Goal: Task Accomplishment & Management: Manage account settings

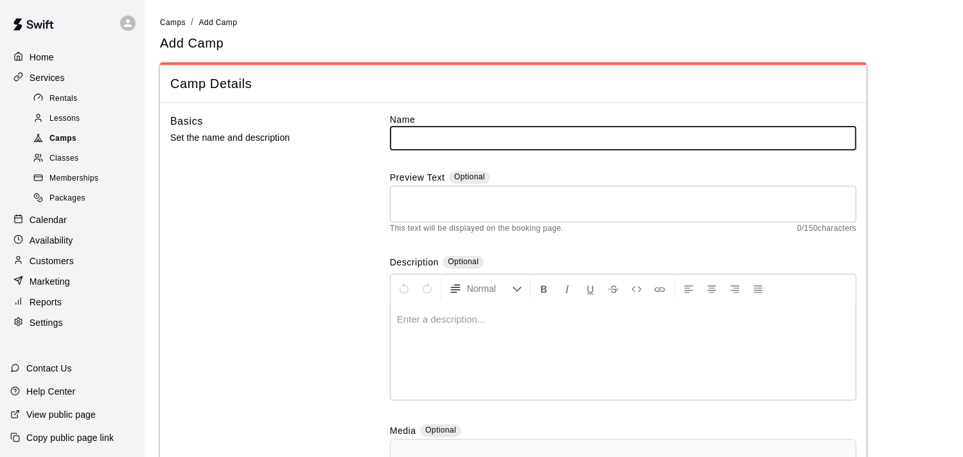
click at [58, 143] on span "Camps" at bounding box center [62, 138] width 27 height 13
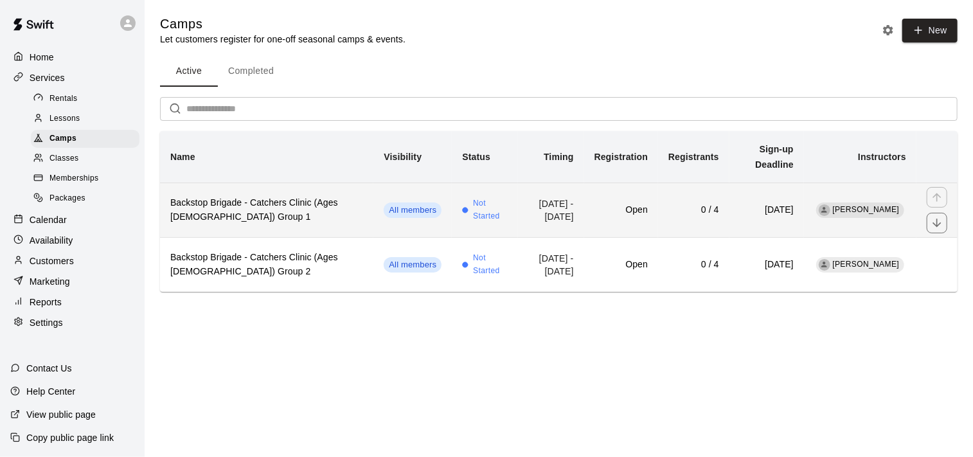
click at [273, 196] on h6 "Backstop Brigade - Catchers Clinic (Ages [DEMOGRAPHIC_DATA]) Group 1" at bounding box center [266, 210] width 193 height 28
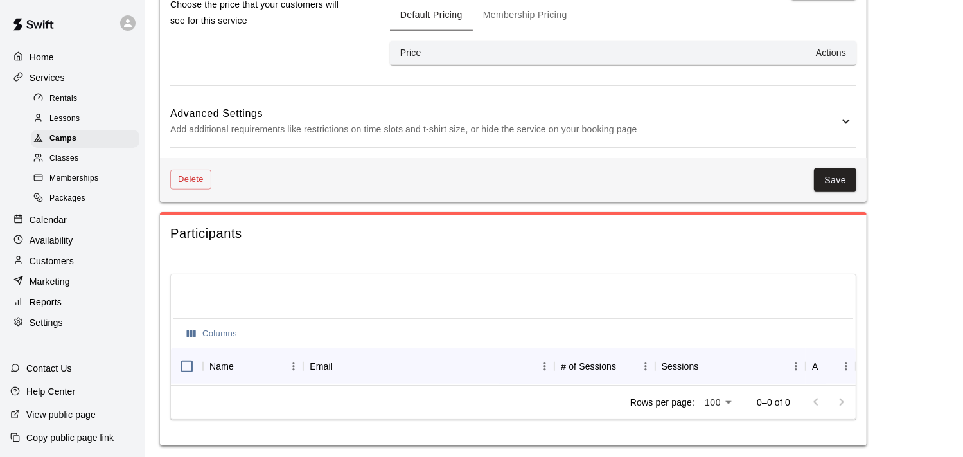
scroll to position [1185, 0]
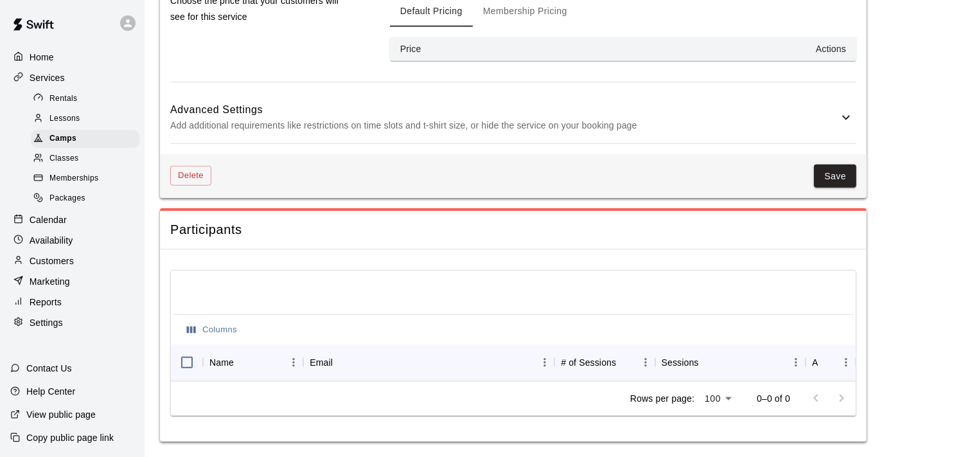
click at [846, 116] on icon at bounding box center [846, 118] width 8 height 4
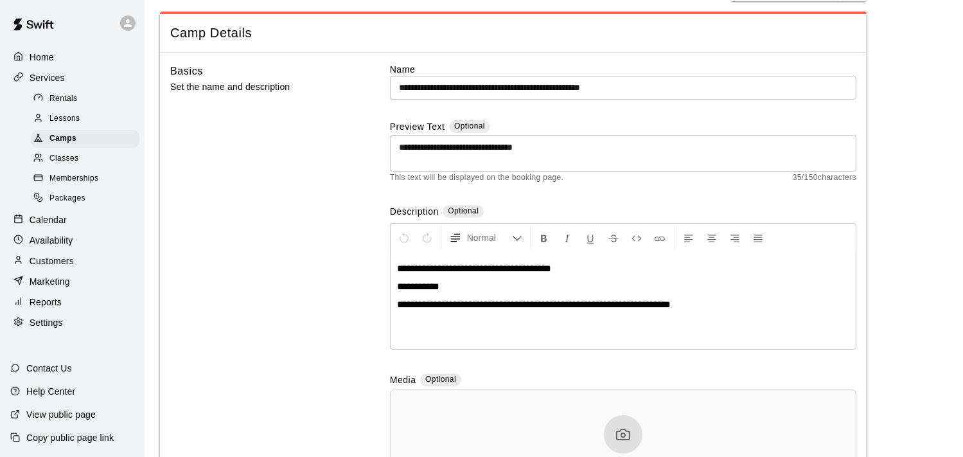
scroll to position [0, 0]
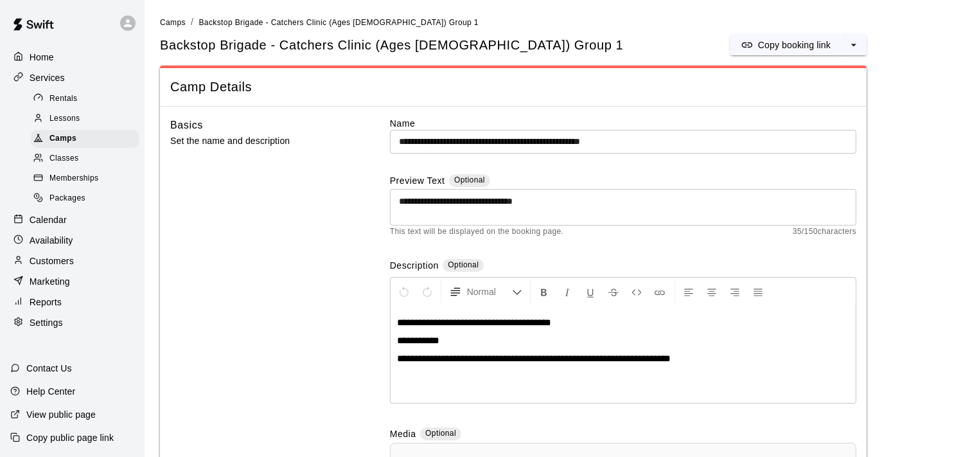
click at [248, 257] on div "Basics Set the name and description" at bounding box center [259, 354] width 179 height 475
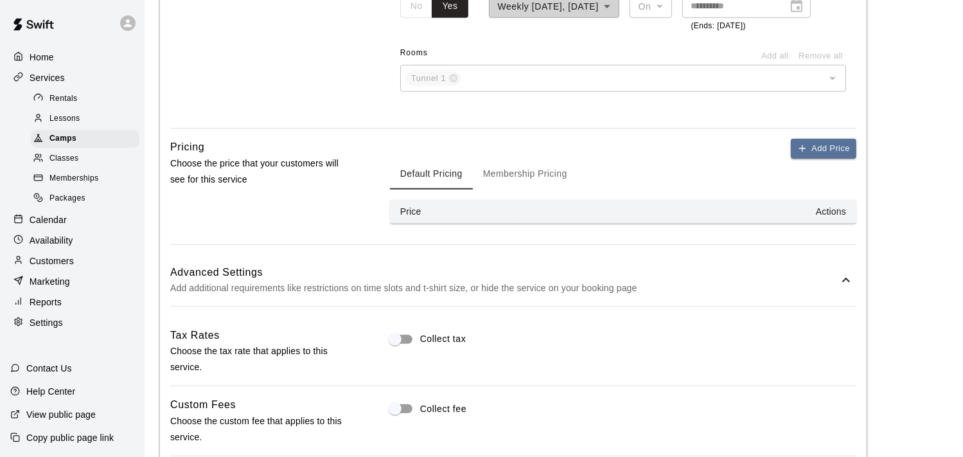
scroll to position [1092, 0]
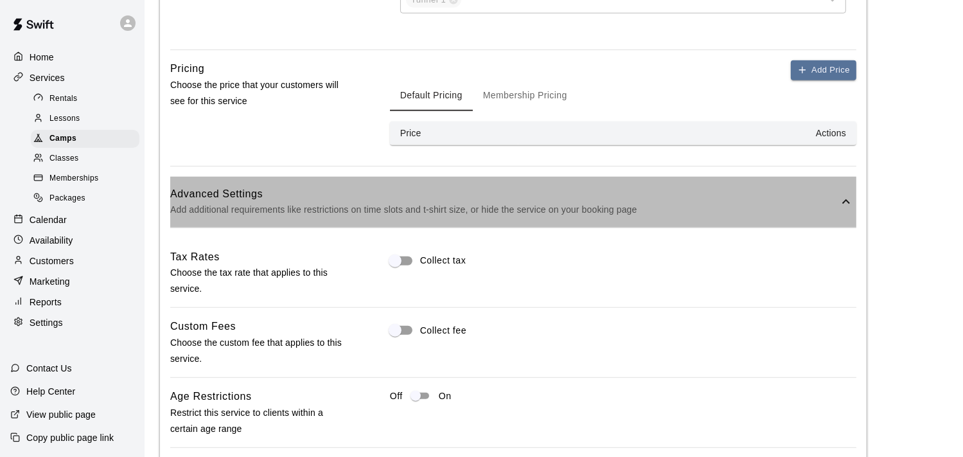
click at [843, 204] on icon at bounding box center [845, 201] width 15 height 15
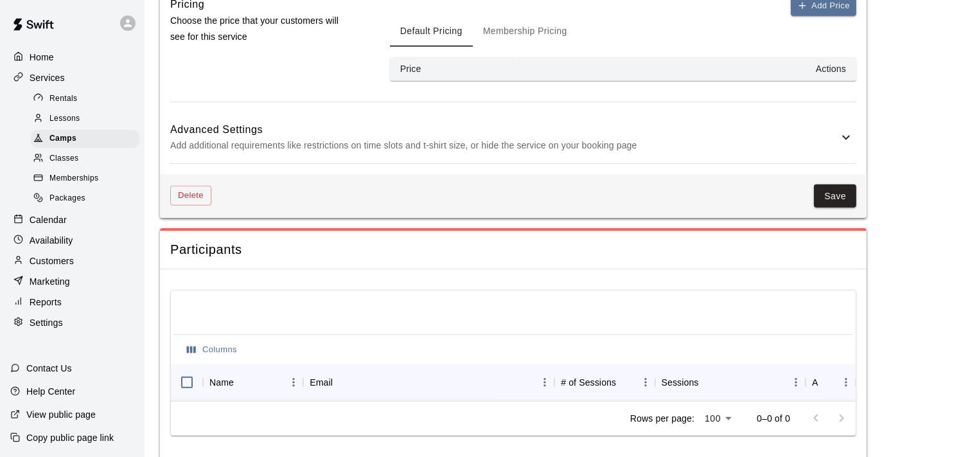
scroll to position [1185, 0]
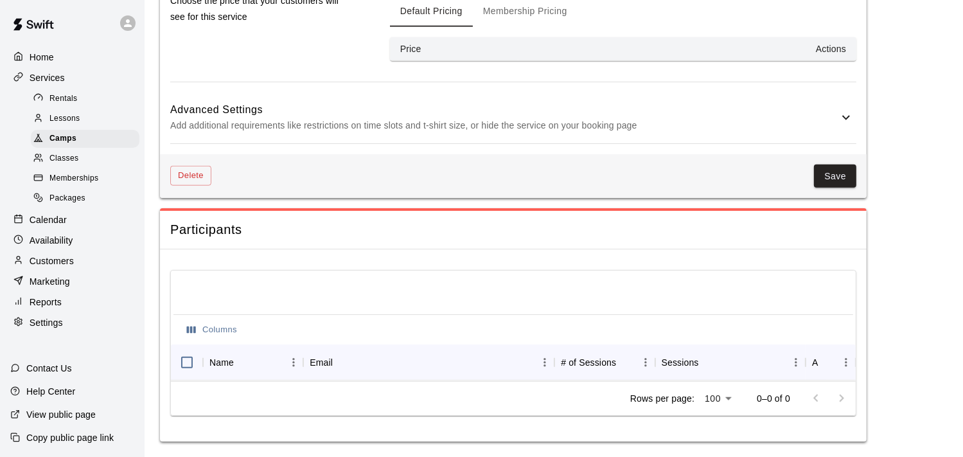
click at [846, 116] on icon at bounding box center [846, 118] width 8 height 4
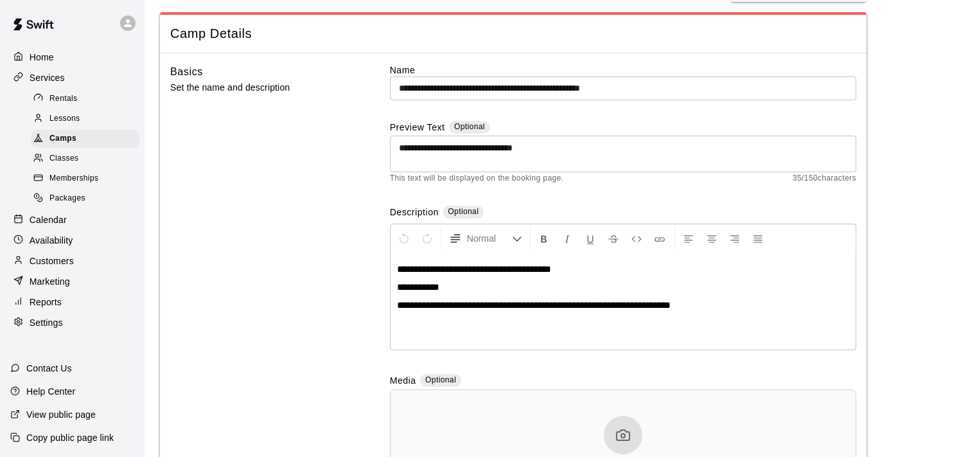
scroll to position [0, 0]
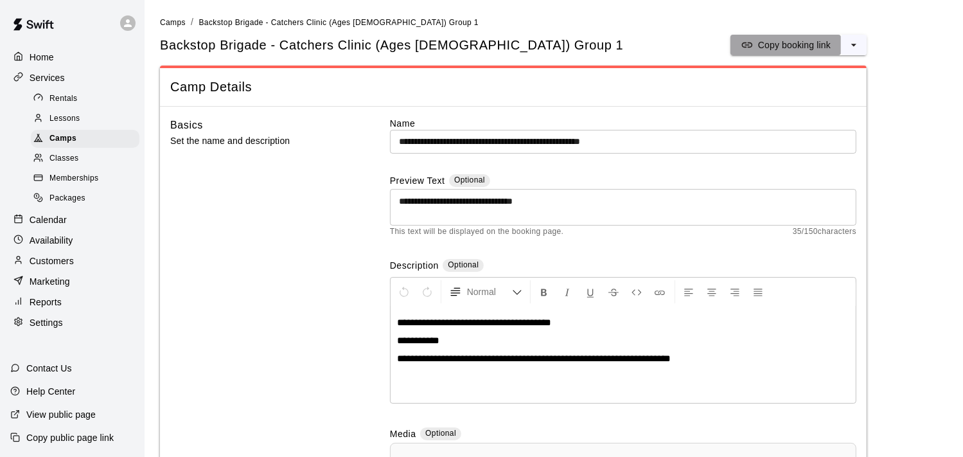
click at [805, 42] on p "Copy booking link" at bounding box center [794, 45] width 73 height 13
click at [851, 43] on icon "select merge strategy" at bounding box center [853, 45] width 13 height 13
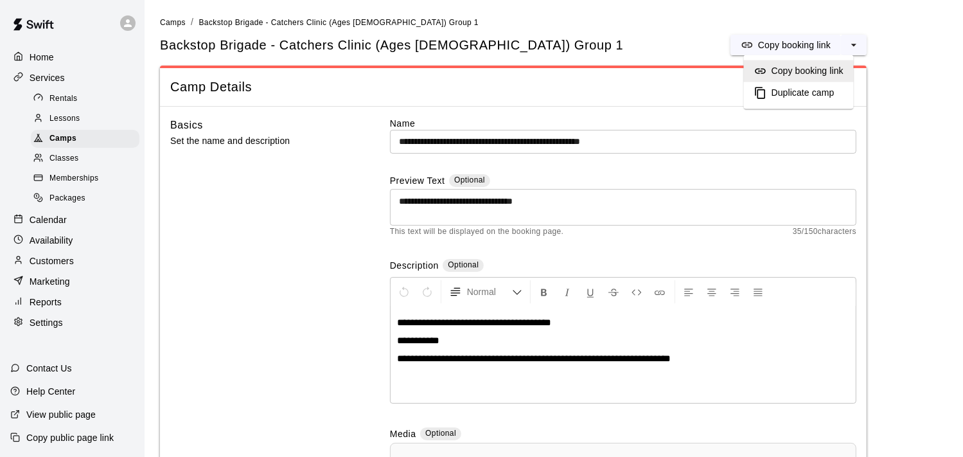
click at [581, 46] on div "Backstop Brigade - Catchers Clinic (Ages 9 - 12) Group 1 Copy booking link Copy…" at bounding box center [513, 45] width 707 height 21
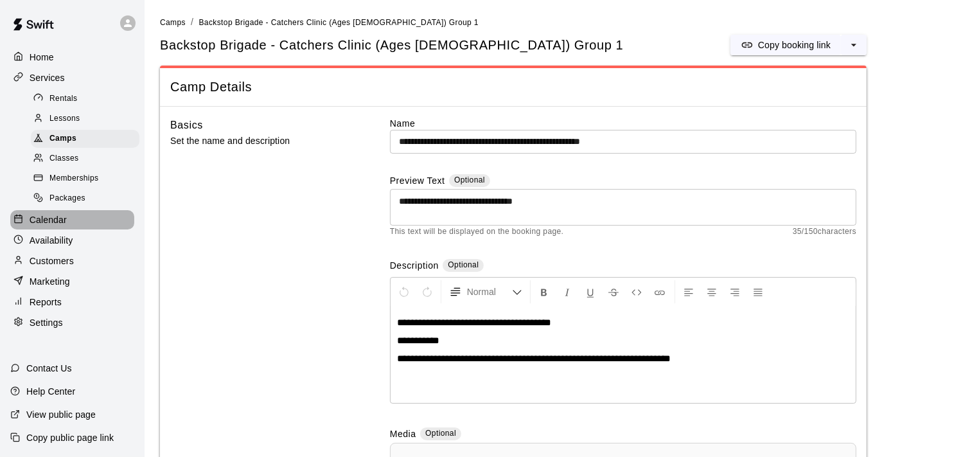
click at [55, 223] on p "Calendar" at bounding box center [48, 219] width 37 height 13
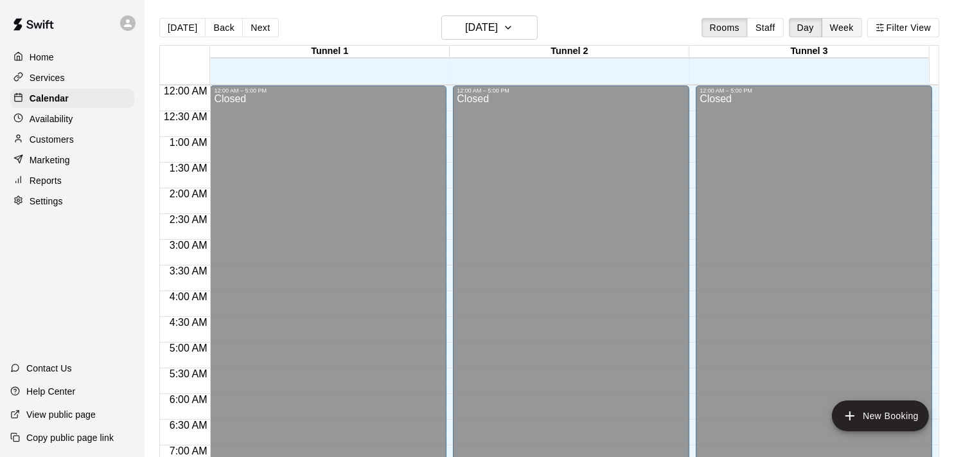
click at [852, 26] on button "Week" at bounding box center [842, 27] width 40 height 19
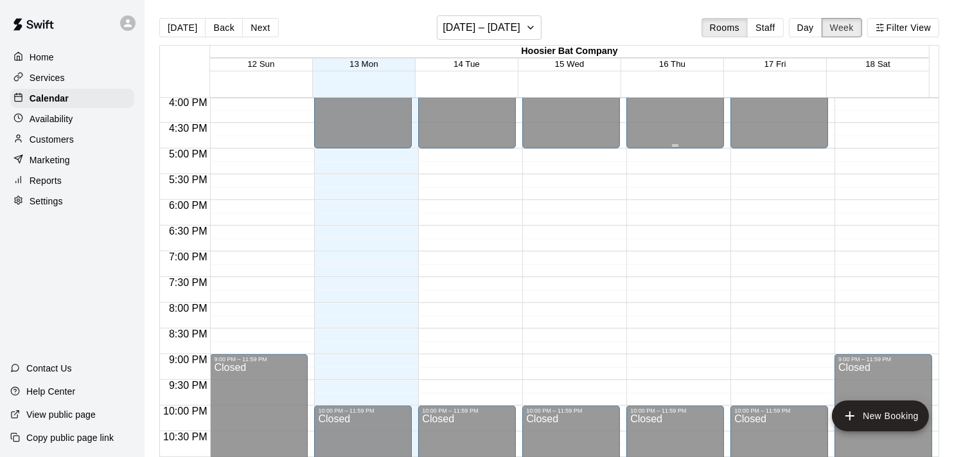
scroll to position [860, 0]
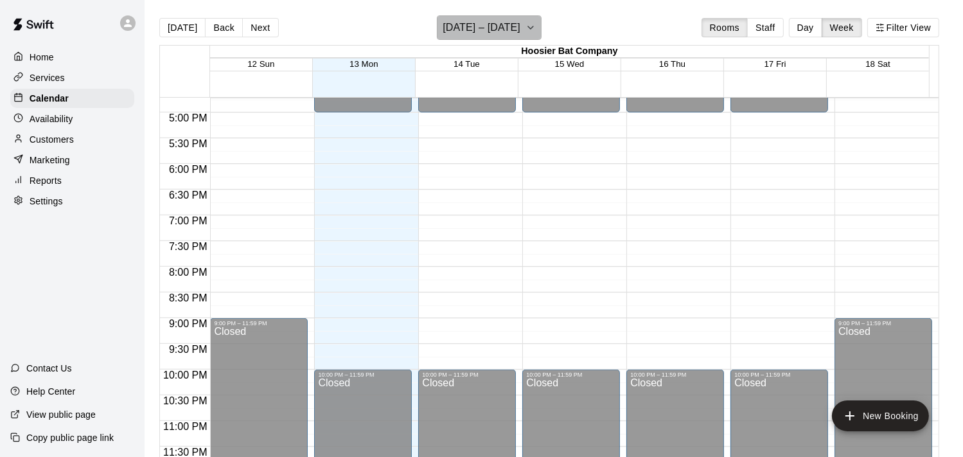
click at [530, 26] on icon "button" at bounding box center [531, 27] width 10 height 15
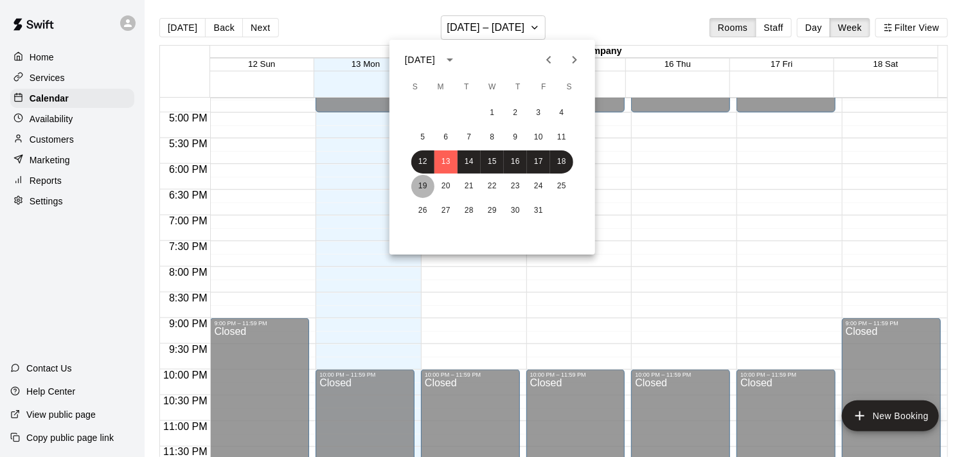
click at [421, 184] on button "19" at bounding box center [422, 186] width 23 height 23
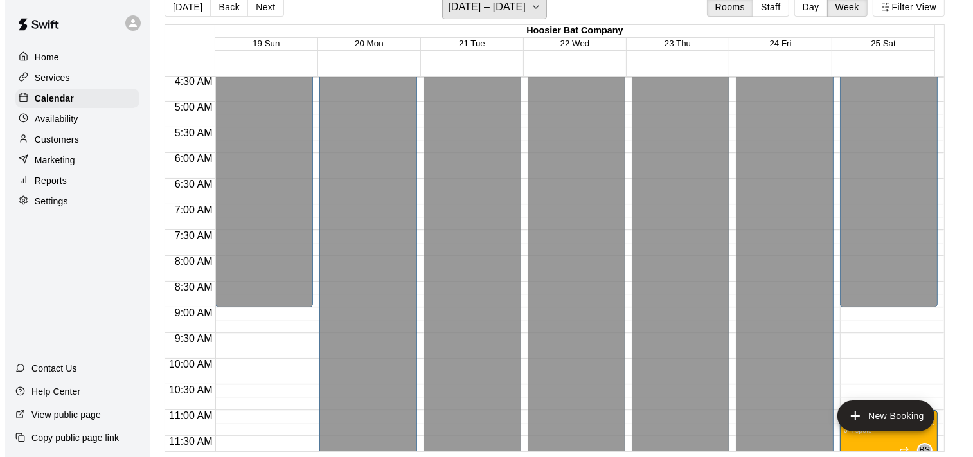
scroll to position [217, 0]
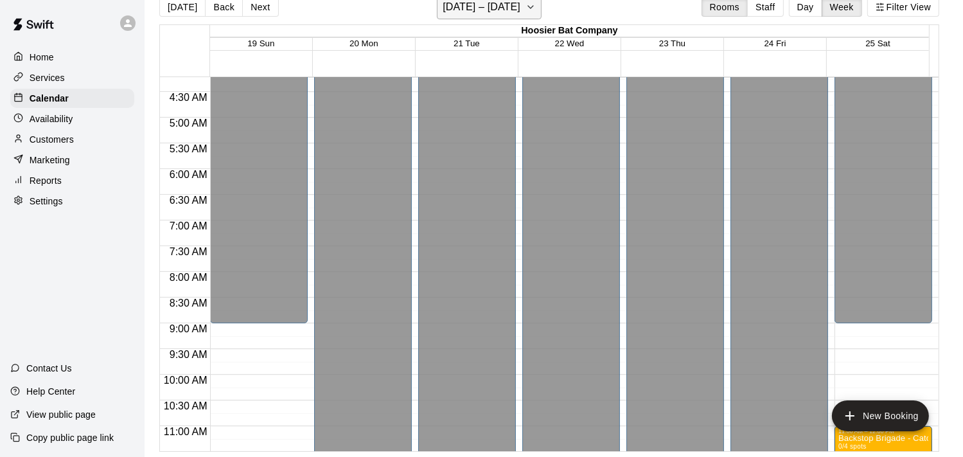
click at [531, 3] on icon "button" at bounding box center [531, 6] width 10 height 15
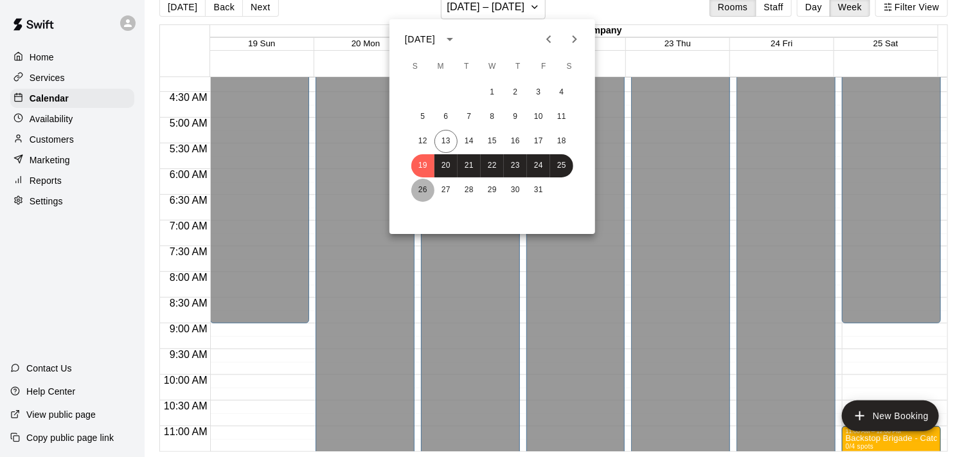
click at [421, 192] on button "26" at bounding box center [422, 190] width 23 height 23
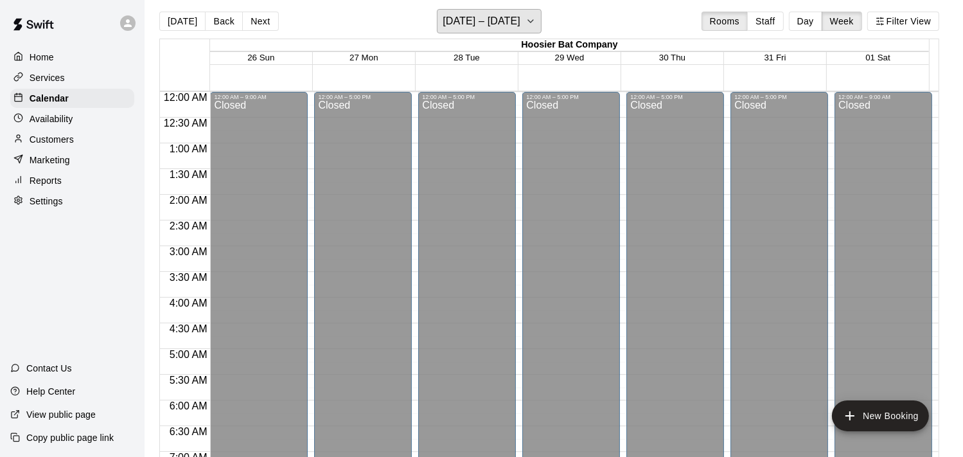
scroll to position [0, 0]
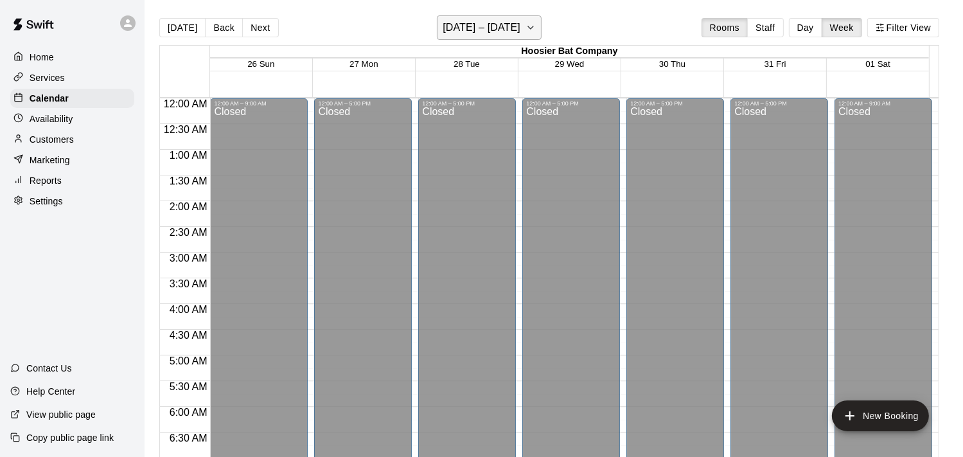
click at [536, 24] on icon "button" at bounding box center [531, 27] width 10 height 15
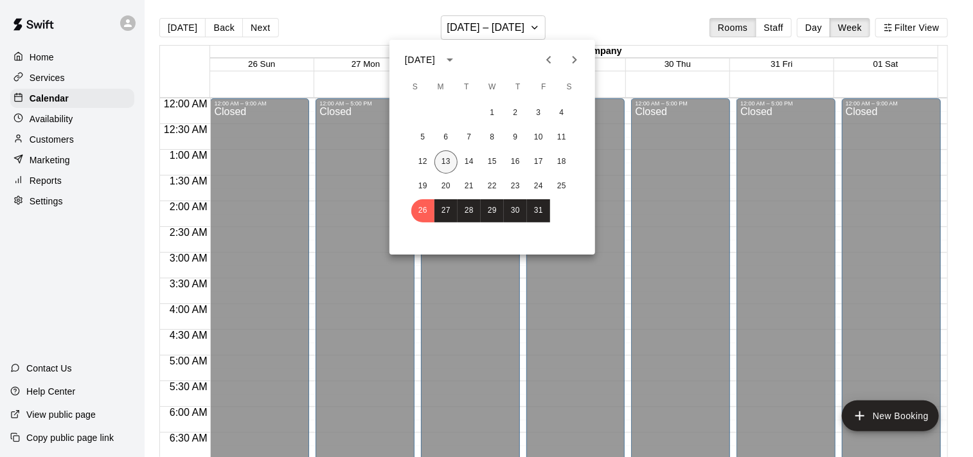
click at [449, 152] on button "13" at bounding box center [445, 161] width 23 height 23
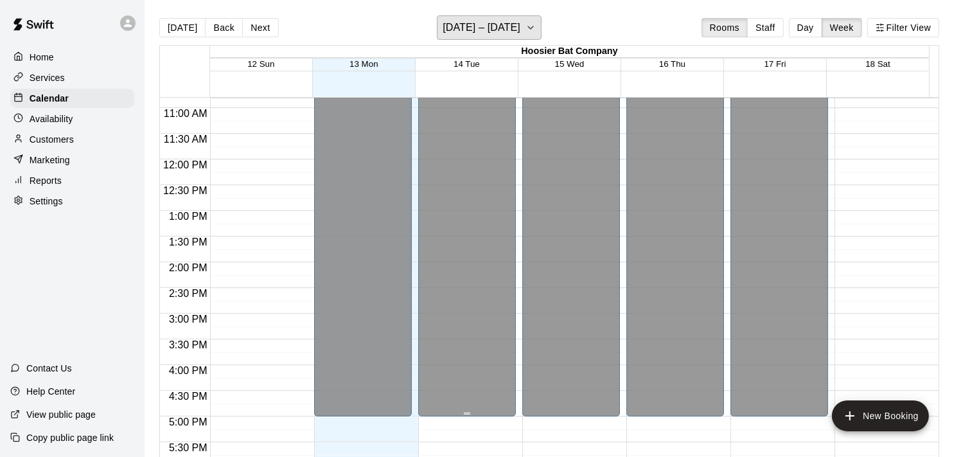
scroll to position [538, 0]
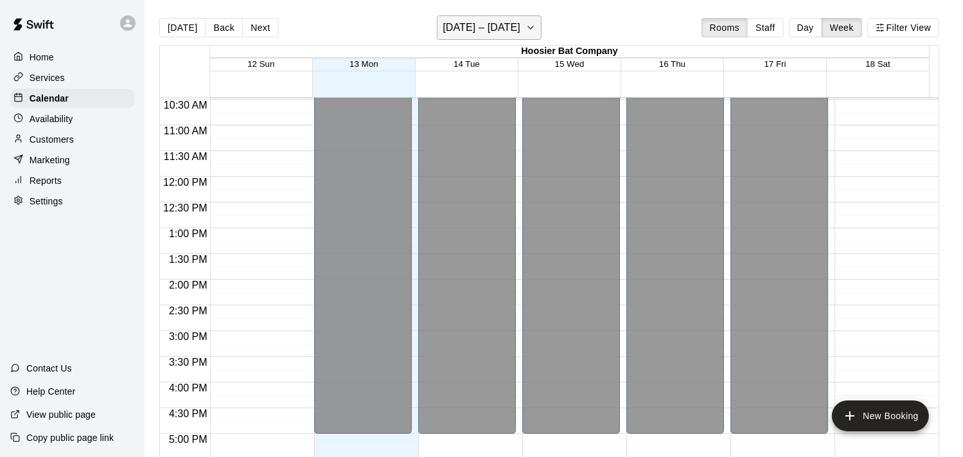
click at [531, 22] on icon "button" at bounding box center [531, 27] width 10 height 15
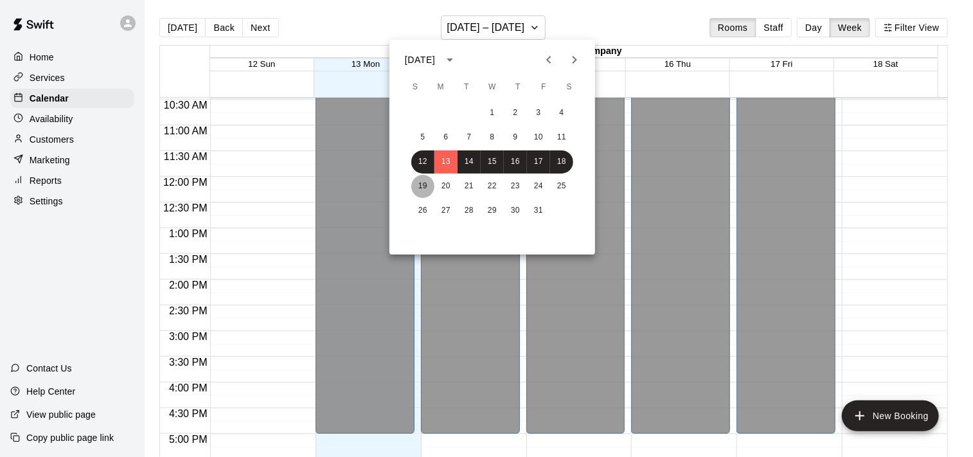
click at [425, 184] on button "19" at bounding box center [422, 186] width 23 height 23
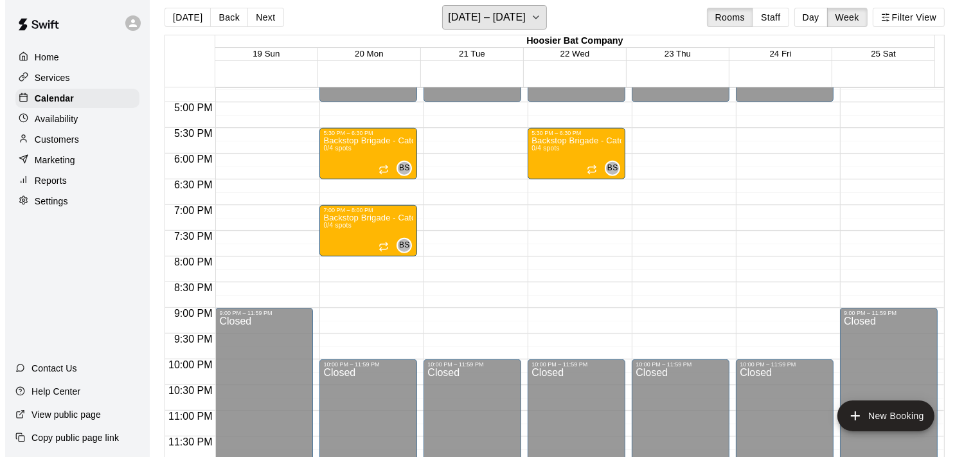
scroll to position [21, 0]
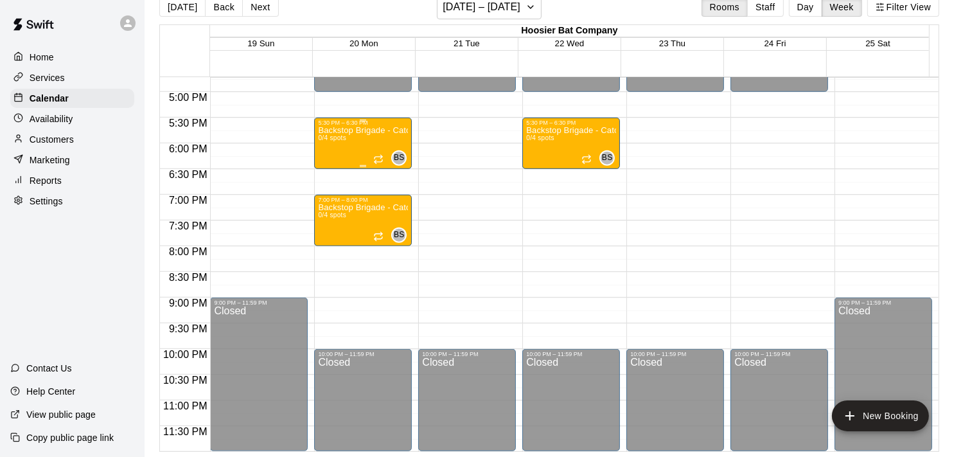
click at [360, 139] on div "Backstop Brigade - Catchers Clinic (Ages 9 - 12) Group 2 0/4 spots" at bounding box center [363, 354] width 90 height 457
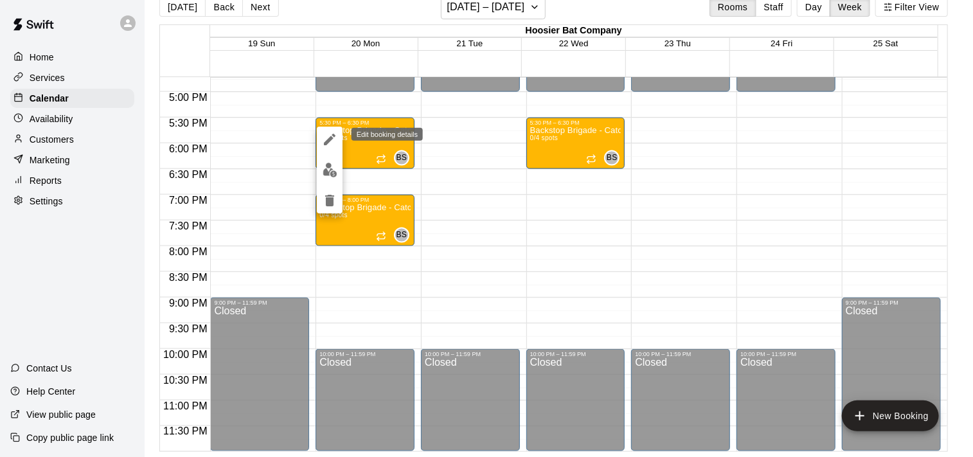
click at [323, 134] on icon "edit" at bounding box center [329, 139] width 15 height 15
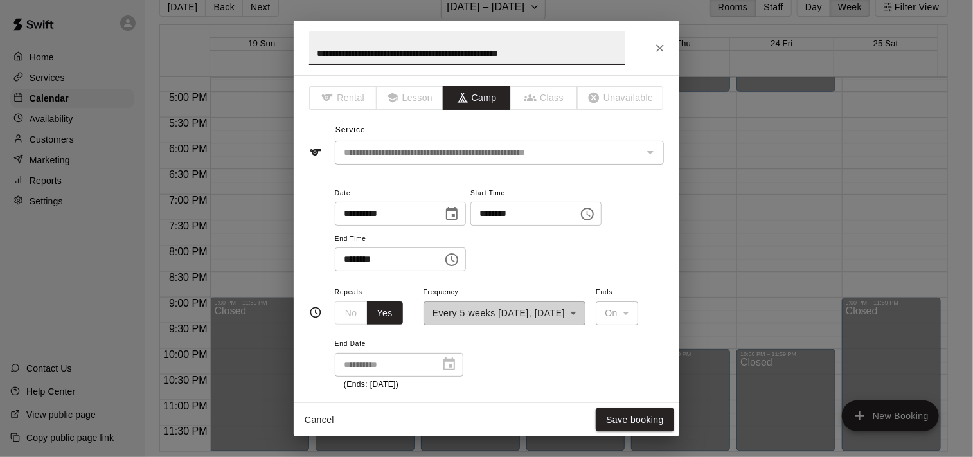
click at [459, 213] on icon "Choose date, selected date is Oct 20, 2025" at bounding box center [451, 213] width 15 height 15
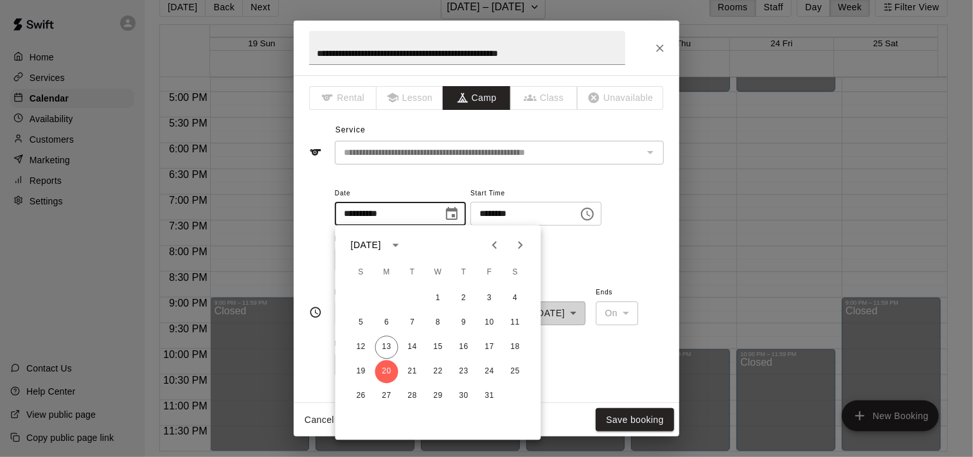
click at [598, 248] on div "**********" at bounding box center [499, 228] width 329 height 87
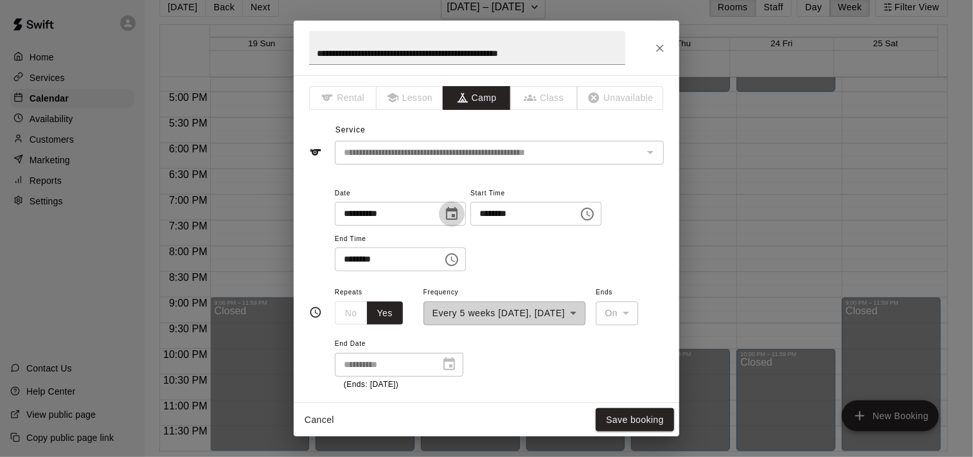
click at [459, 211] on icon "Choose date, selected date is Oct 20, 2025" at bounding box center [451, 213] width 15 height 15
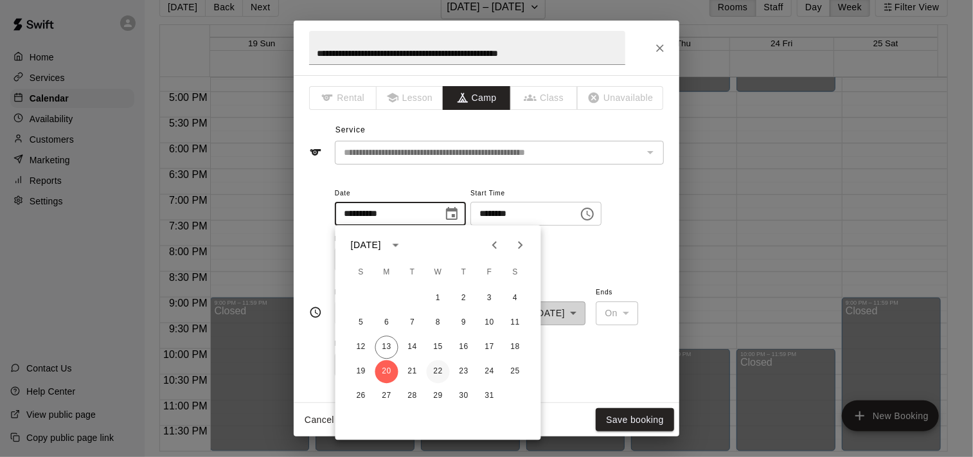
click at [438, 373] on button "22" at bounding box center [438, 371] width 23 height 23
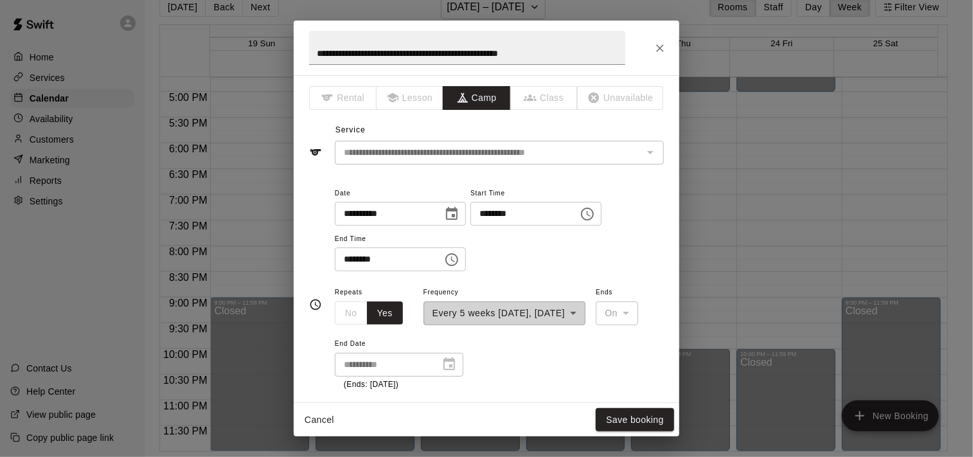
type input "**********"
click at [636, 415] on button "Save booking" at bounding box center [635, 420] width 78 height 24
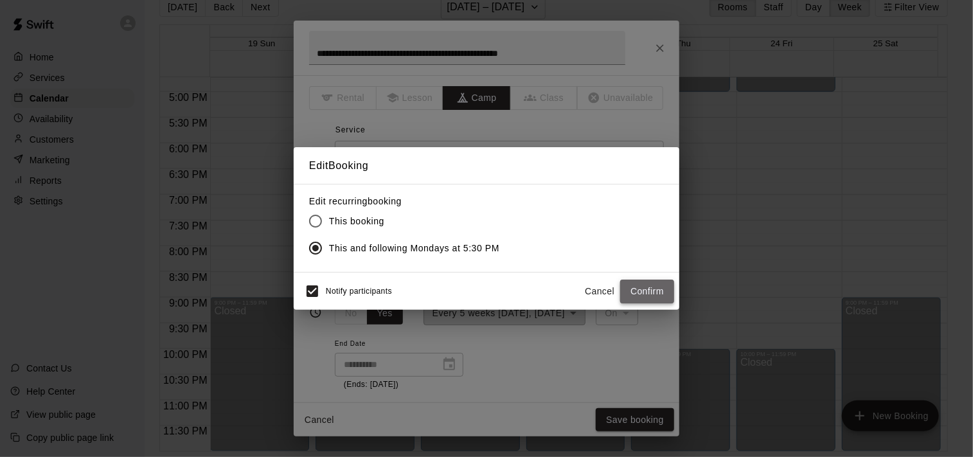
click at [650, 287] on button "Confirm" at bounding box center [647, 291] width 54 height 24
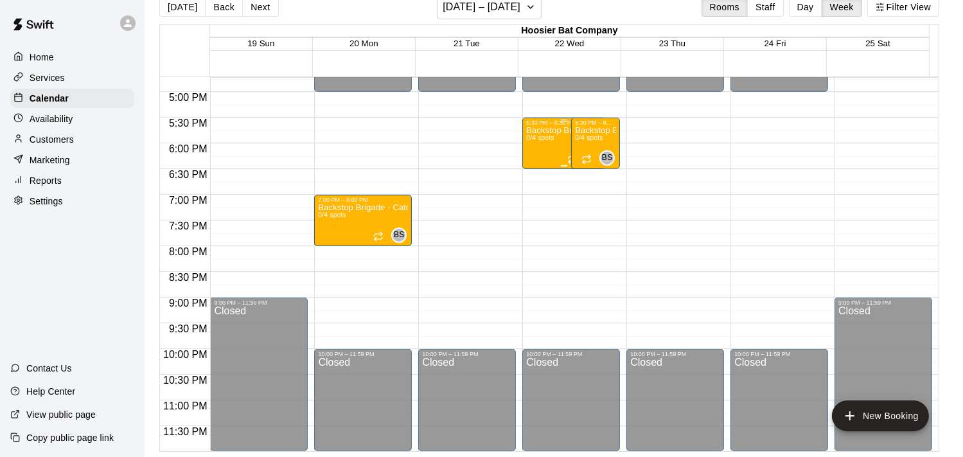
click at [555, 136] on div "Backstop Brigade - Catchers Clinic (Ages 9 - 12) Group 2 0/4 spots" at bounding box center [563, 354] width 75 height 457
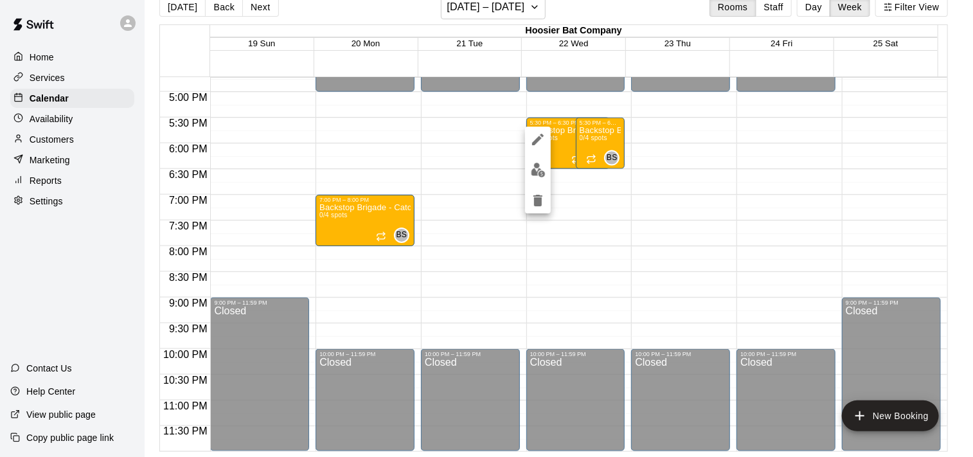
click at [599, 139] on div at bounding box center [486, 228] width 973 height 457
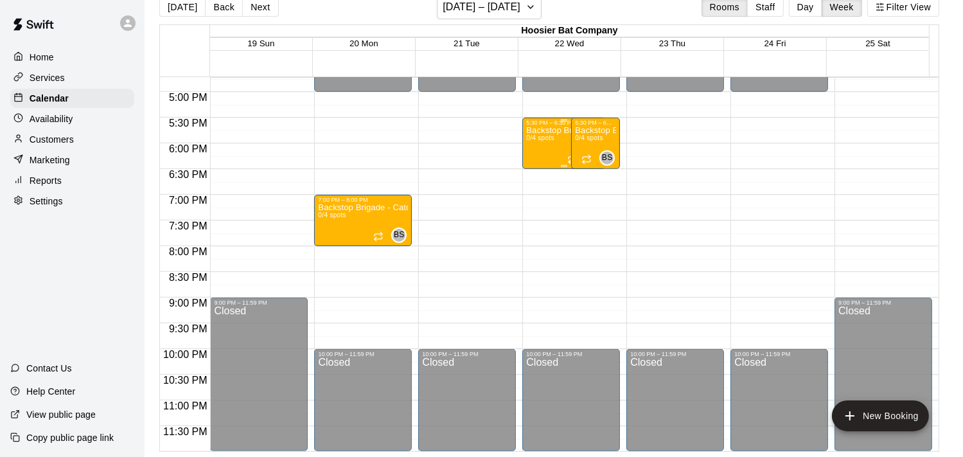
click at [536, 143] on div "Backstop Brigade - Catchers Clinic (Ages 9 - 12) Group 2 0/4 spots" at bounding box center [563, 354] width 75 height 457
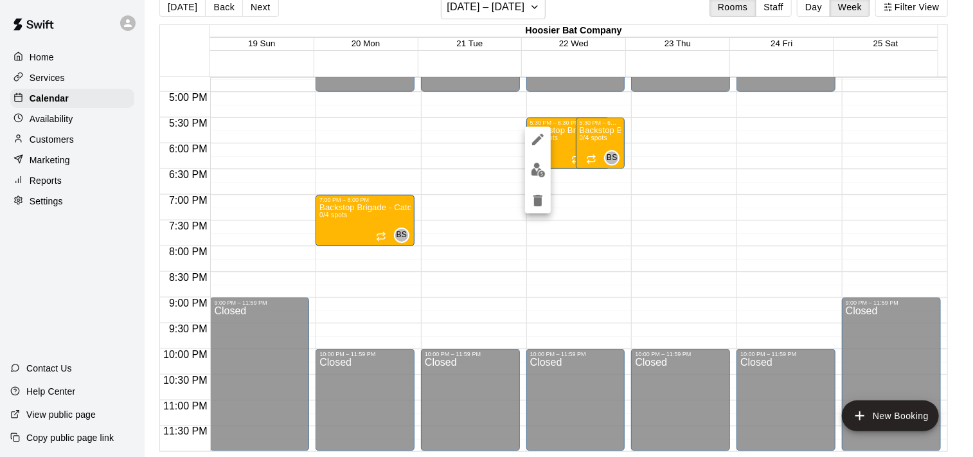
click at [560, 142] on div at bounding box center [486, 228] width 973 height 457
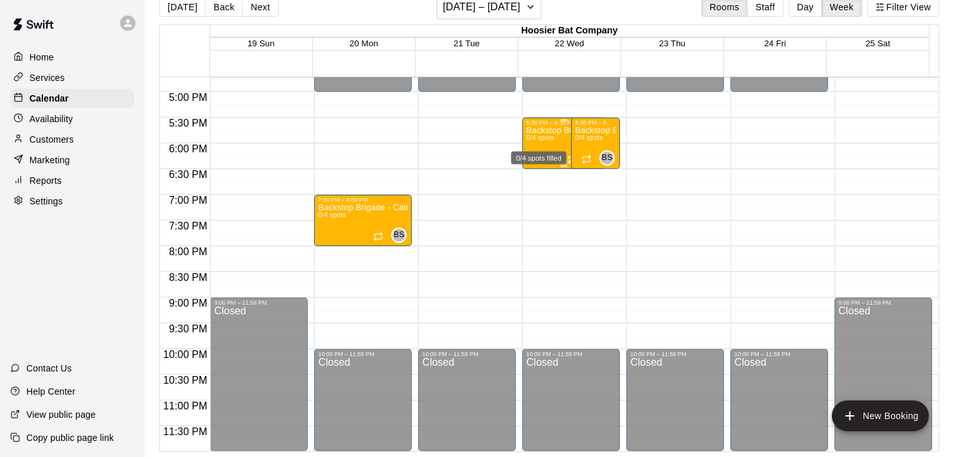
click at [553, 135] on span "0/4 spots" at bounding box center [540, 137] width 28 height 7
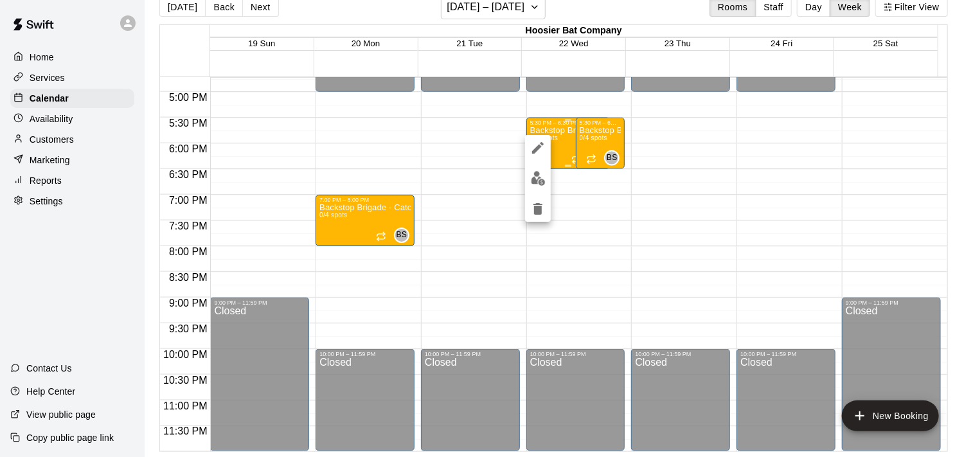
click at [553, 135] on div at bounding box center [486, 228] width 973 height 457
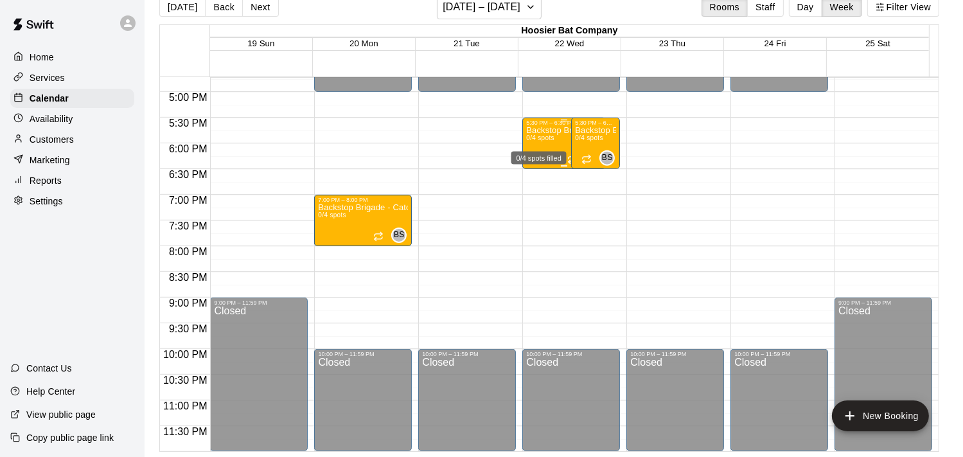
click at [553, 135] on span "0/4 spots" at bounding box center [540, 137] width 28 height 7
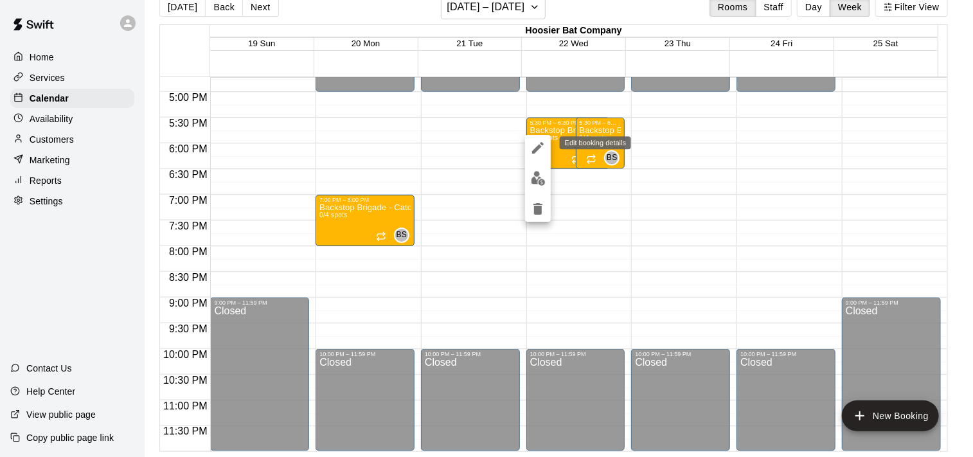
click at [540, 146] on icon "edit" at bounding box center [538, 148] width 12 height 12
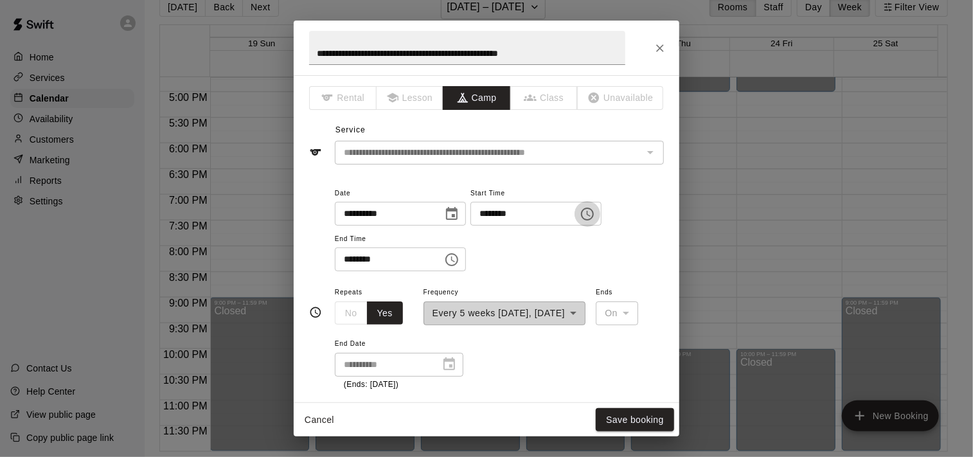
click at [595, 210] on icon "Choose time, selected time is 5:30 PM" at bounding box center [587, 213] width 15 height 15
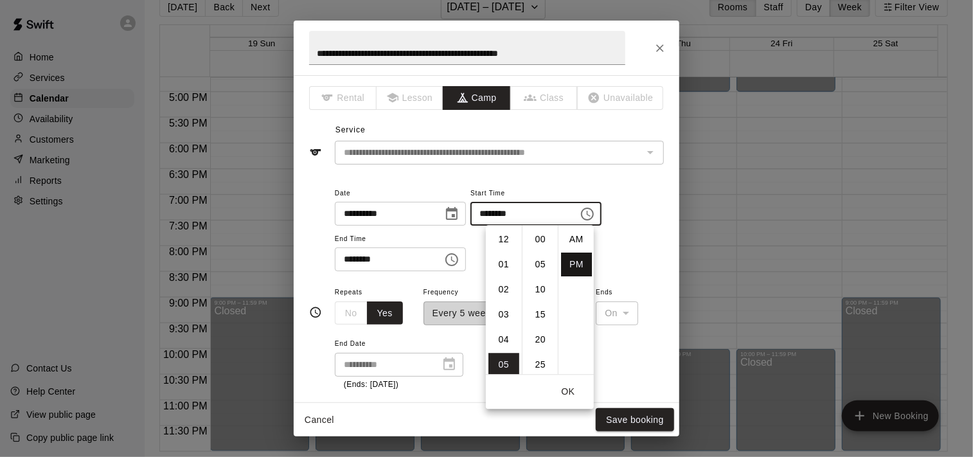
scroll to position [23, 0]
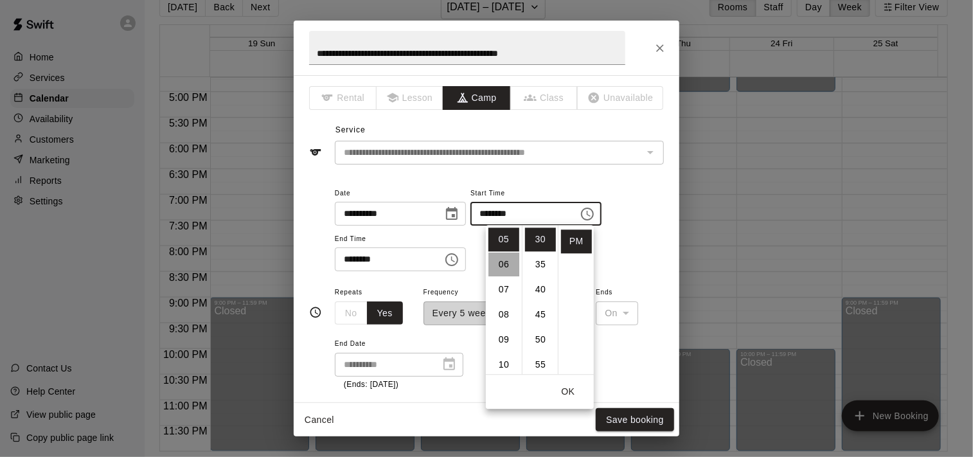
click at [504, 260] on li "06" at bounding box center [503, 264] width 31 height 24
type input "********"
click at [453, 279] on div "**********" at bounding box center [499, 235] width 329 height 100
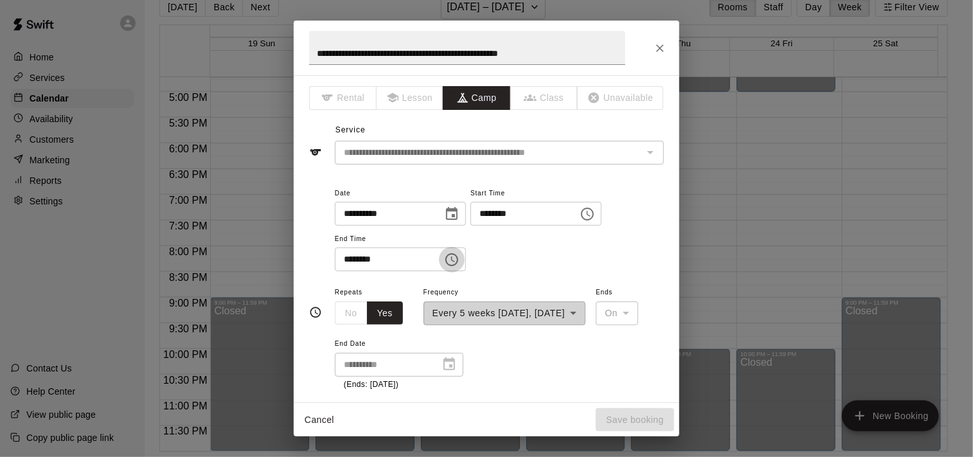
click at [458, 255] on icon "Choose time, selected time is 6:30 PM" at bounding box center [451, 259] width 13 height 13
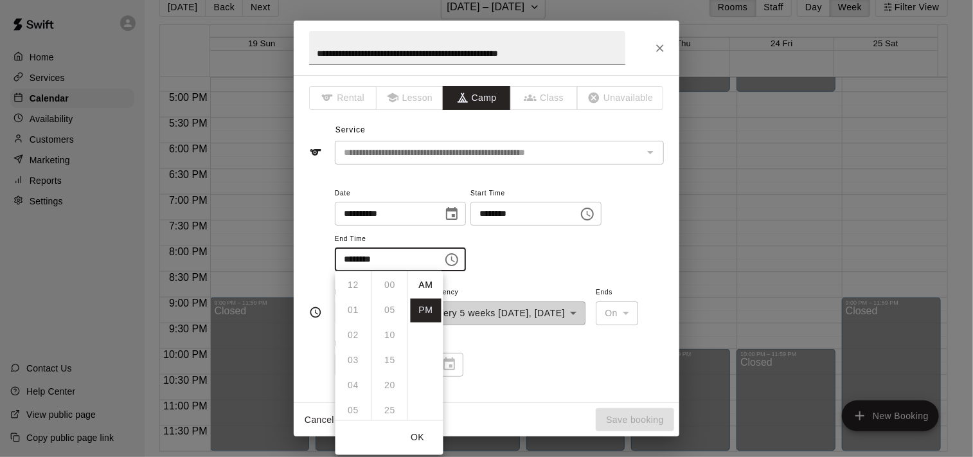
scroll to position [23, 0]
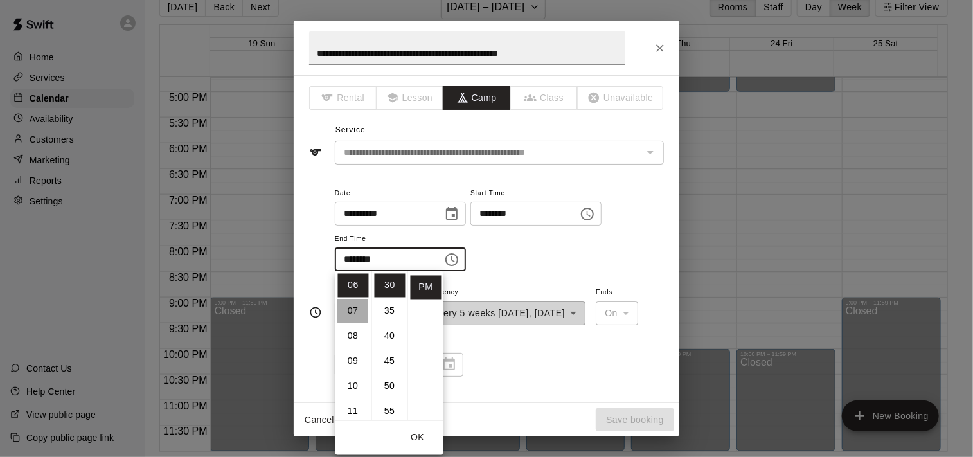
click at [356, 308] on li "07" at bounding box center [353, 311] width 31 height 24
type input "********"
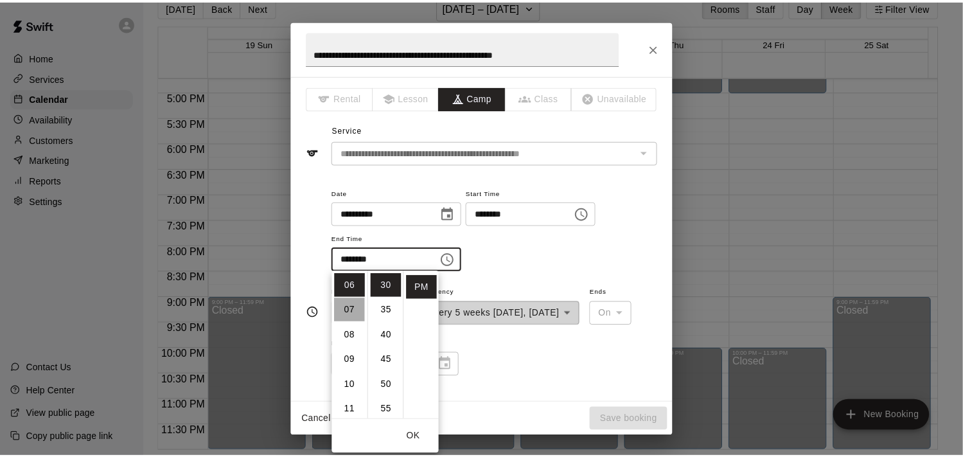
scroll to position [175, 0]
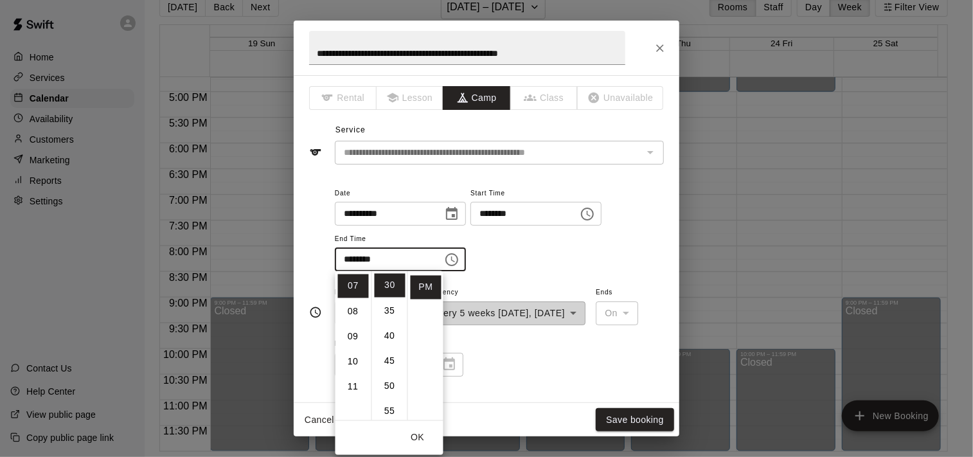
click at [644, 264] on div "**********" at bounding box center [499, 228] width 329 height 87
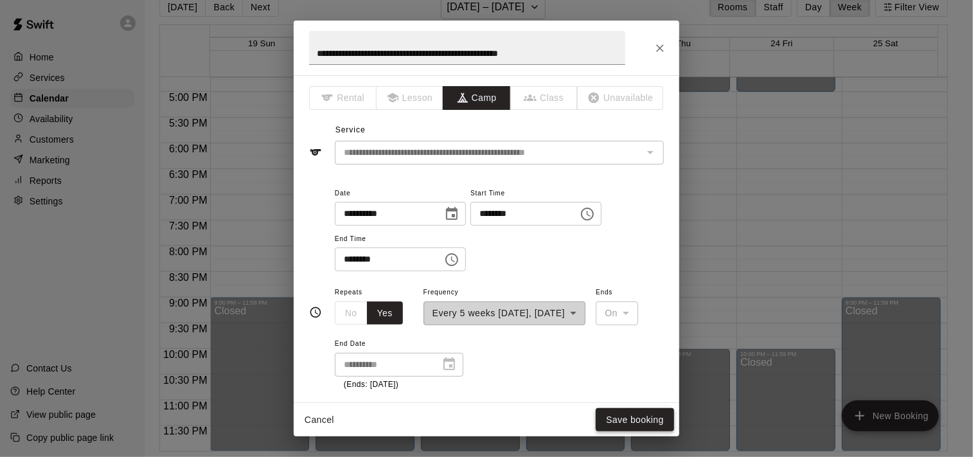
click at [644, 416] on button "Save booking" at bounding box center [635, 420] width 78 height 24
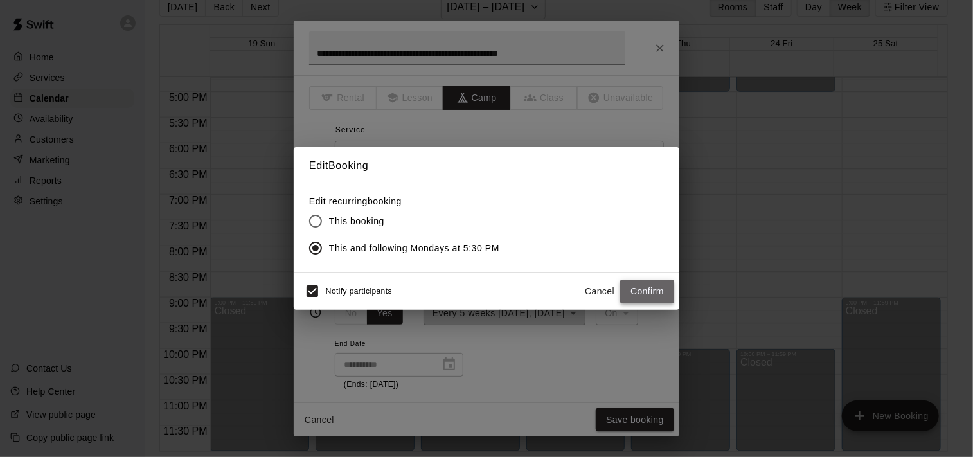
click at [659, 292] on button "Confirm" at bounding box center [647, 291] width 54 height 24
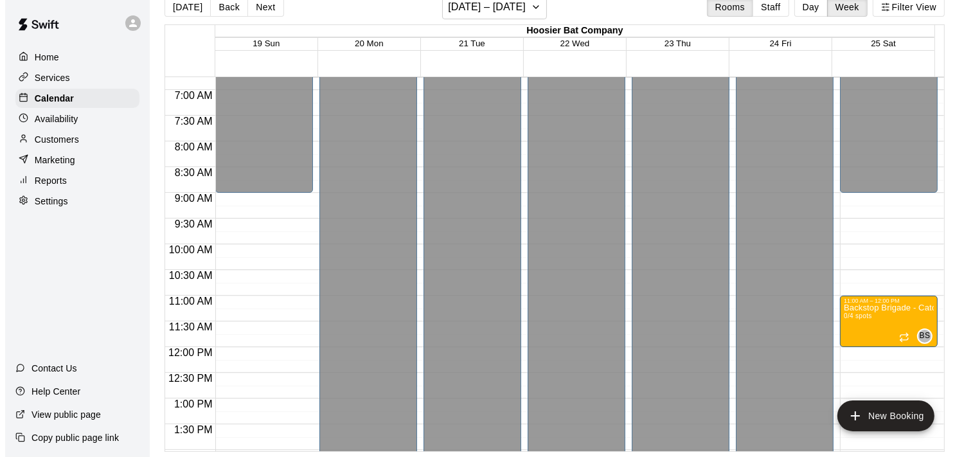
scroll to position [346, 0]
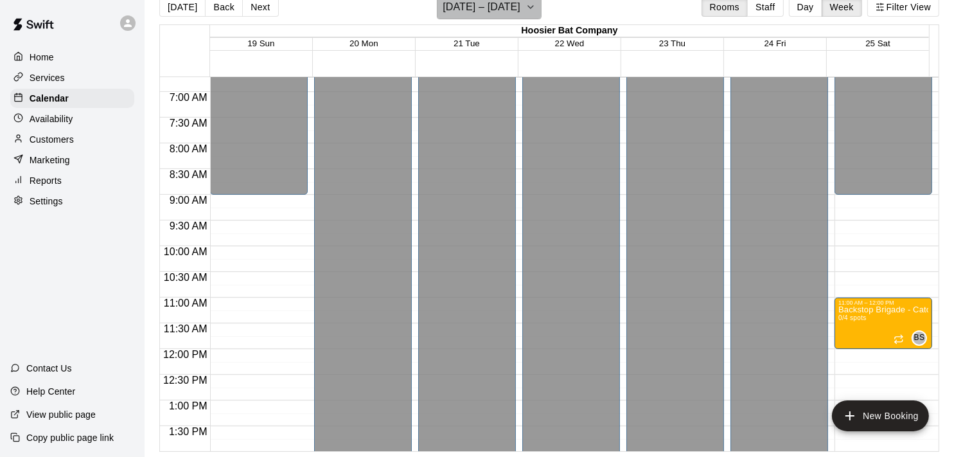
click at [537, 12] on button "October 19 – 25" at bounding box center [489, 7] width 105 height 24
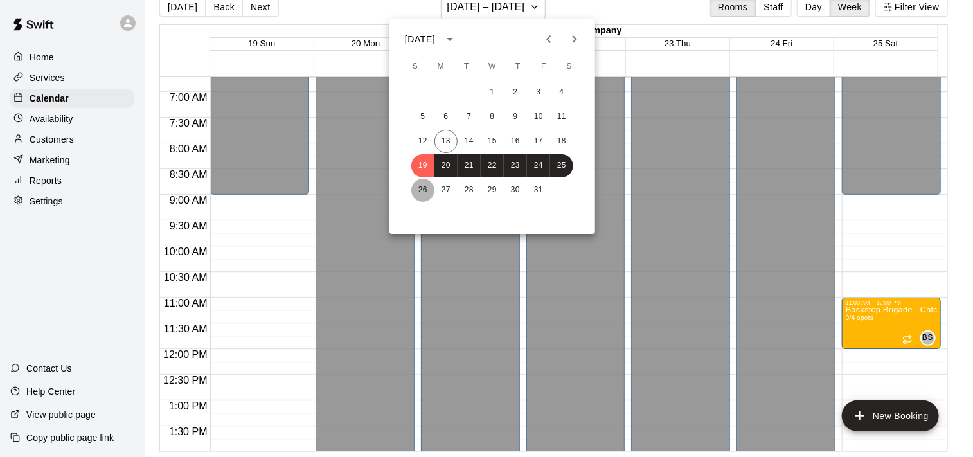
click at [426, 190] on button "26" at bounding box center [422, 190] width 23 height 23
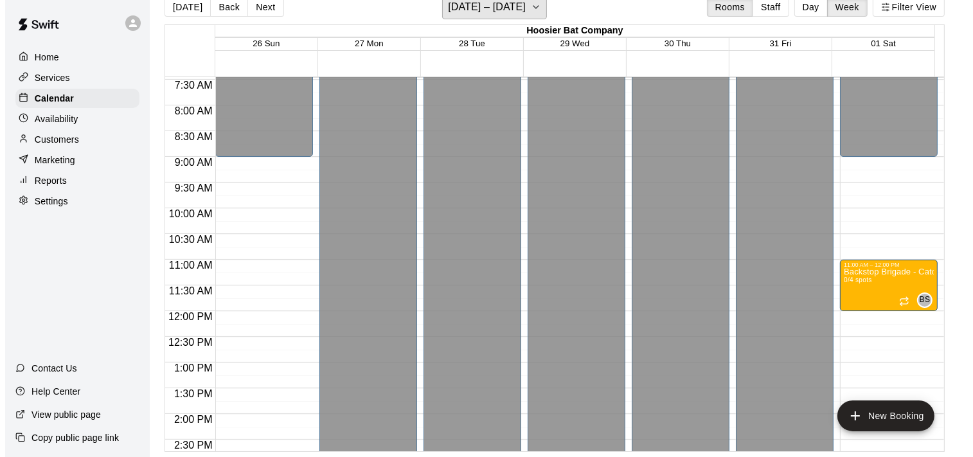
scroll to position [217, 0]
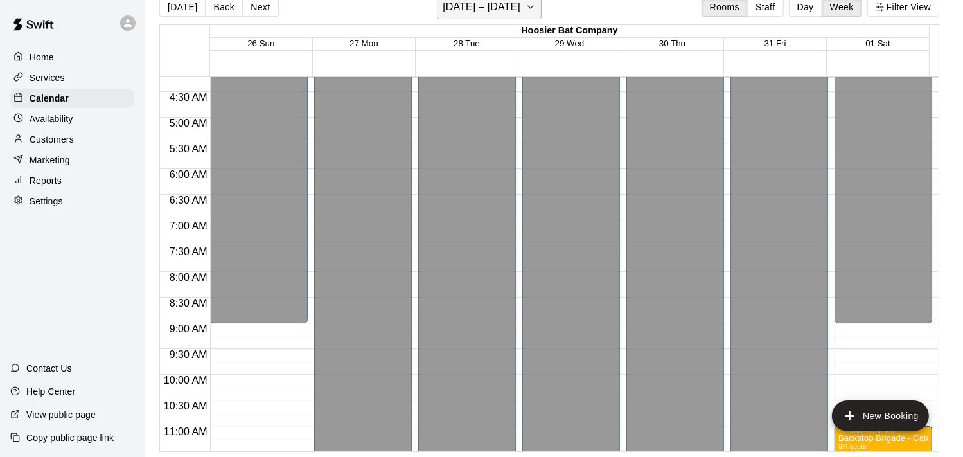
click at [536, 6] on icon "button" at bounding box center [531, 6] width 10 height 15
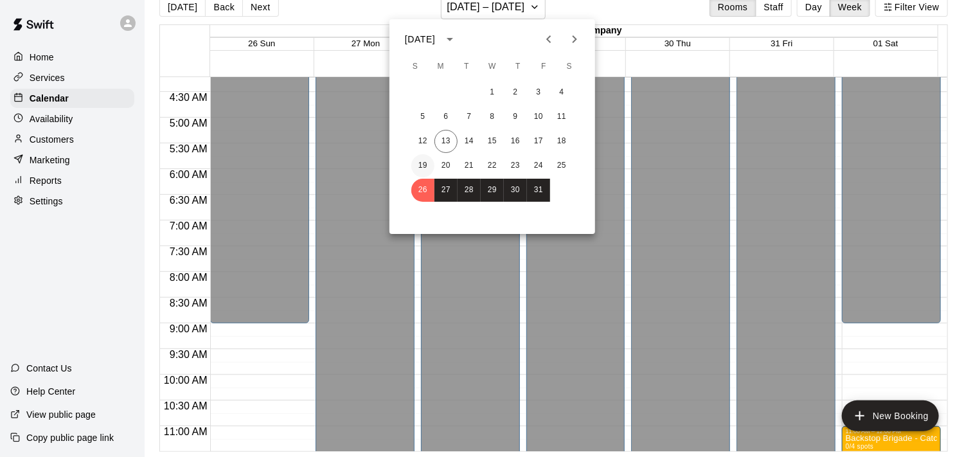
click at [426, 164] on button "19" at bounding box center [422, 165] width 23 height 23
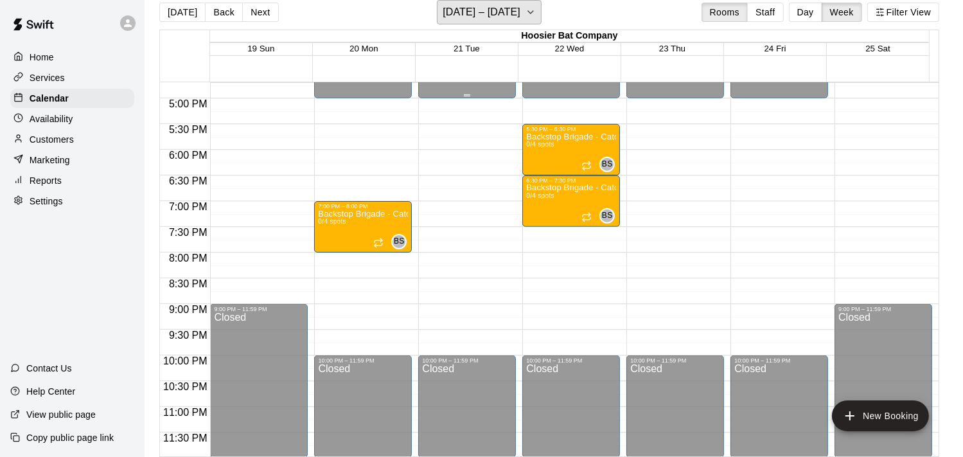
scroll to position [860, 0]
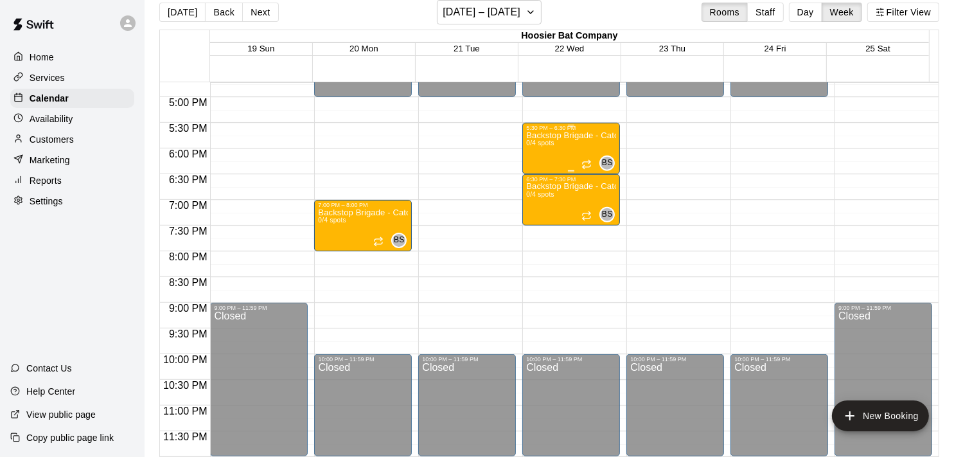
click at [563, 151] on div "Backstop Brigade - Catchers Clinic (Ages 9 - 12) Group 2 0/4 spots" at bounding box center [571, 359] width 90 height 457
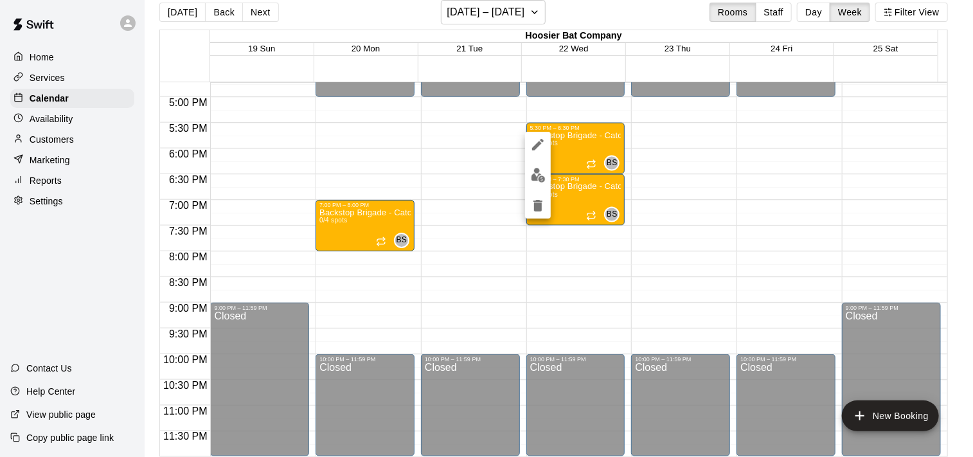
click at [535, 146] on icon "edit" at bounding box center [538, 145] width 12 height 12
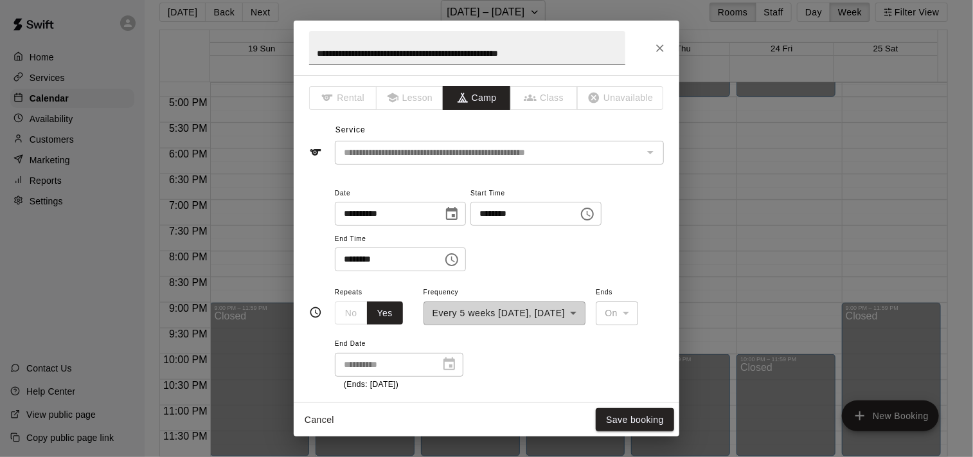
click at [586, 313] on div "**********" at bounding box center [504, 304] width 163 height 41
click at [627, 418] on button "Save booking" at bounding box center [635, 420] width 78 height 24
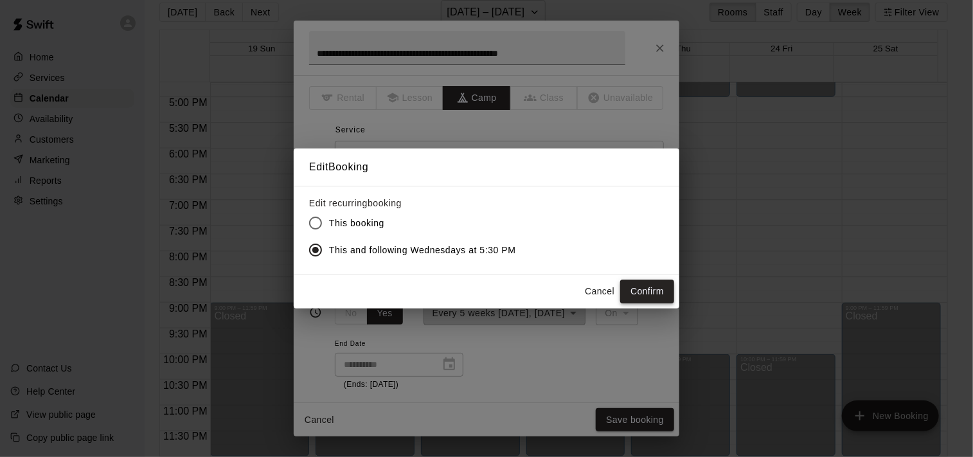
click at [642, 285] on button "Confirm" at bounding box center [647, 291] width 54 height 24
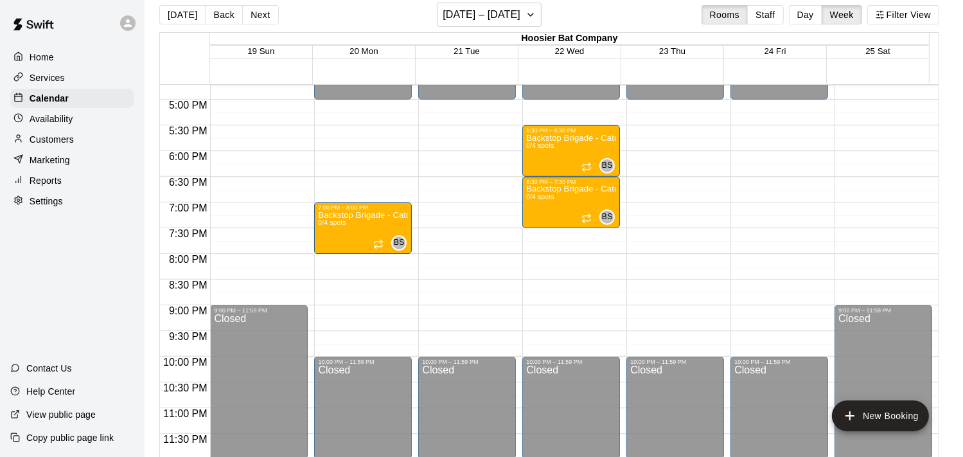
scroll to position [21, 0]
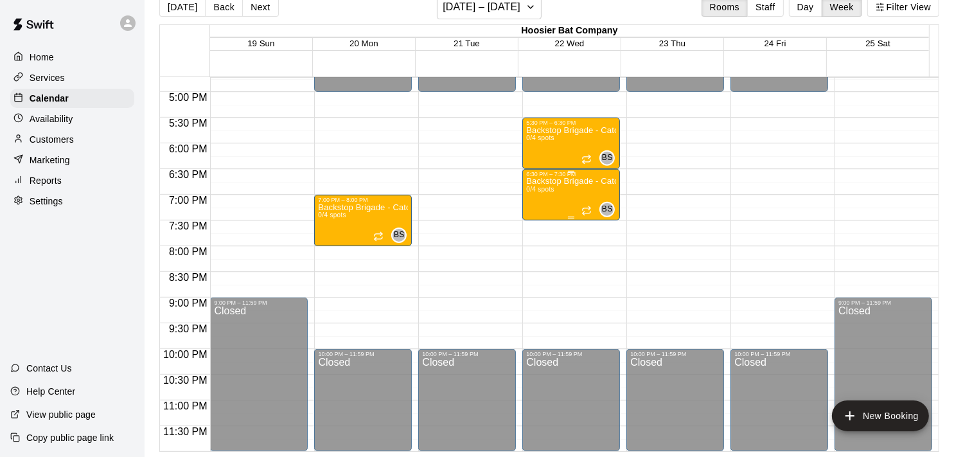
click at [565, 181] on p "Backstop Brigade - Catchers Clinic (Ages [DEMOGRAPHIC_DATA]) Group 2" at bounding box center [571, 181] width 90 height 0
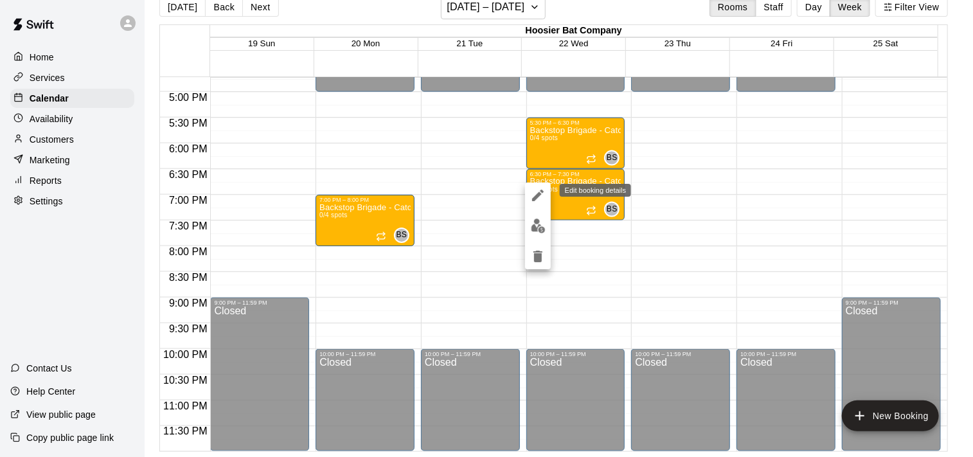
click at [534, 193] on icon "edit" at bounding box center [537, 195] width 15 height 15
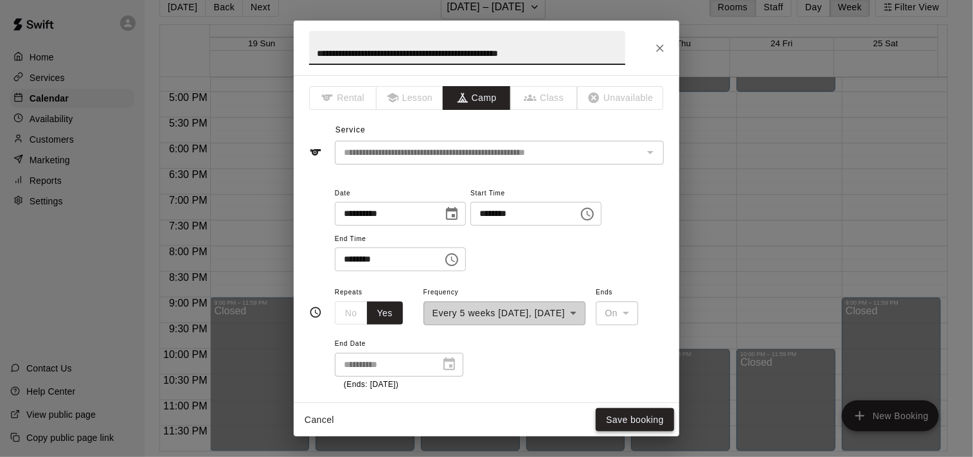
click at [640, 421] on button "Save booking" at bounding box center [635, 420] width 78 height 24
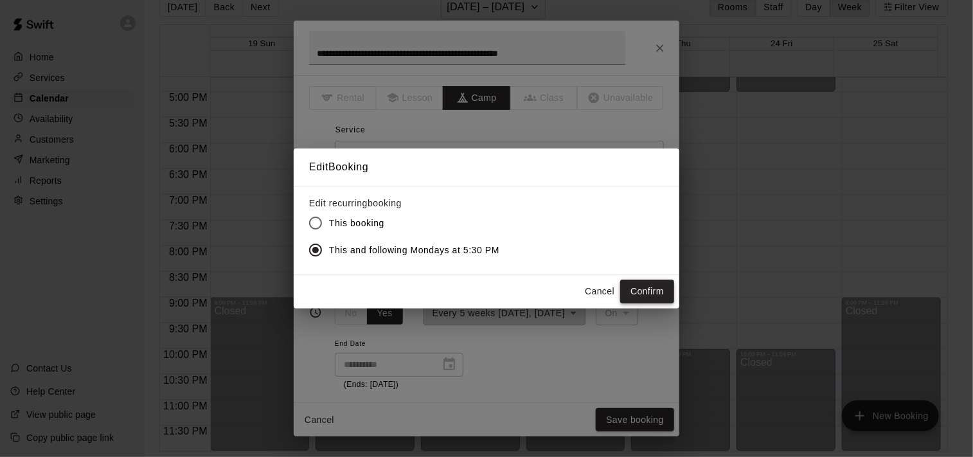
click at [660, 289] on button "Confirm" at bounding box center [647, 291] width 54 height 24
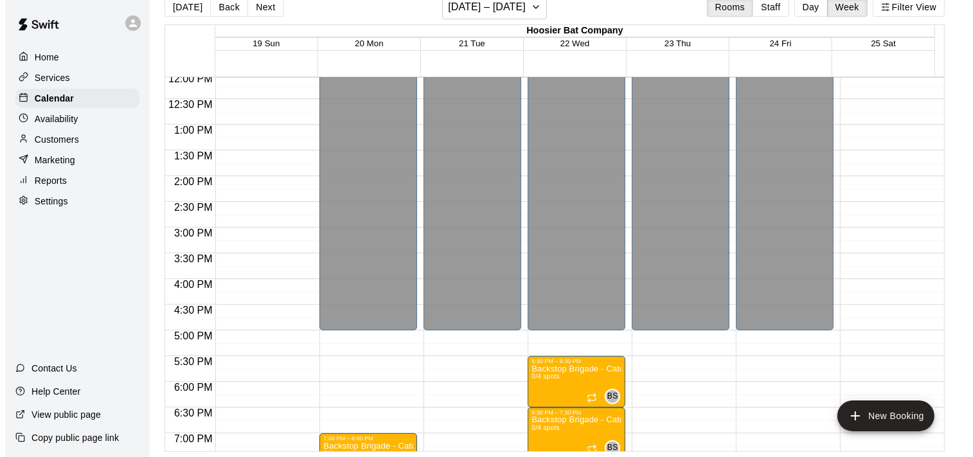
scroll to position [603, 0]
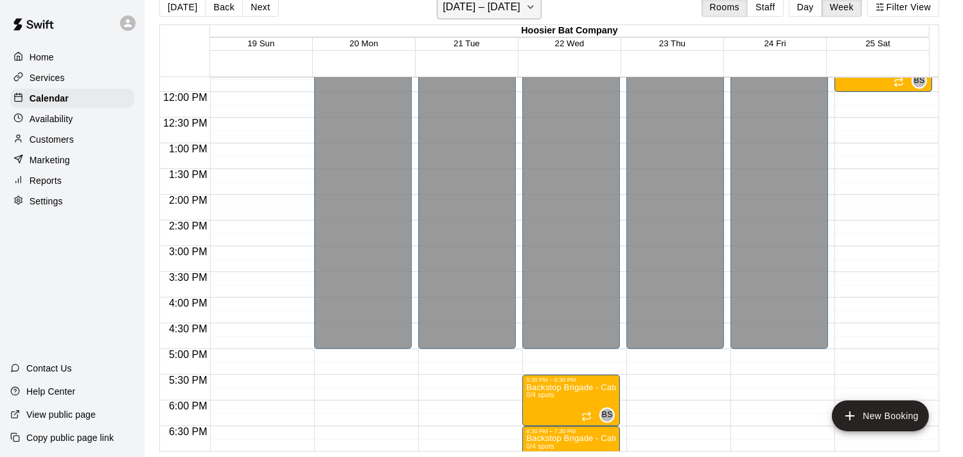
click at [538, 15] on button "October 19 – 25" at bounding box center [489, 7] width 105 height 24
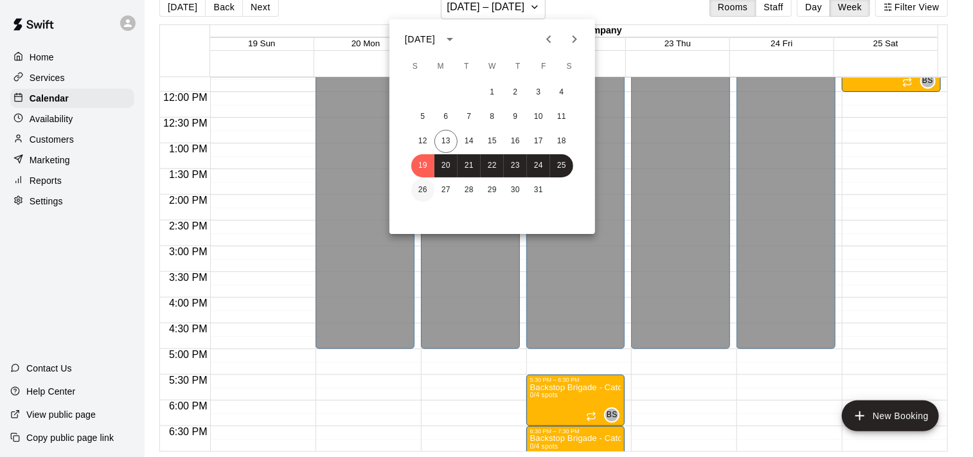
click at [421, 190] on button "26" at bounding box center [422, 190] width 23 height 23
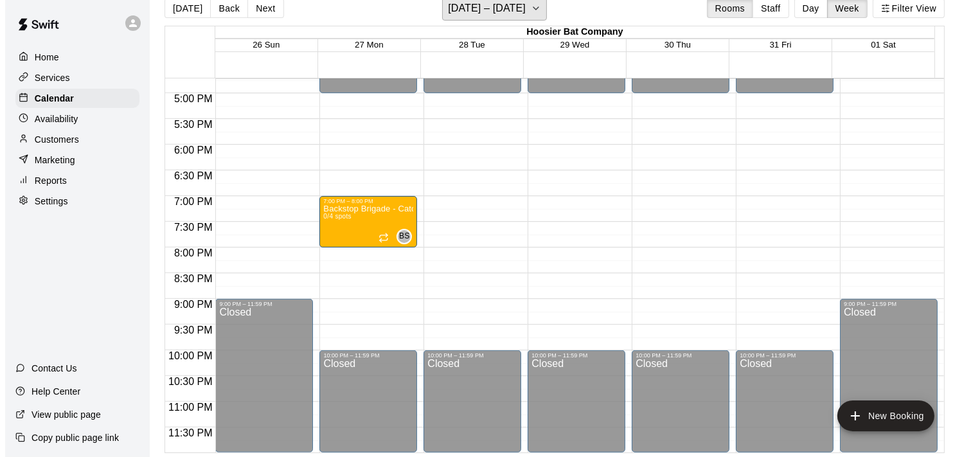
scroll to position [21, 0]
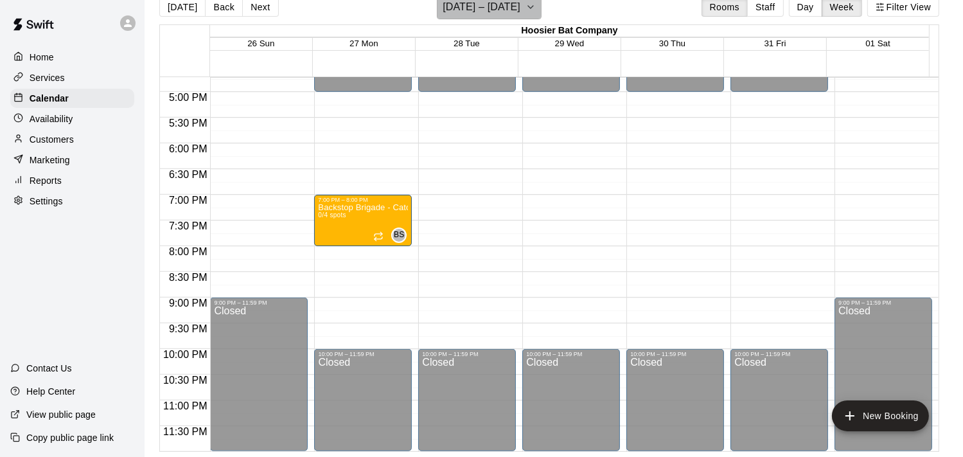
click at [536, 11] on icon "button" at bounding box center [531, 6] width 10 height 15
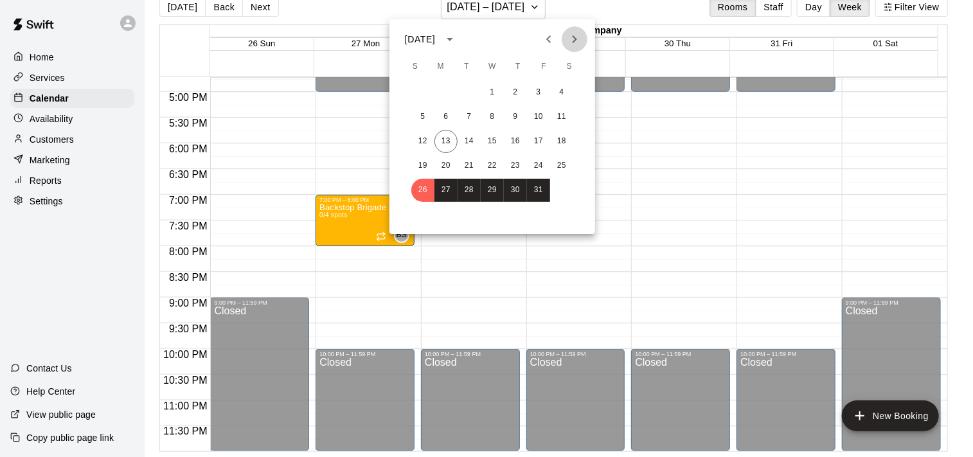
click at [573, 36] on icon "Next month" at bounding box center [574, 39] width 4 height 8
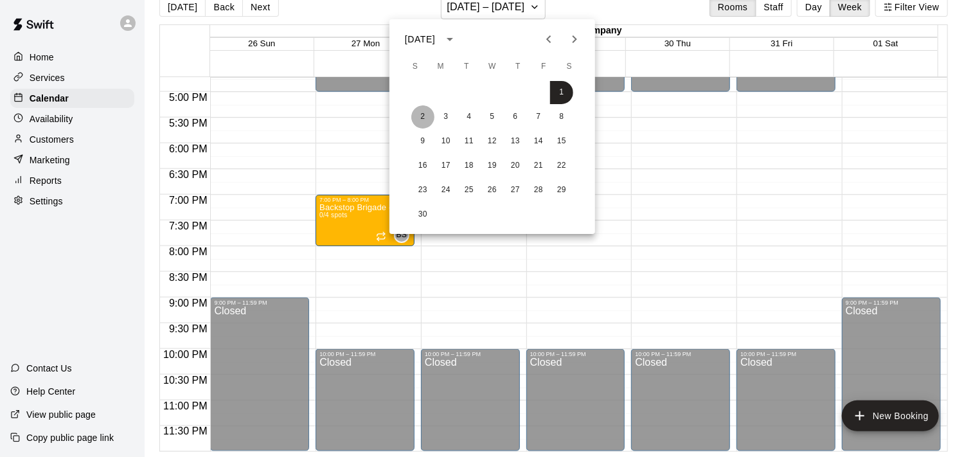
click at [421, 112] on button "2" at bounding box center [422, 116] width 23 height 23
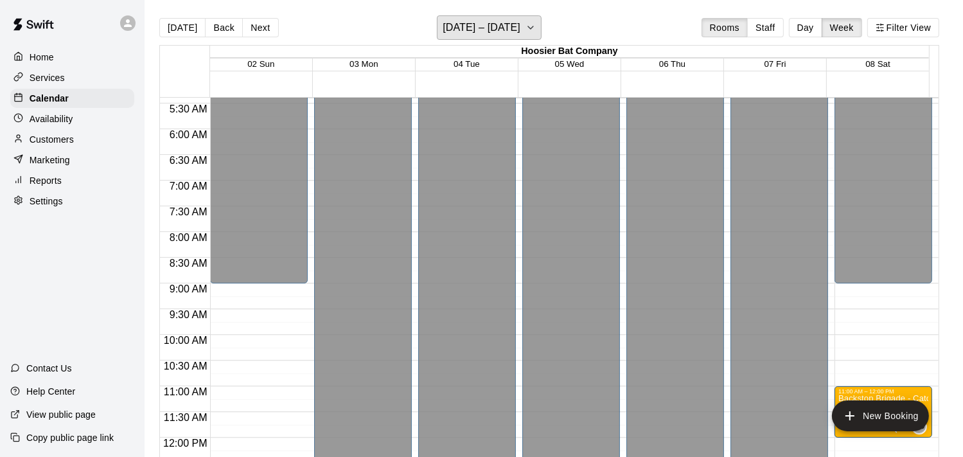
scroll to position [333, 0]
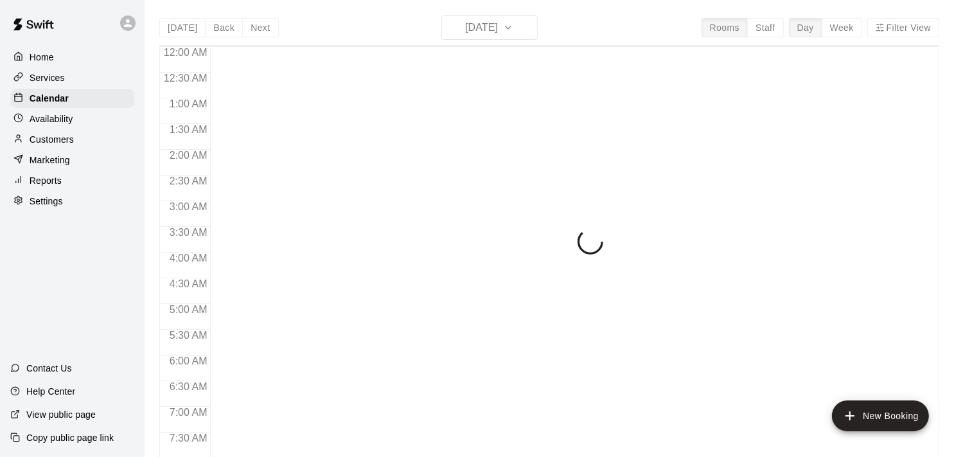
scroll to position [511, 0]
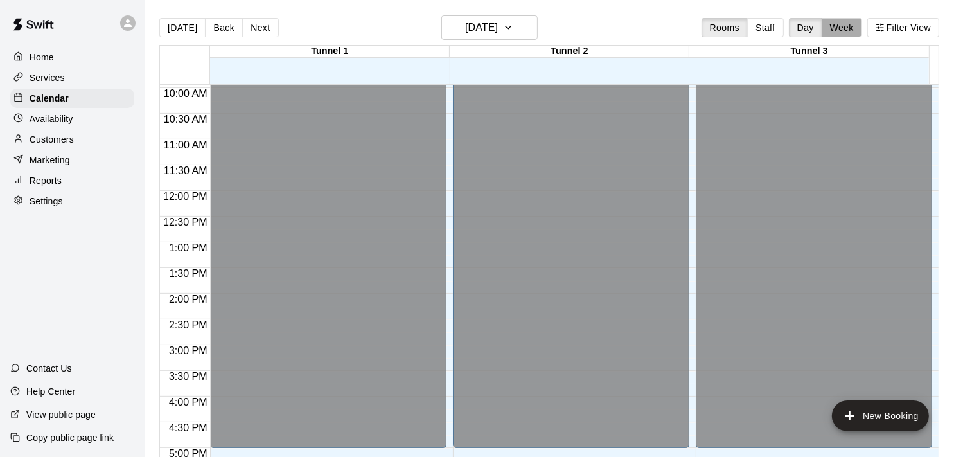
click at [852, 22] on button "Week" at bounding box center [842, 27] width 40 height 19
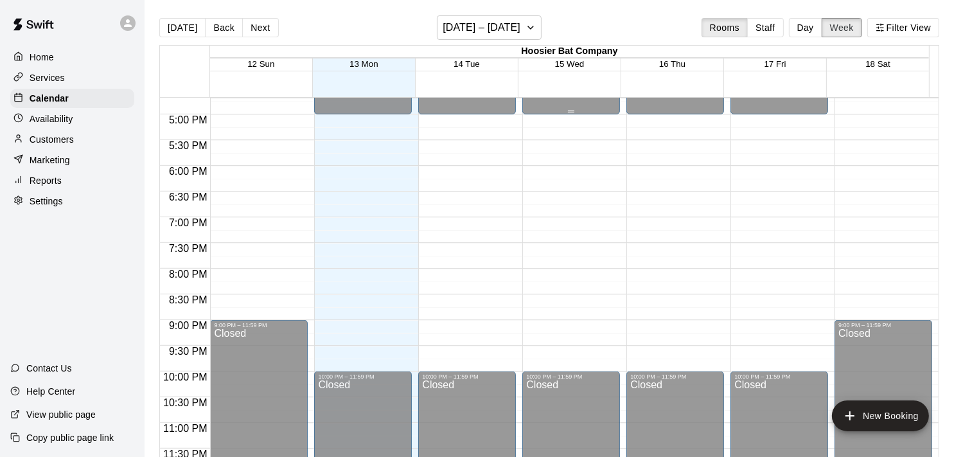
scroll to position [860, 0]
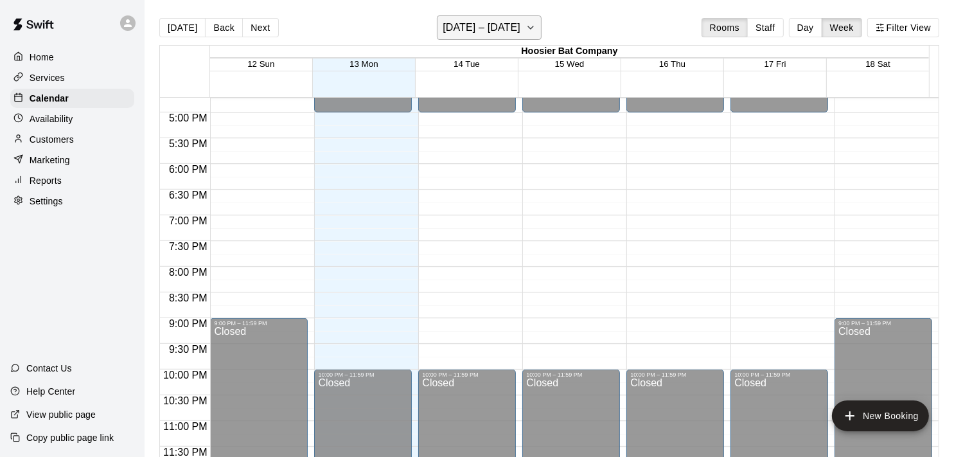
click at [529, 28] on icon "button" at bounding box center [531, 27] width 10 height 15
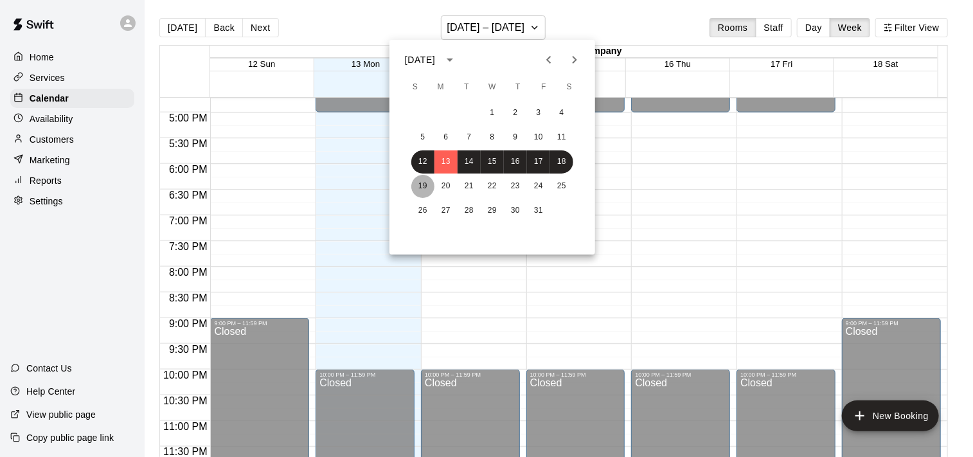
click at [421, 184] on button "19" at bounding box center [422, 186] width 23 height 23
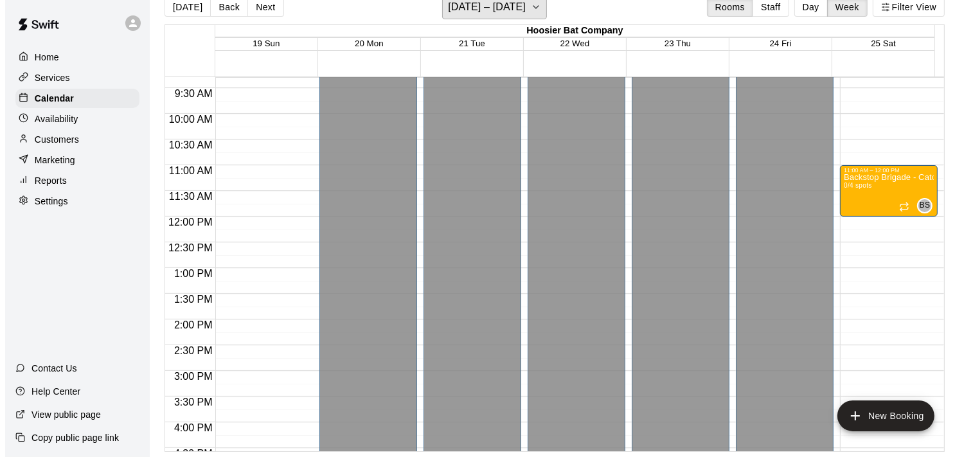
scroll to position [538, 0]
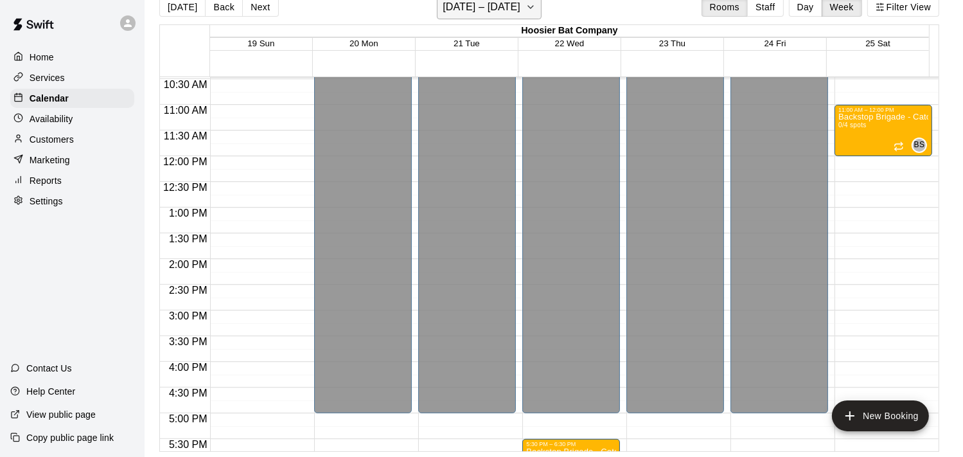
click at [532, 10] on icon "button" at bounding box center [531, 6] width 10 height 15
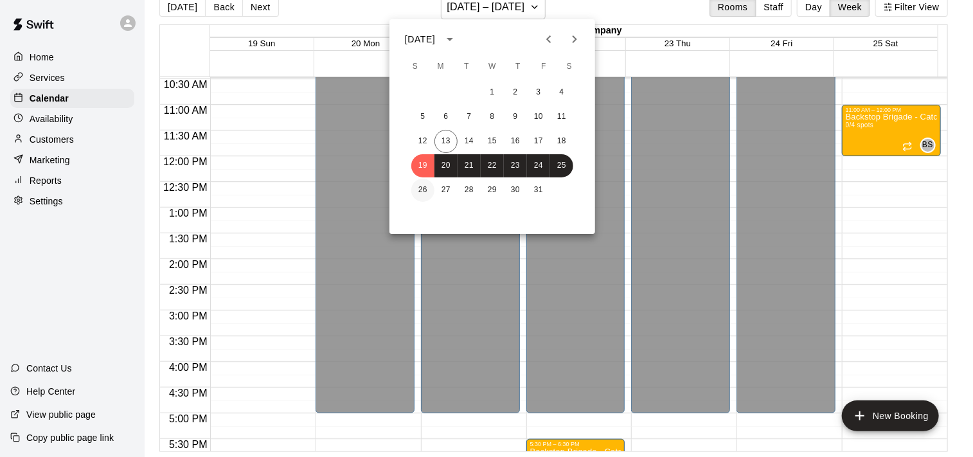
click at [421, 190] on button "26" at bounding box center [422, 190] width 23 height 23
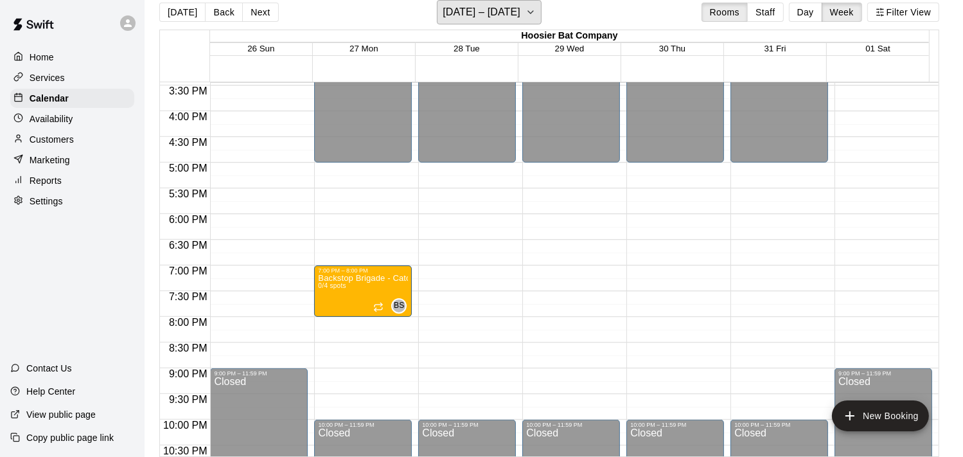
scroll to position [795, 0]
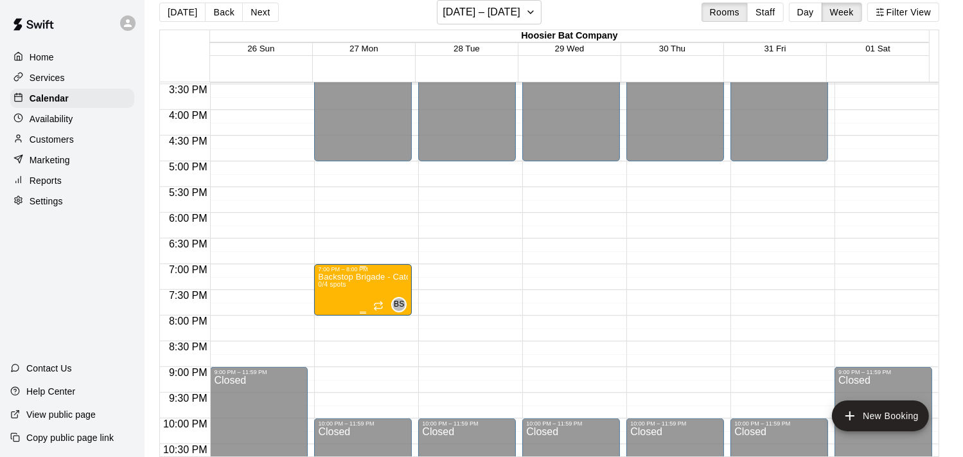
click at [367, 277] on p "Backstop Brigade - Catchers Clinic (Ages 9 - 12)" at bounding box center [363, 277] width 90 height 0
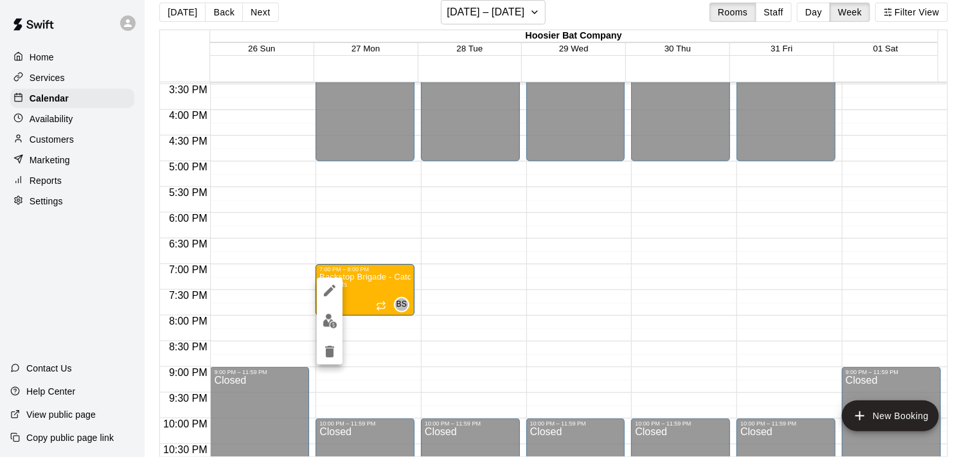
click at [477, 261] on div at bounding box center [486, 228] width 973 height 457
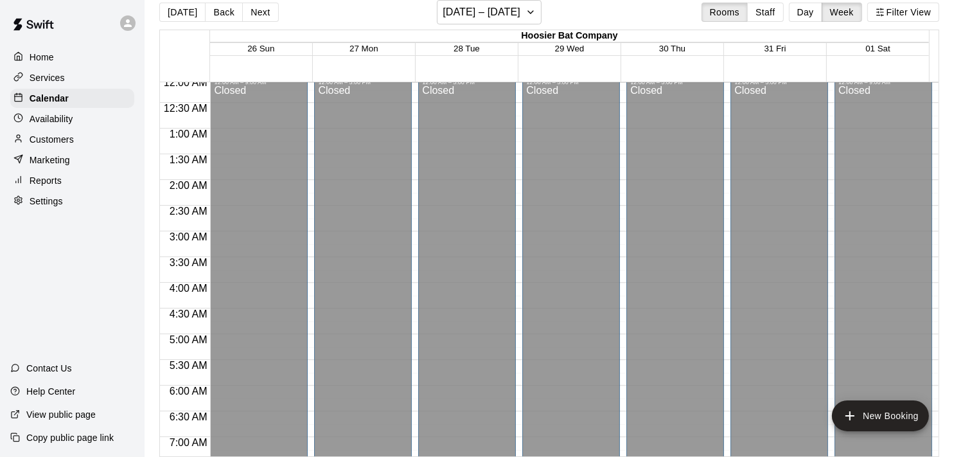
scroll to position [0, 0]
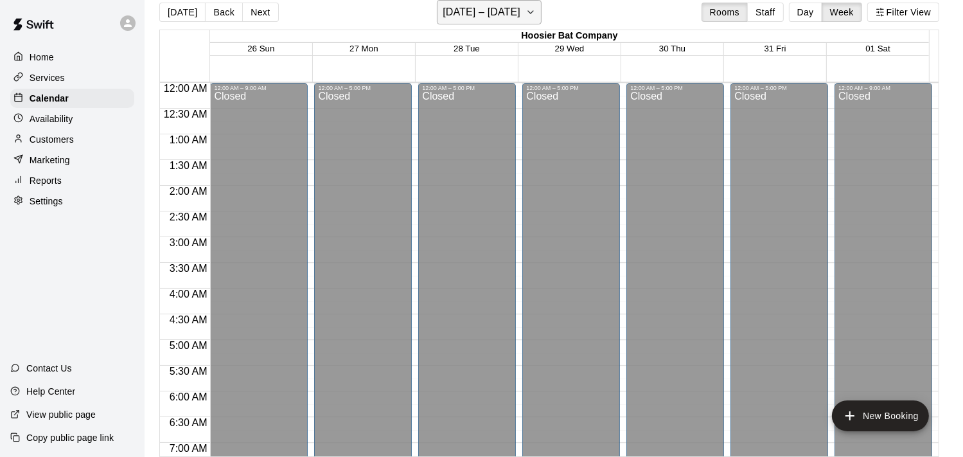
click at [536, 13] on icon "button" at bounding box center [531, 11] width 10 height 15
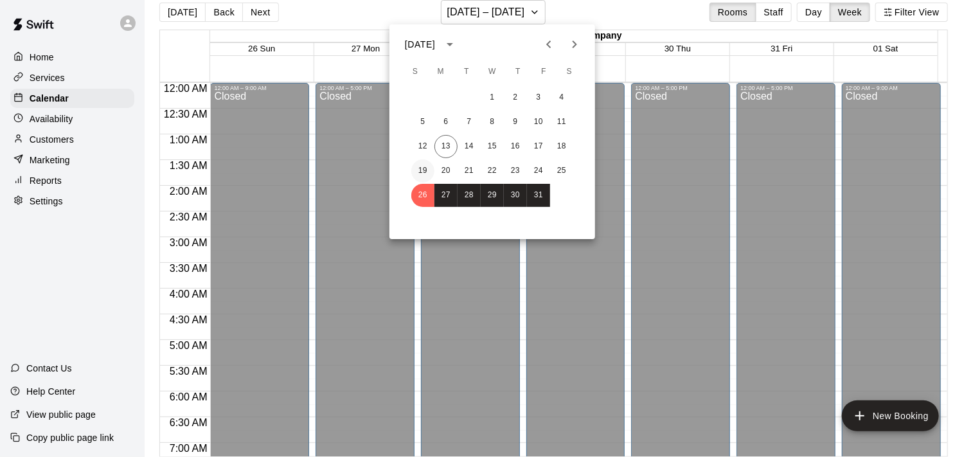
click at [421, 168] on button "19" at bounding box center [422, 170] width 23 height 23
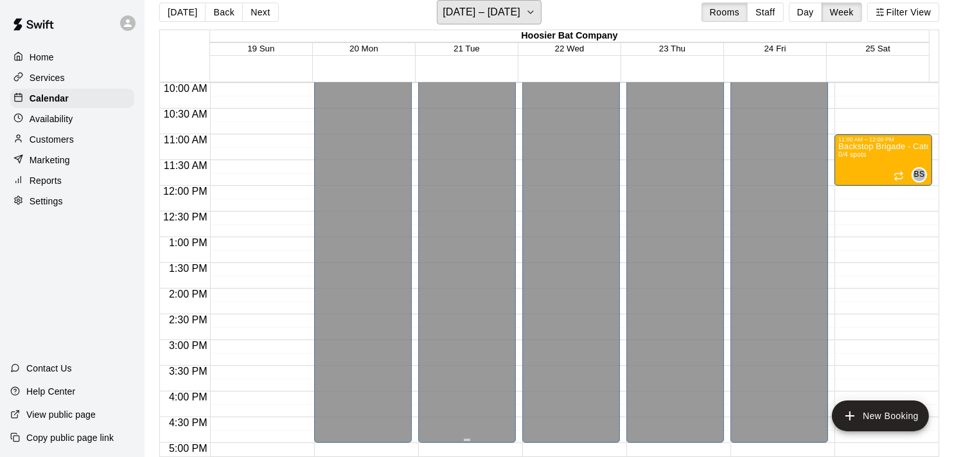
scroll to position [860, 0]
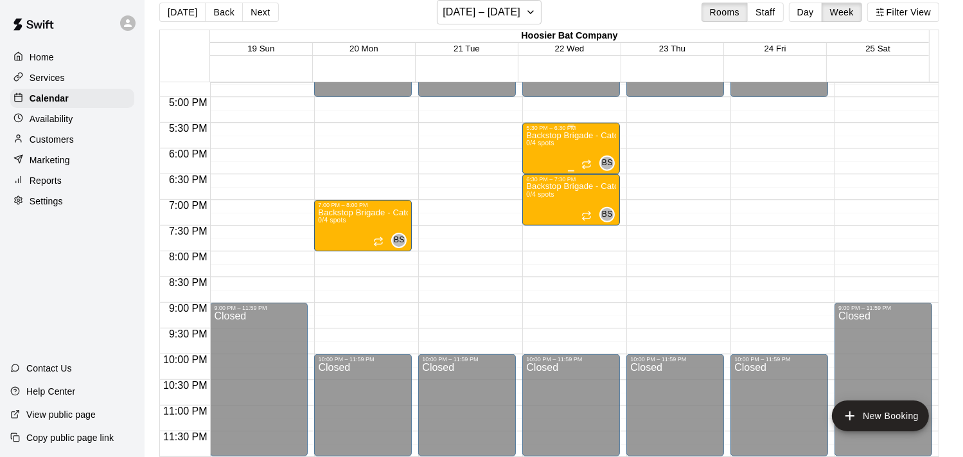
click at [588, 145] on div "Backstop Brigade - Catchers Clinic (Ages 9 - 12) Group 2 0/4 spots" at bounding box center [571, 359] width 90 height 457
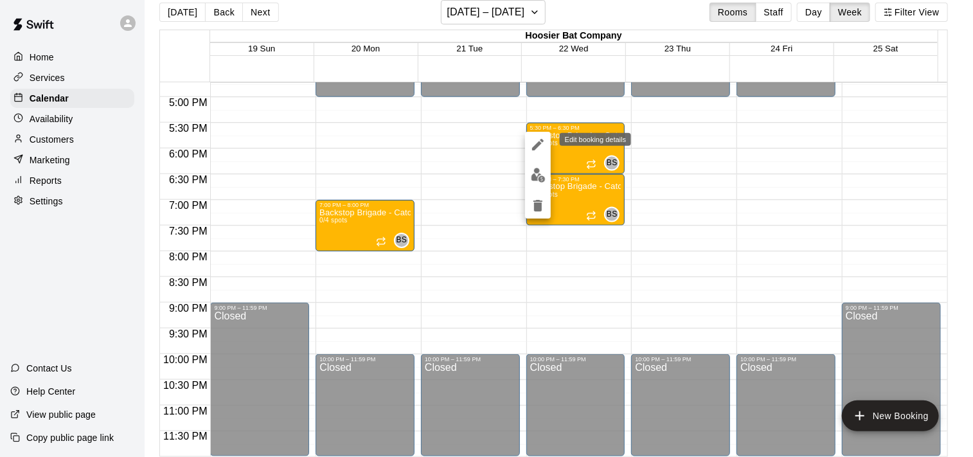
click at [535, 146] on icon "edit" at bounding box center [538, 145] width 12 height 12
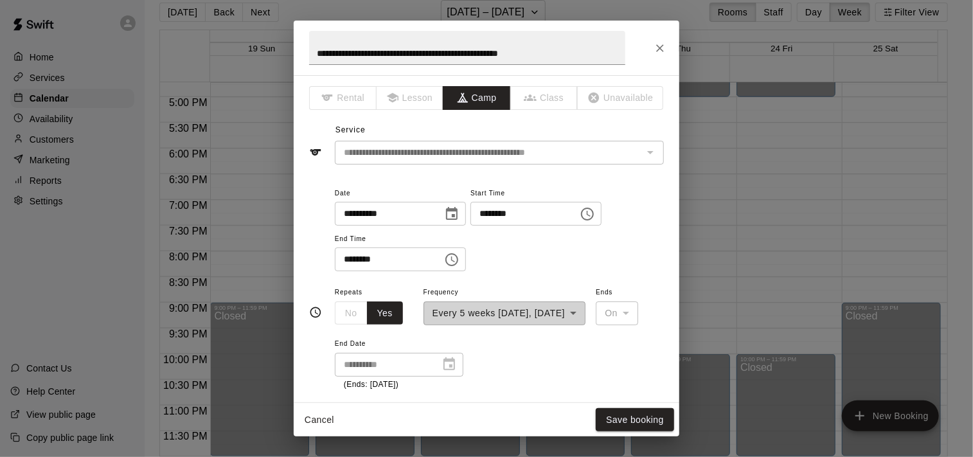
click at [586, 315] on div "**********" at bounding box center [504, 304] width 163 height 41
click at [600, 278] on div "**********" at bounding box center [499, 235] width 329 height 100
click at [627, 418] on button "Save booking" at bounding box center [635, 420] width 78 height 24
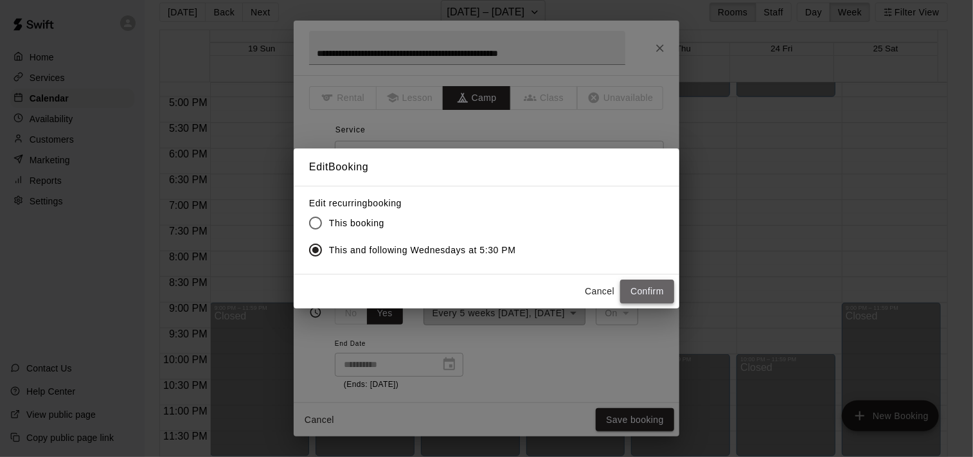
click at [641, 287] on button "Confirm" at bounding box center [647, 291] width 54 height 24
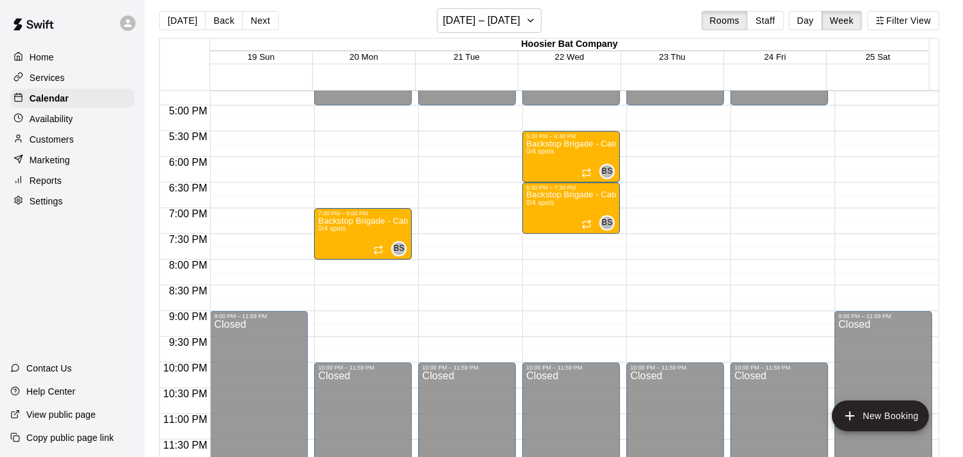
scroll to position [0, 0]
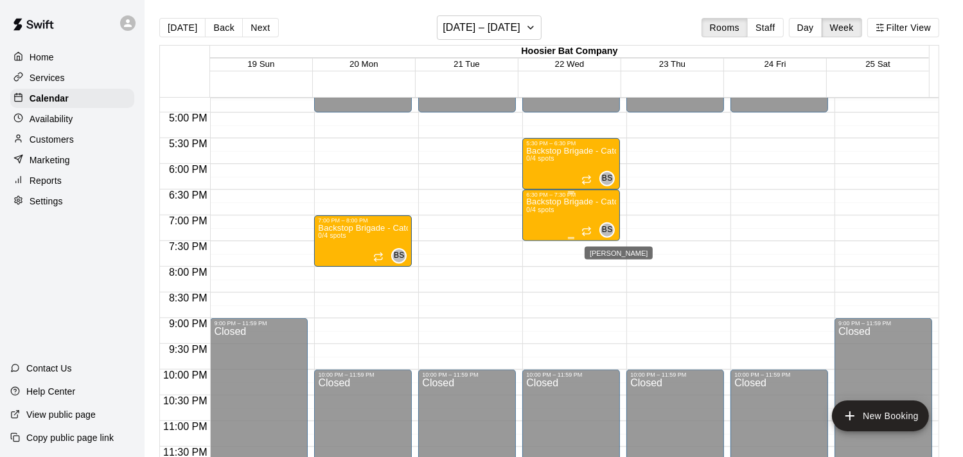
click at [605, 231] on span "BS" at bounding box center [607, 230] width 11 height 13
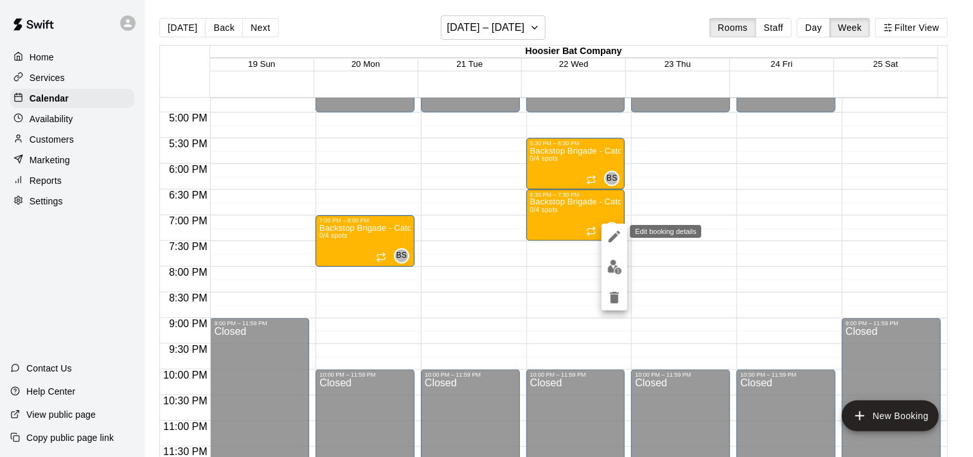
click at [611, 235] on icon "edit" at bounding box center [614, 236] width 15 height 15
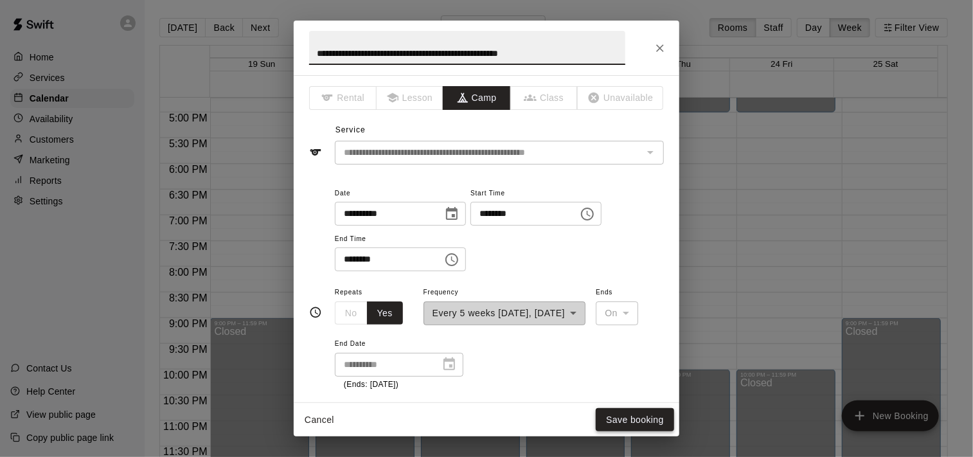
click at [630, 416] on button "Save booking" at bounding box center [635, 420] width 78 height 24
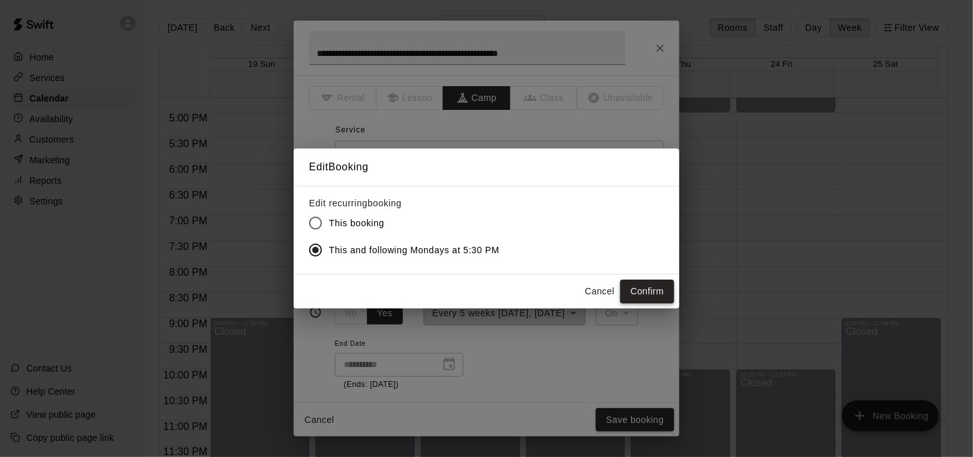
click at [645, 288] on button "Confirm" at bounding box center [647, 291] width 54 height 24
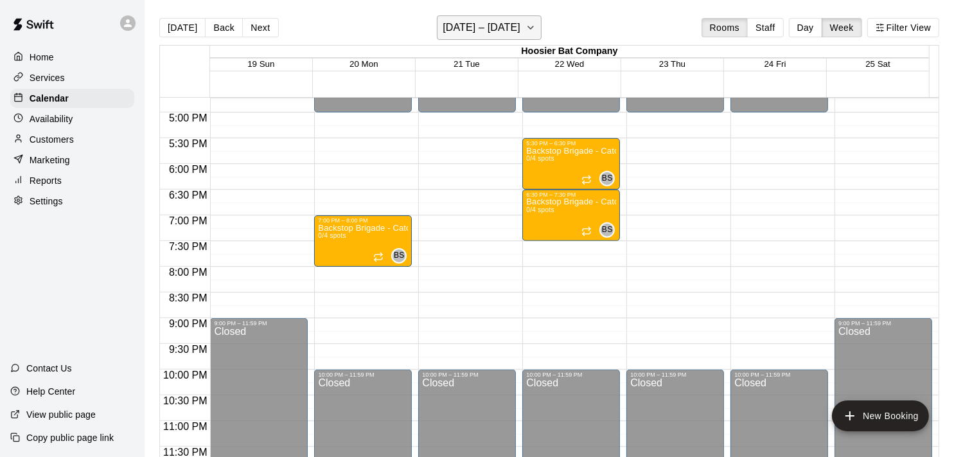
click at [534, 29] on icon "button" at bounding box center [531, 27] width 10 height 15
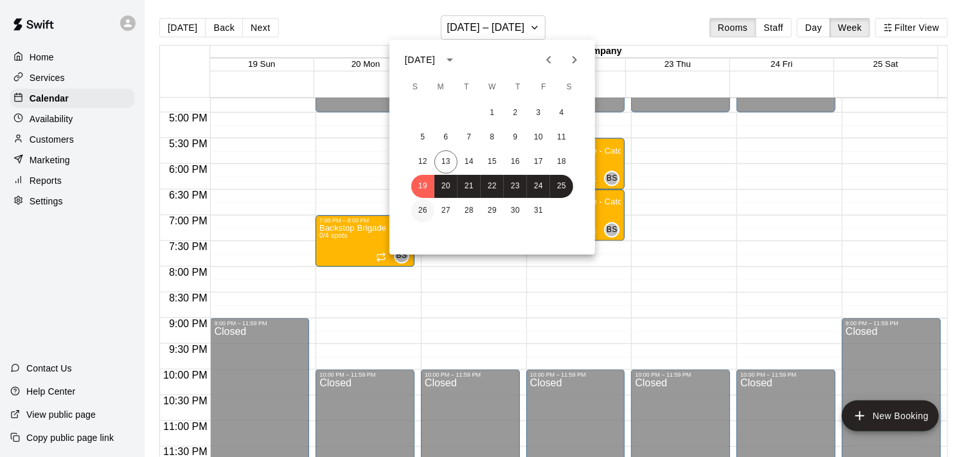
click at [421, 211] on button "26" at bounding box center [422, 210] width 23 height 23
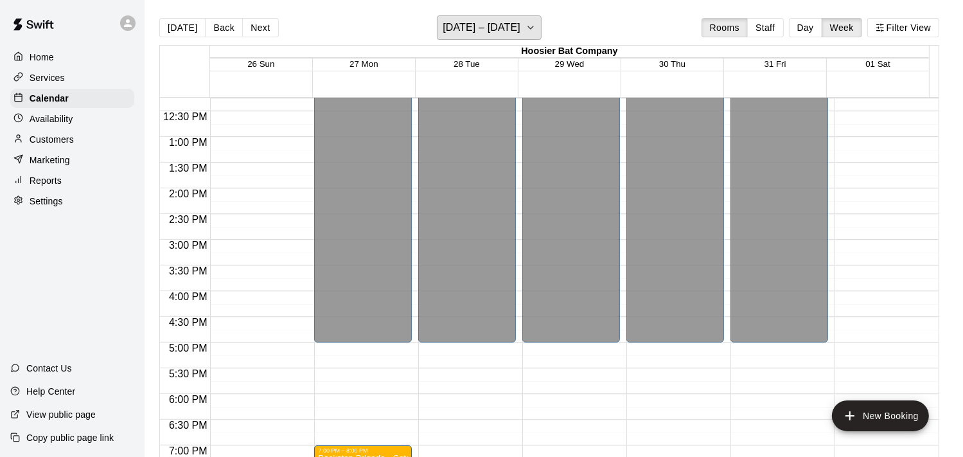
scroll to position [667, 0]
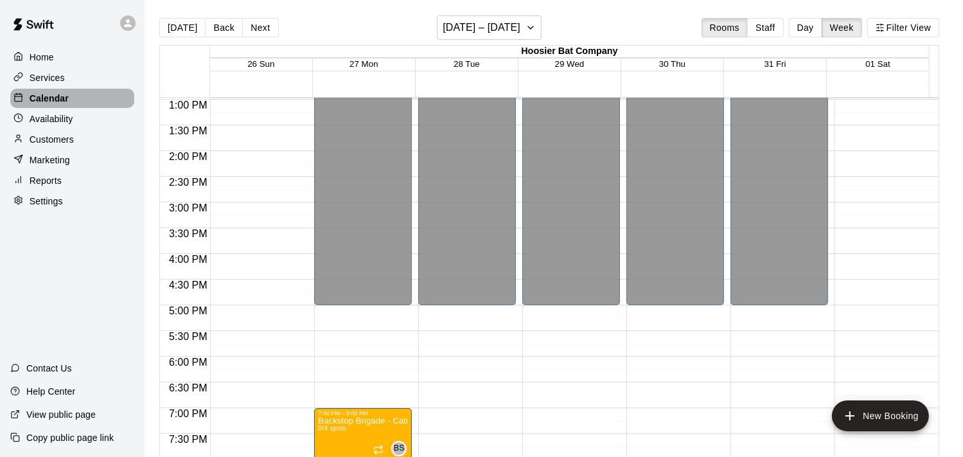
click at [48, 103] on p "Calendar" at bounding box center [49, 98] width 39 height 13
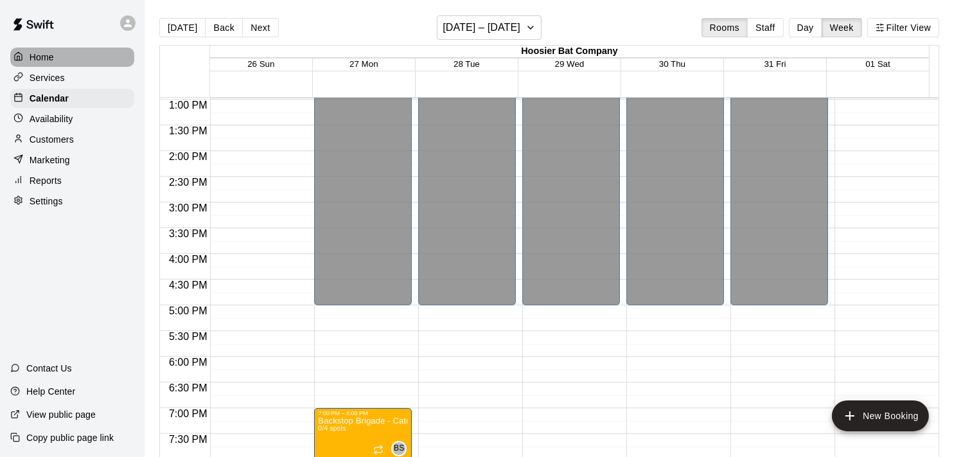
click at [53, 61] on p "Home" at bounding box center [42, 57] width 24 height 13
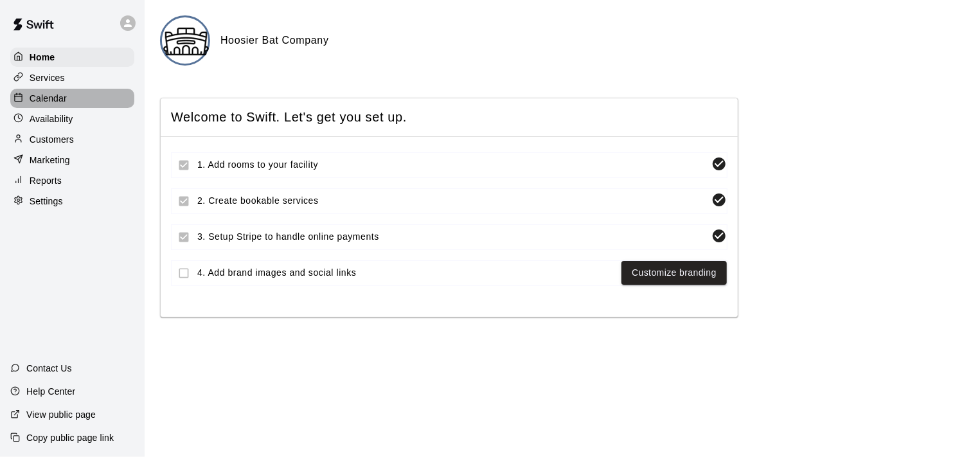
click at [51, 105] on p "Calendar" at bounding box center [48, 98] width 37 height 13
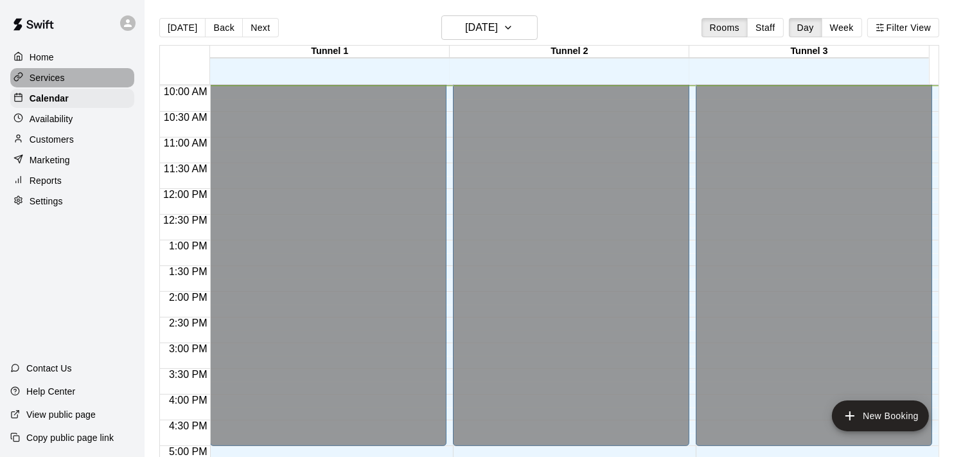
click at [52, 78] on p "Services" at bounding box center [47, 77] width 35 height 13
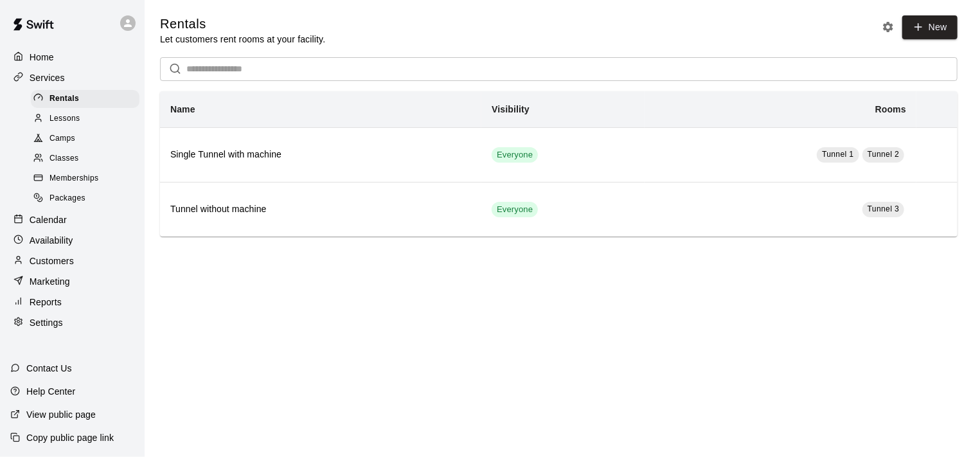
click at [67, 143] on span "Camps" at bounding box center [62, 138] width 26 height 13
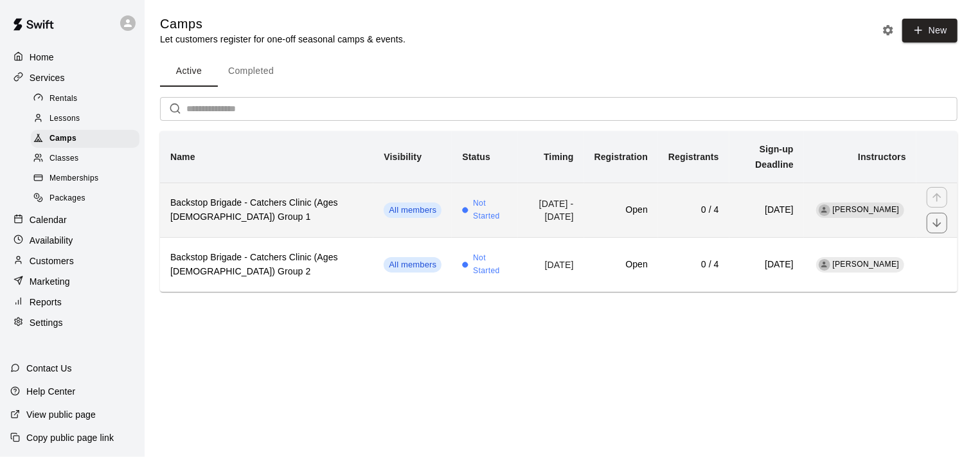
click at [304, 196] on h6 "Backstop Brigade - Catchers Clinic (Ages [DEMOGRAPHIC_DATA]) Group 1" at bounding box center [266, 210] width 193 height 28
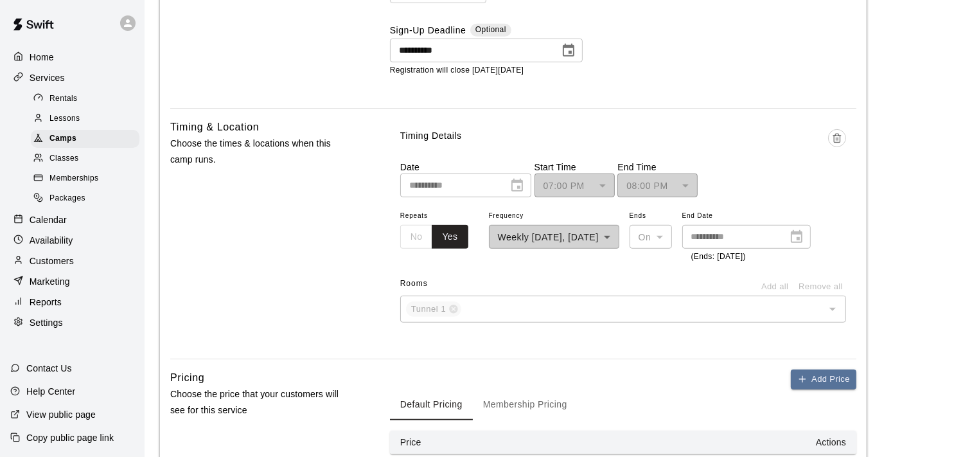
scroll to position [771, 0]
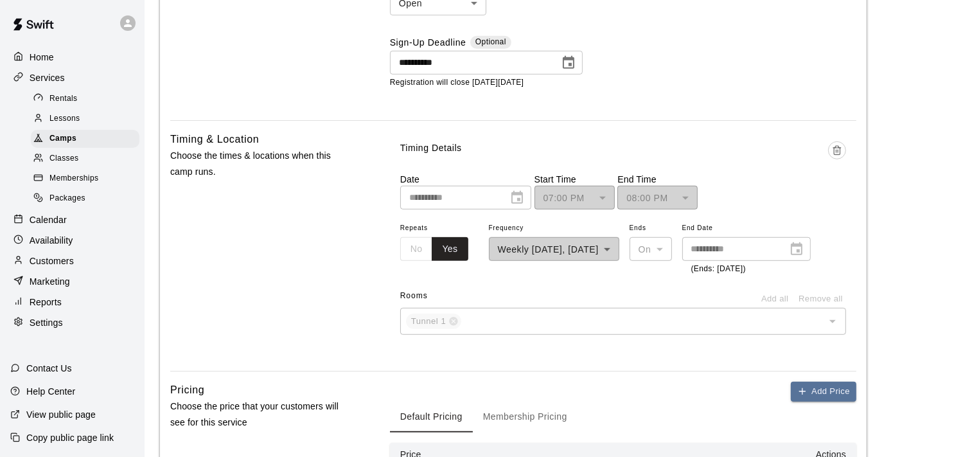
click at [619, 249] on div "**********" at bounding box center [554, 248] width 130 height 56
click at [619, 254] on div "**********" at bounding box center [554, 248] width 130 height 56
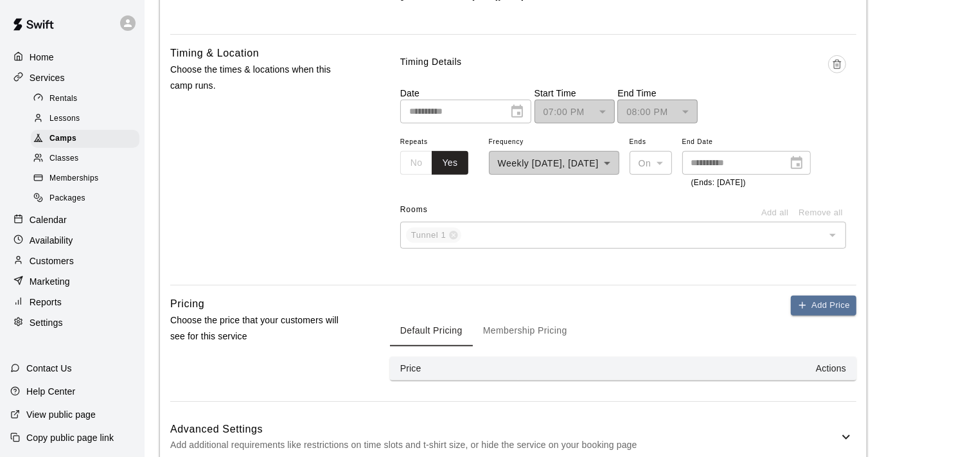
scroll to position [835, 0]
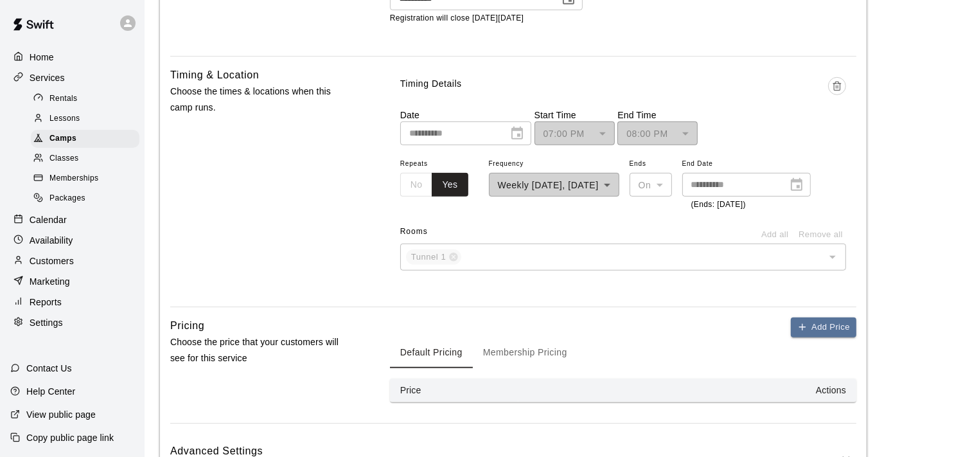
click at [709, 321] on div "Add Price Default Pricing Membership Pricing Price Actions" at bounding box center [623, 359] width 466 height 85
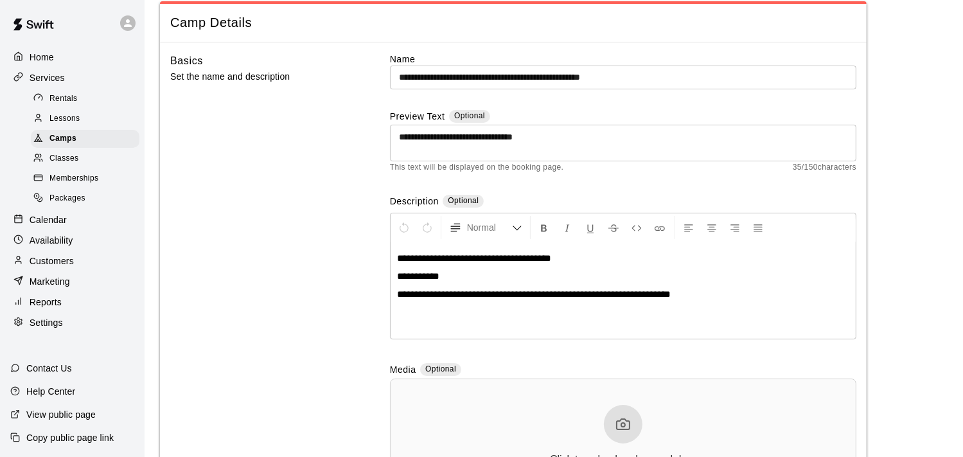
scroll to position [0, 0]
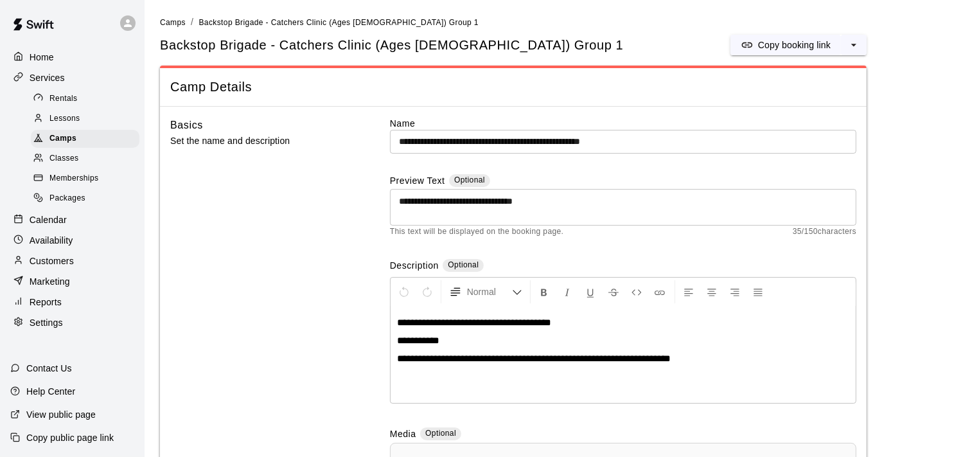
click at [66, 163] on span "Classes" at bounding box center [63, 158] width 29 height 13
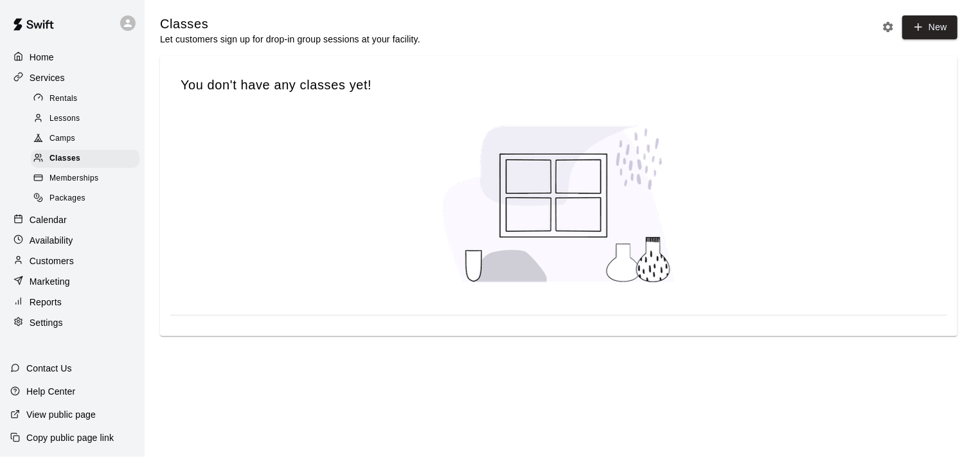
click at [64, 142] on span "Camps" at bounding box center [62, 138] width 26 height 13
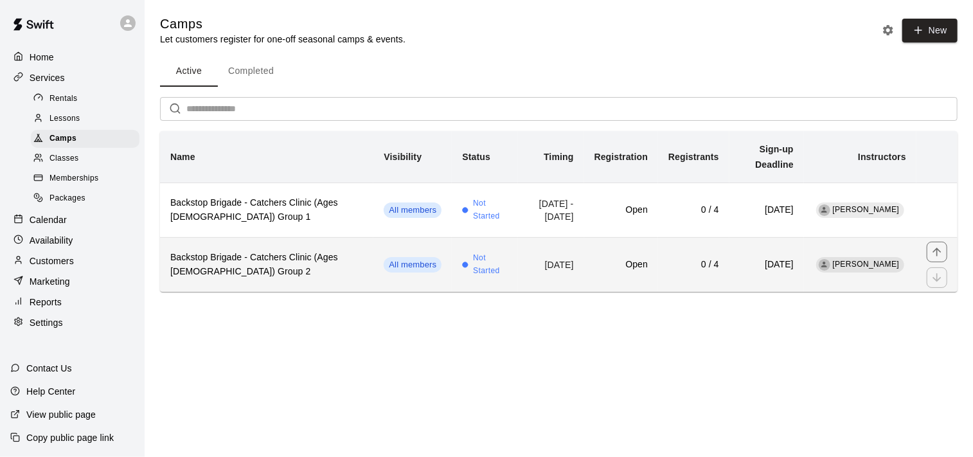
click at [265, 251] on h6 "Backstop Brigade - Catchers Clinic (Ages [DEMOGRAPHIC_DATA]) Group 2" at bounding box center [266, 265] width 193 height 28
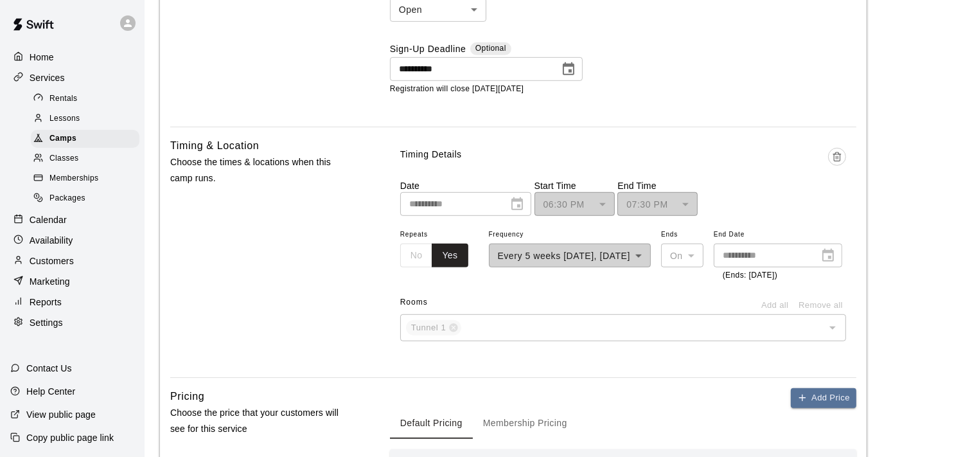
scroll to position [771, 0]
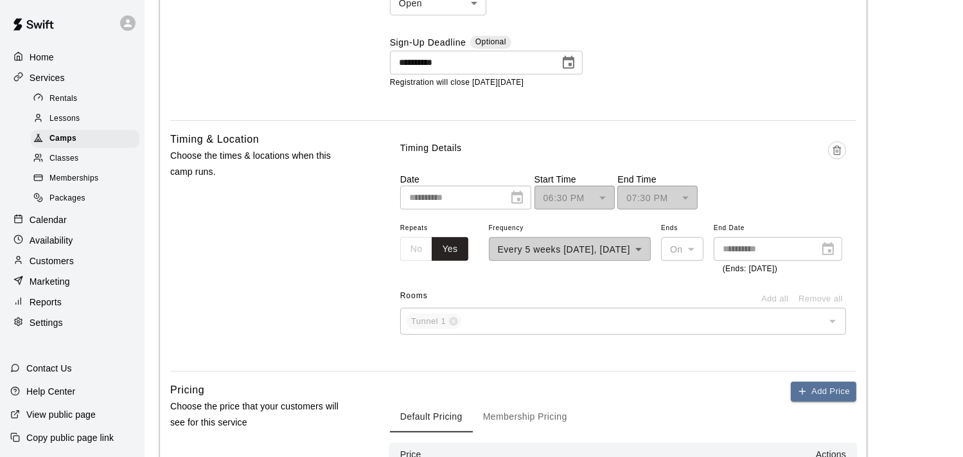
click at [651, 245] on div "**********" at bounding box center [570, 248] width 163 height 56
click at [653, 276] on div "**********" at bounding box center [623, 248] width 446 height 56
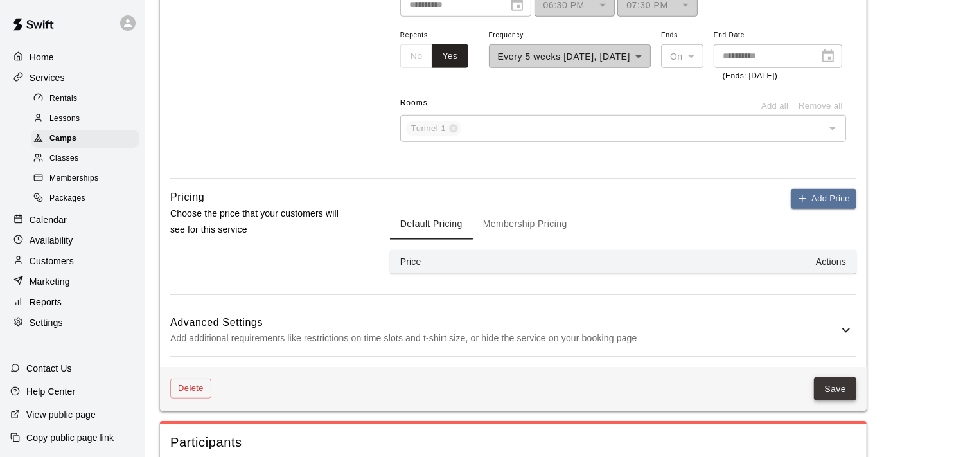
click at [835, 401] on button "Save" at bounding box center [835, 389] width 42 height 24
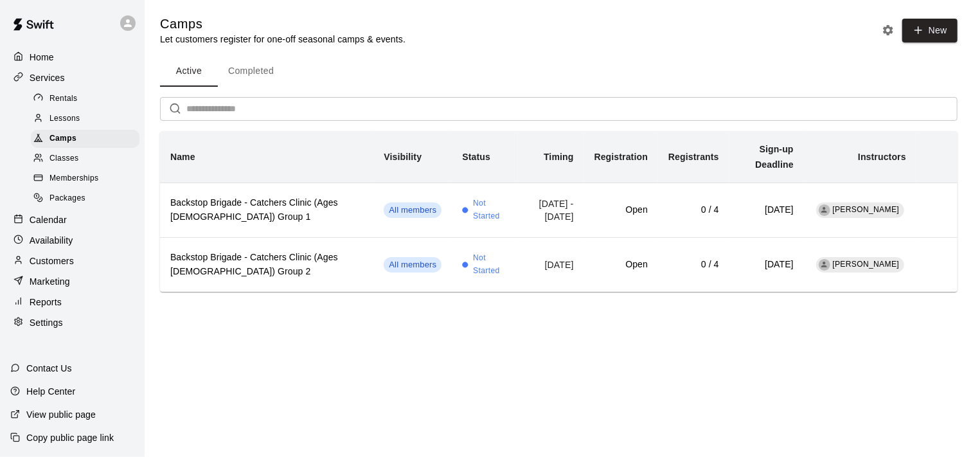
click at [64, 182] on span "Memberships" at bounding box center [73, 178] width 49 height 13
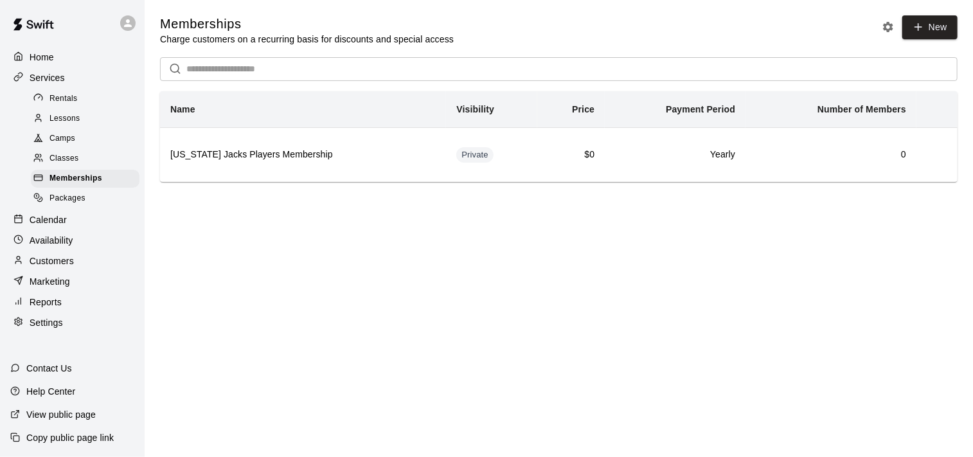
click at [76, 125] on span "Lessons" at bounding box center [64, 118] width 31 height 13
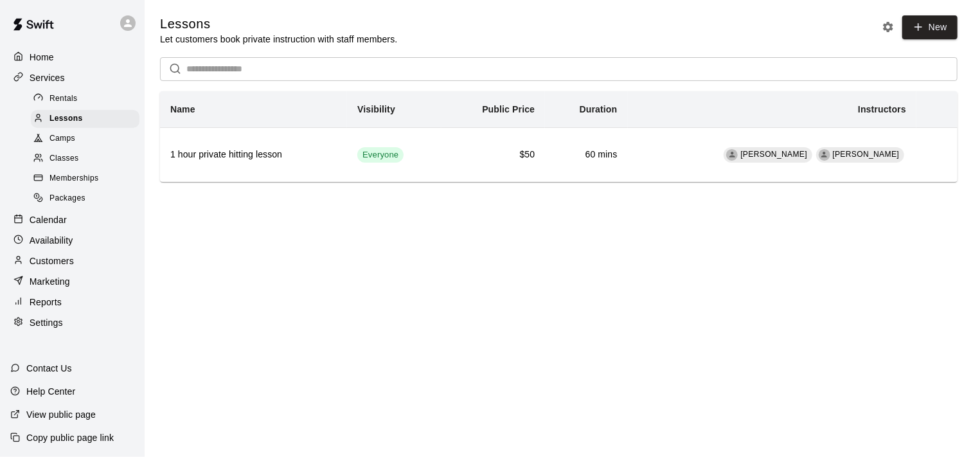
click at [62, 141] on span "Camps" at bounding box center [62, 138] width 26 height 13
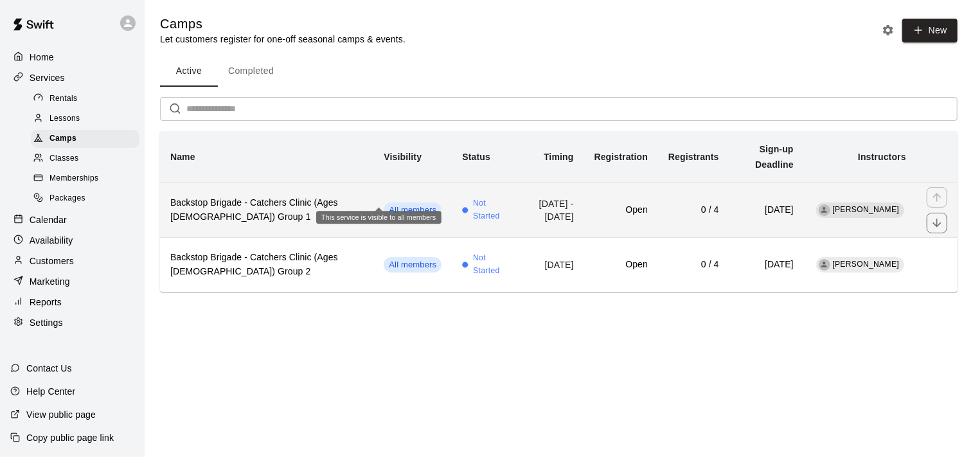
click at [384, 204] on span "All members" at bounding box center [413, 210] width 58 height 12
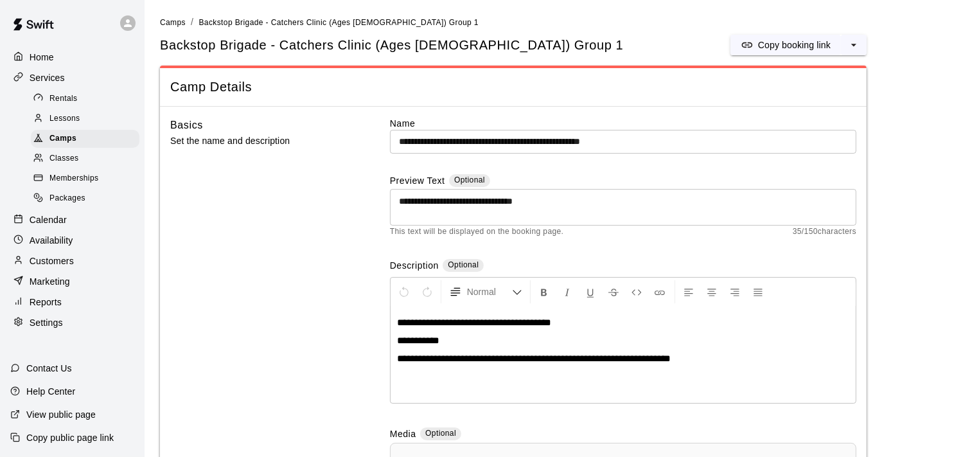
click at [67, 165] on span "Classes" at bounding box center [63, 158] width 29 height 13
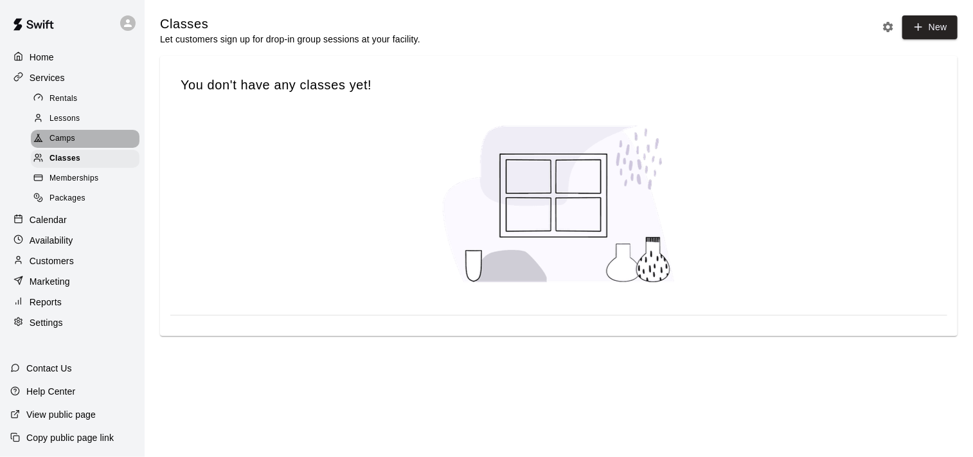
click at [69, 144] on span "Camps" at bounding box center [62, 138] width 26 height 13
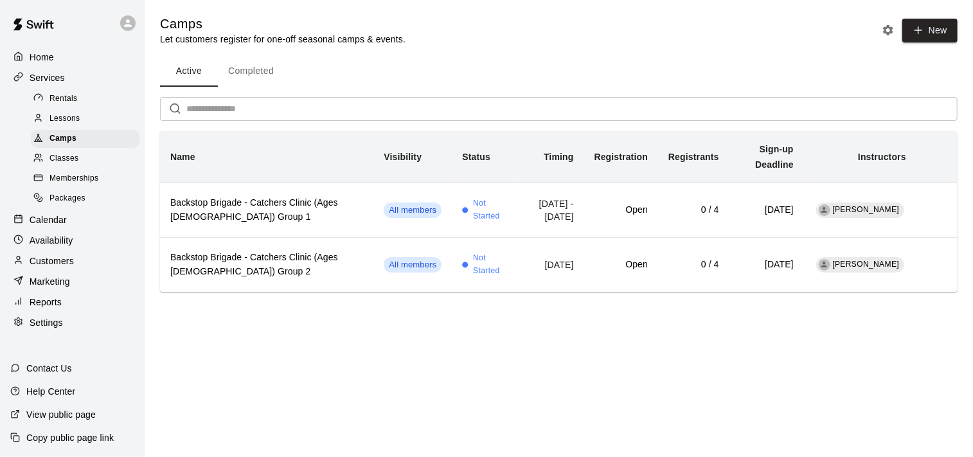
click at [69, 100] on span "Rentals" at bounding box center [63, 99] width 28 height 13
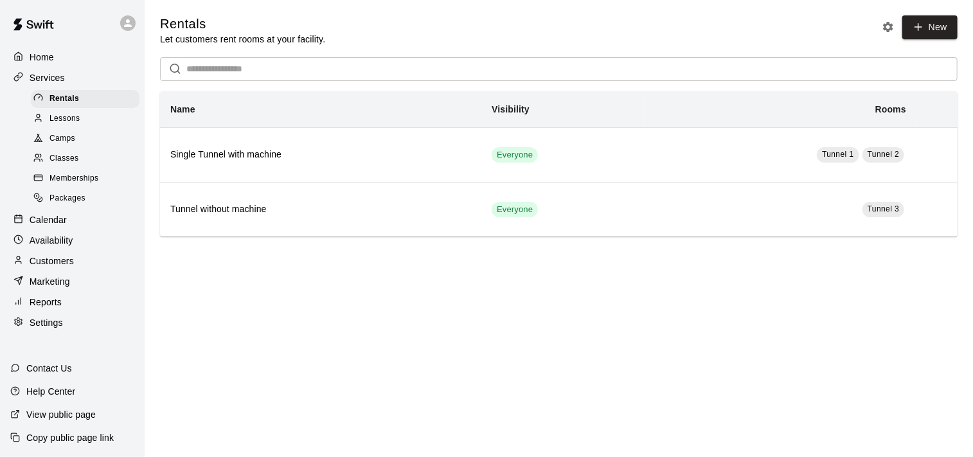
click at [54, 226] on p "Calendar" at bounding box center [48, 219] width 37 height 13
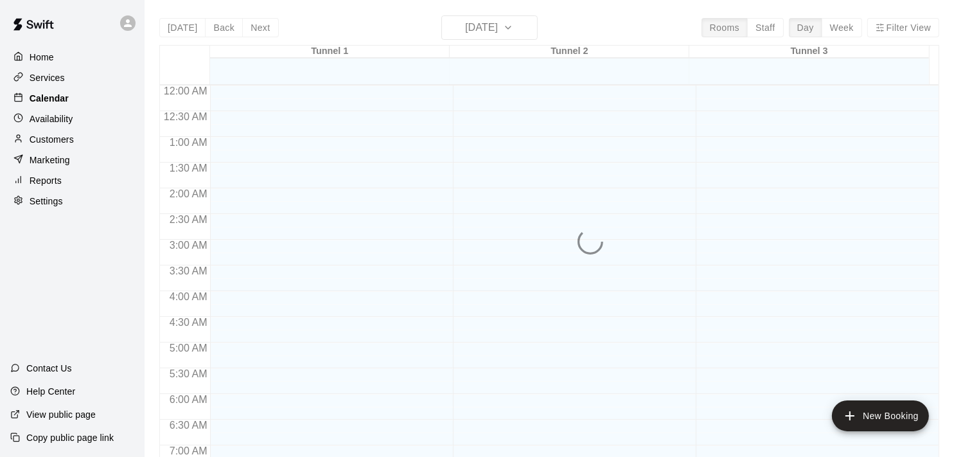
scroll to position [519, 0]
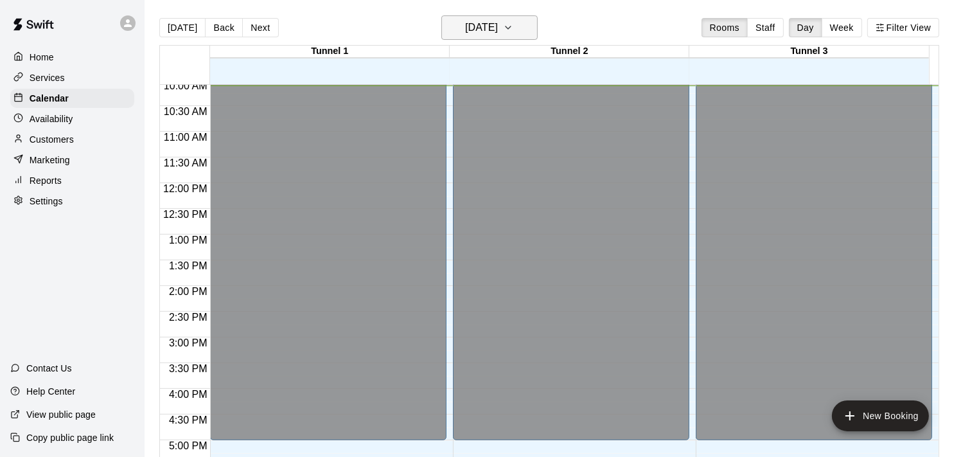
click at [513, 22] on icon "button" at bounding box center [508, 27] width 10 height 15
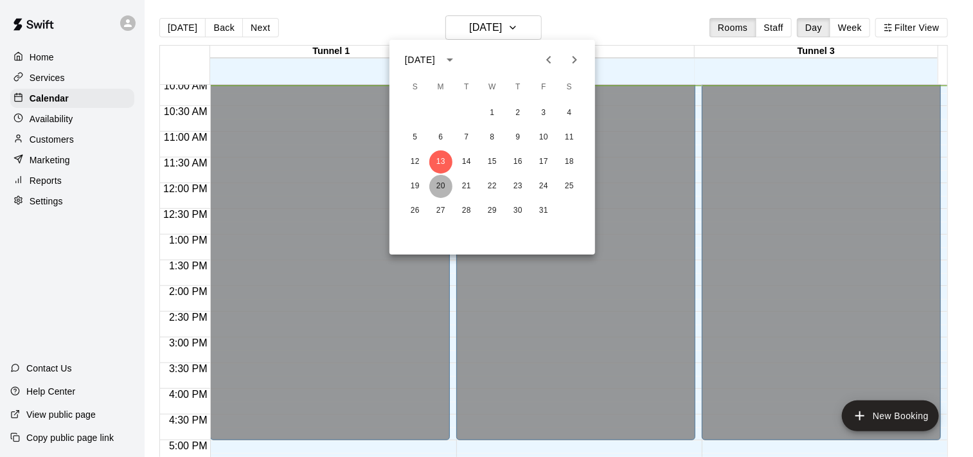
click at [439, 189] on button "20" at bounding box center [440, 186] width 23 height 23
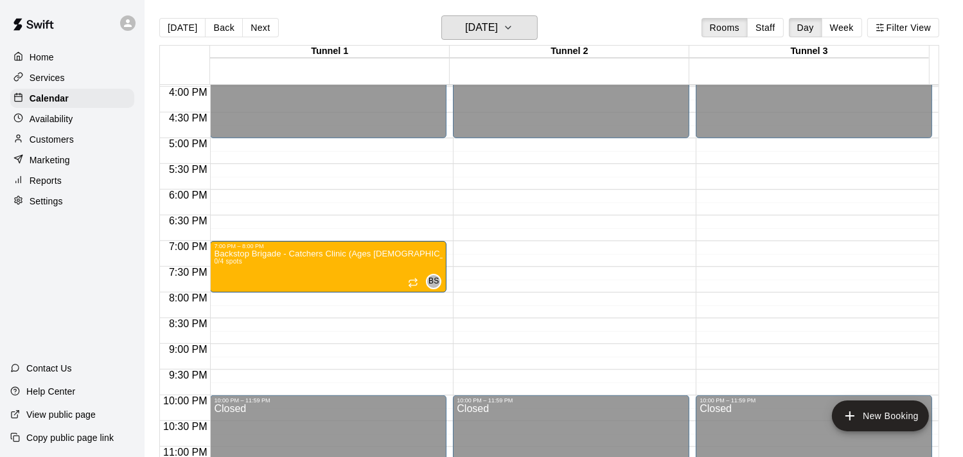
scroll to position [847, 0]
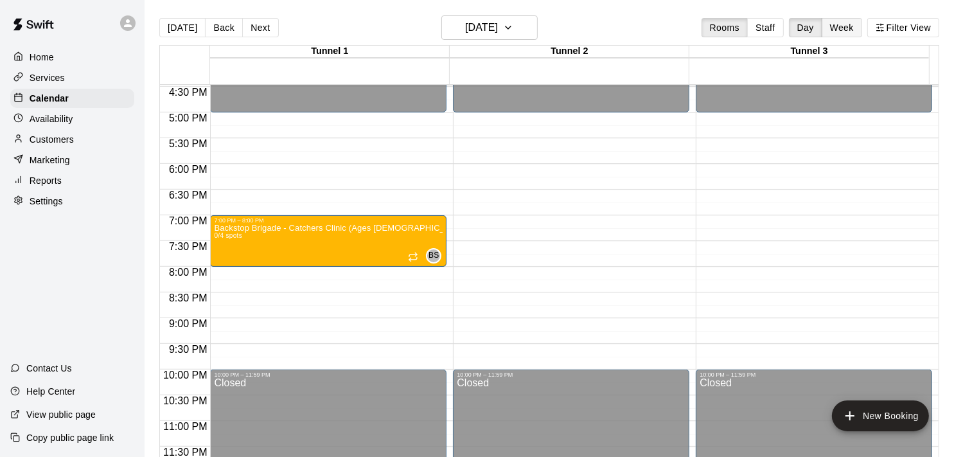
click at [840, 30] on button "Week" at bounding box center [842, 27] width 40 height 19
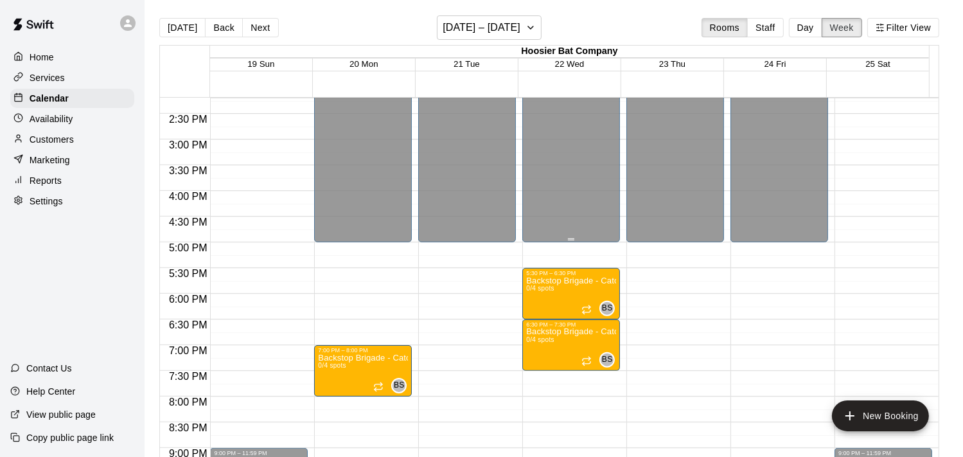
scroll to position [840, 0]
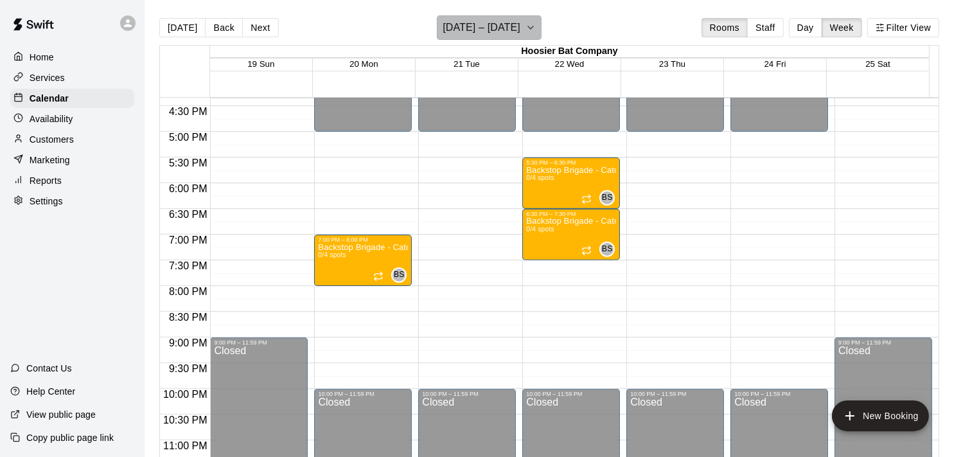
click at [531, 28] on icon "button" at bounding box center [530, 27] width 5 height 3
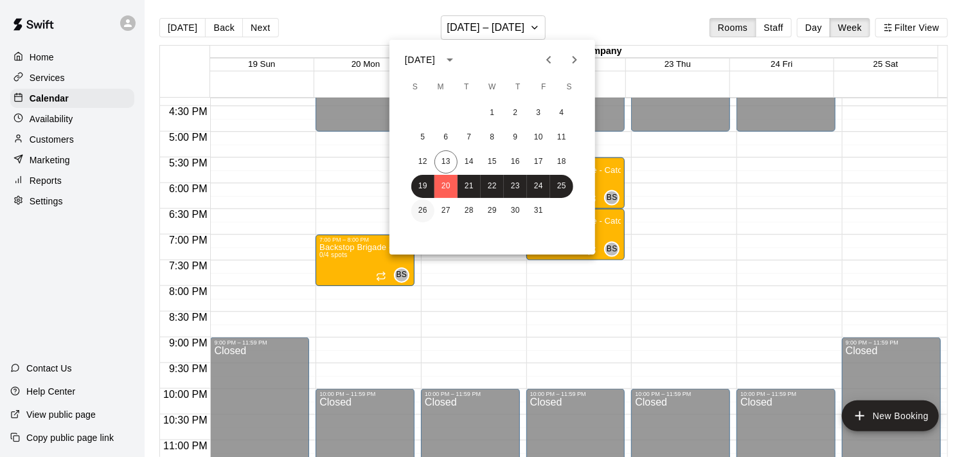
click at [422, 213] on button "26" at bounding box center [422, 210] width 23 height 23
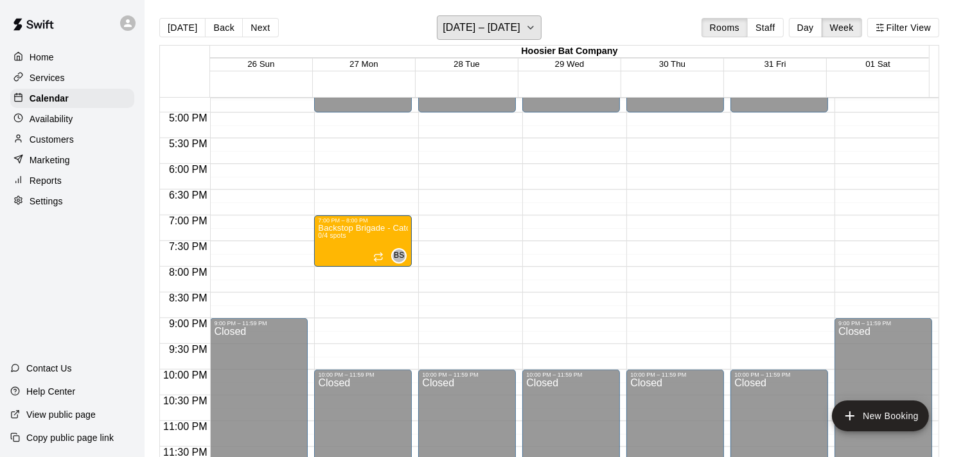
scroll to position [603, 0]
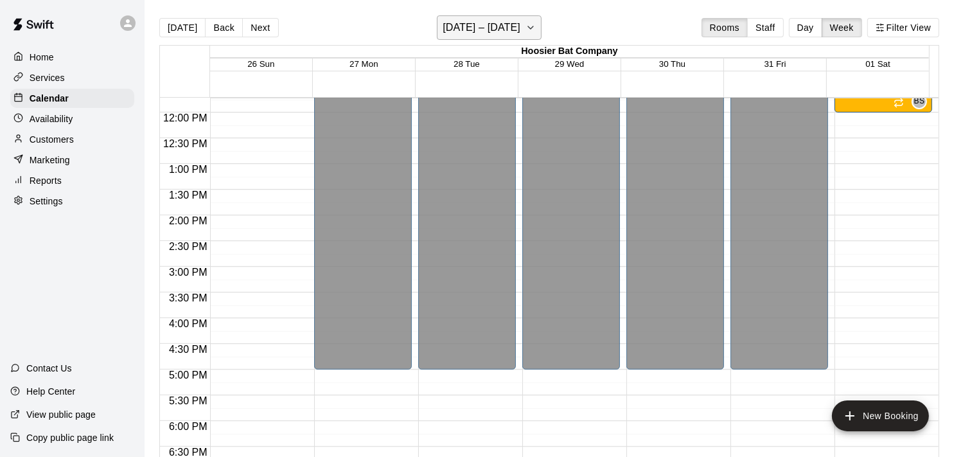
click at [536, 32] on icon "button" at bounding box center [531, 27] width 10 height 15
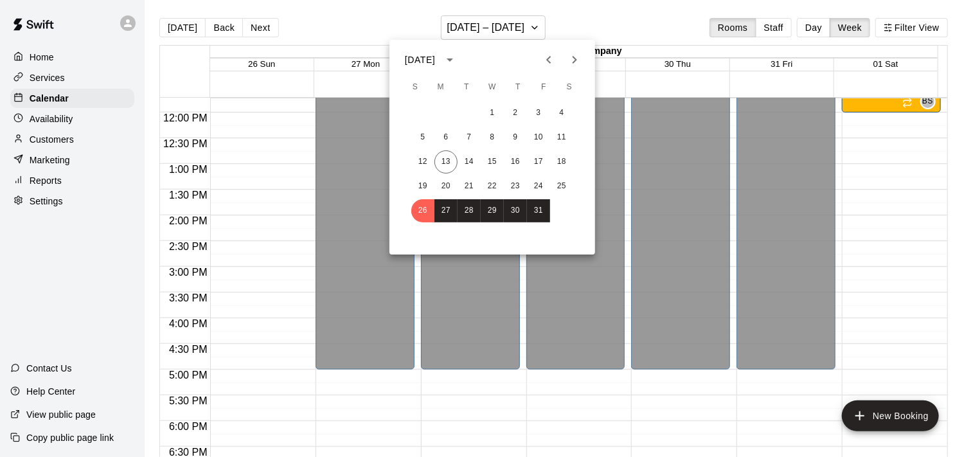
click at [572, 60] on icon "Next month" at bounding box center [574, 59] width 15 height 15
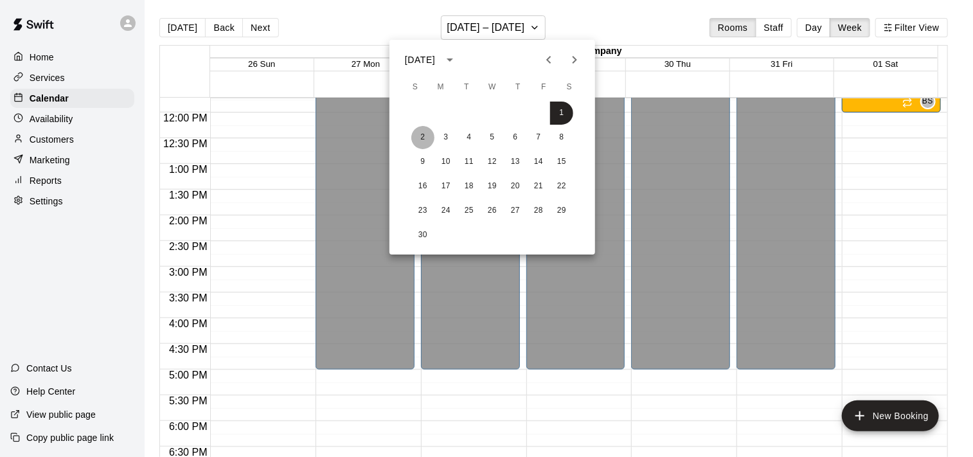
click at [424, 133] on button "2" at bounding box center [422, 137] width 23 height 23
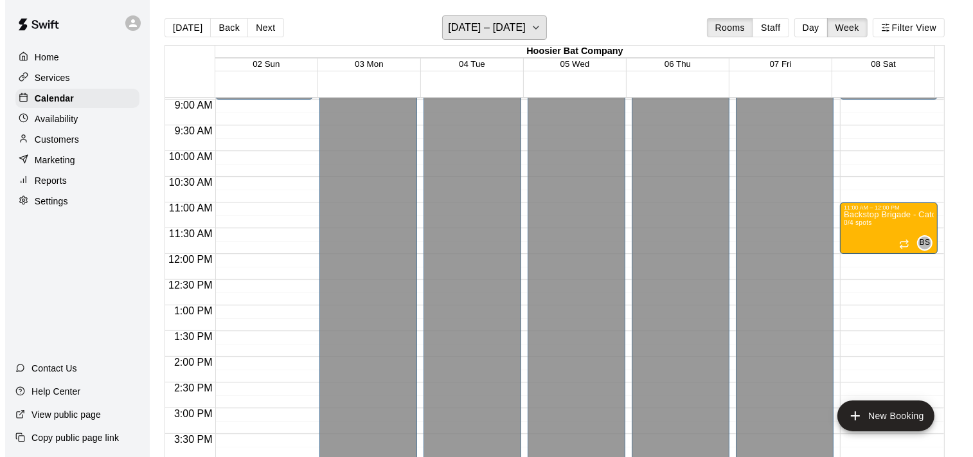
scroll to position [21, 0]
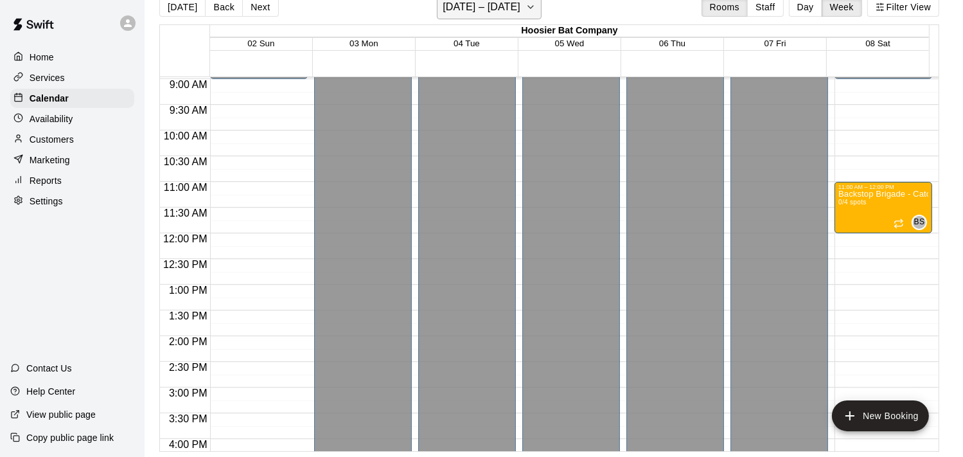
click at [533, 6] on icon "button" at bounding box center [530, 7] width 5 height 3
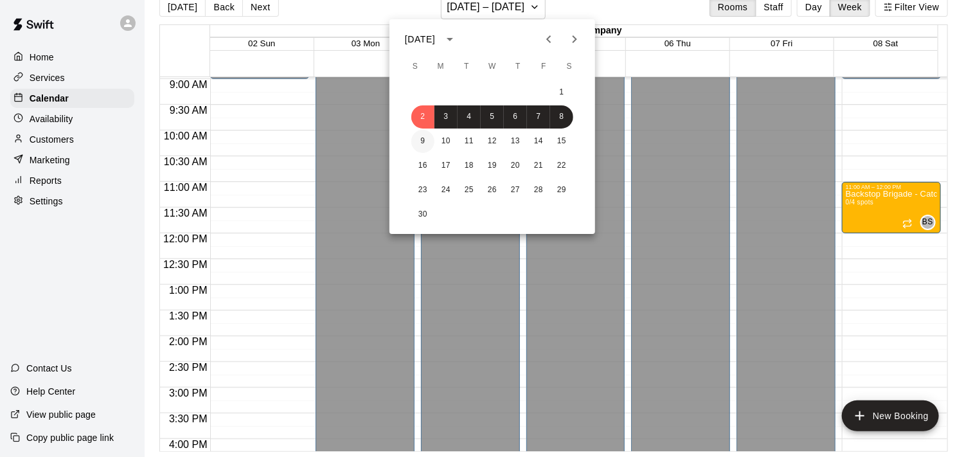
click at [423, 137] on button "9" at bounding box center [422, 141] width 23 height 23
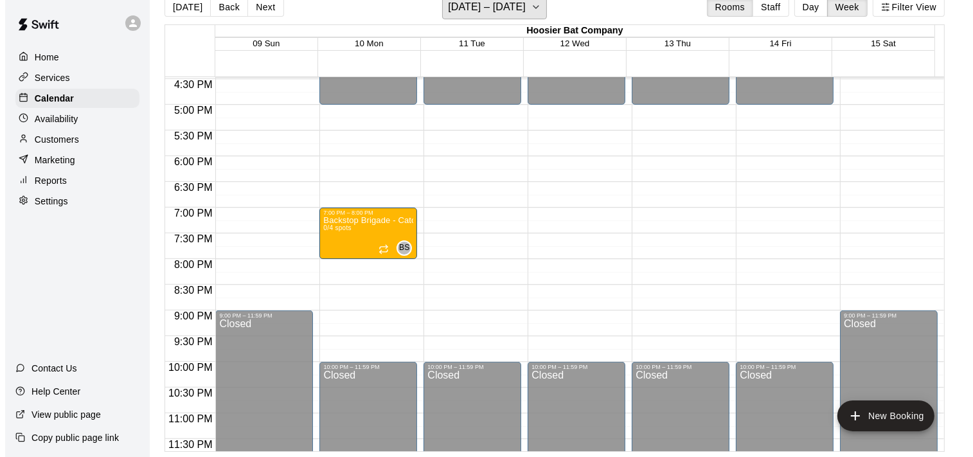
scroll to position [860, 0]
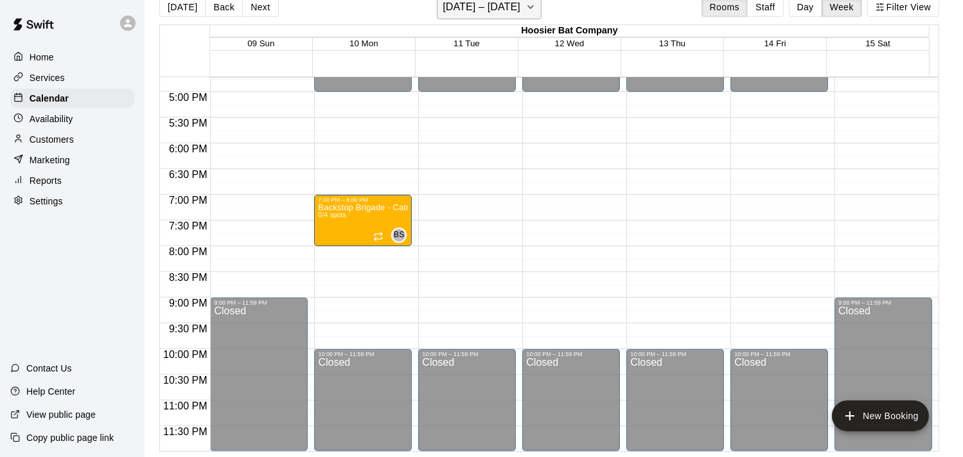
click at [536, 8] on icon "button" at bounding box center [531, 6] width 10 height 15
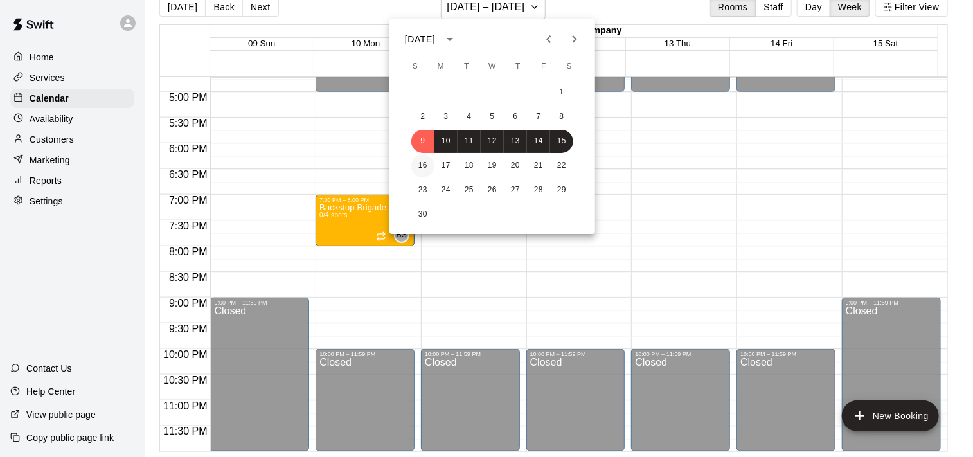
click at [424, 166] on button "16" at bounding box center [422, 165] width 23 height 23
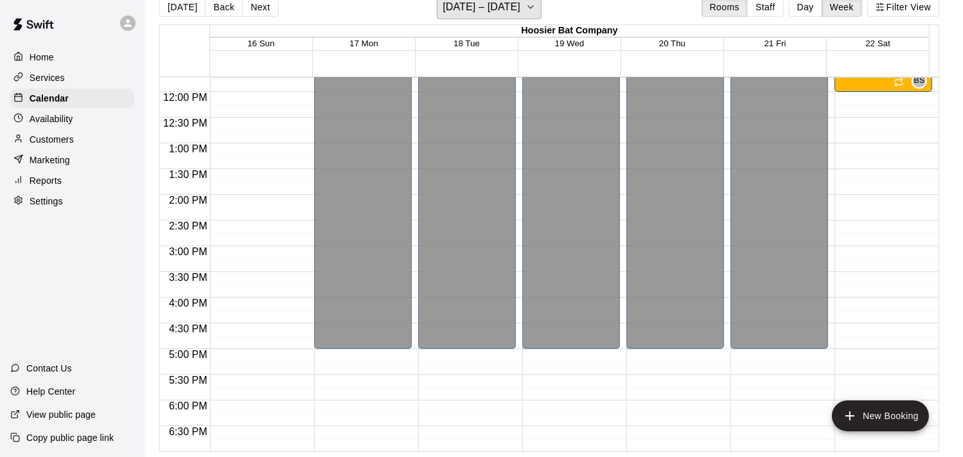
scroll to position [0, 0]
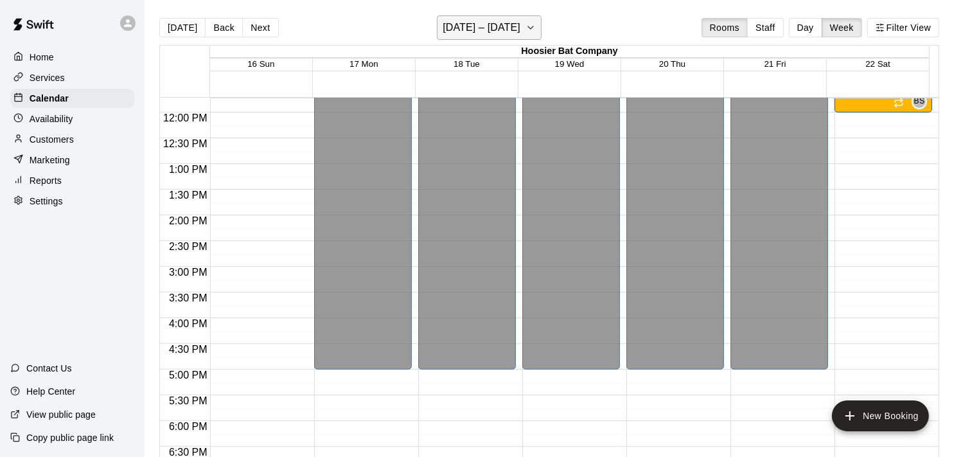
click at [534, 28] on icon "button" at bounding box center [531, 27] width 10 height 15
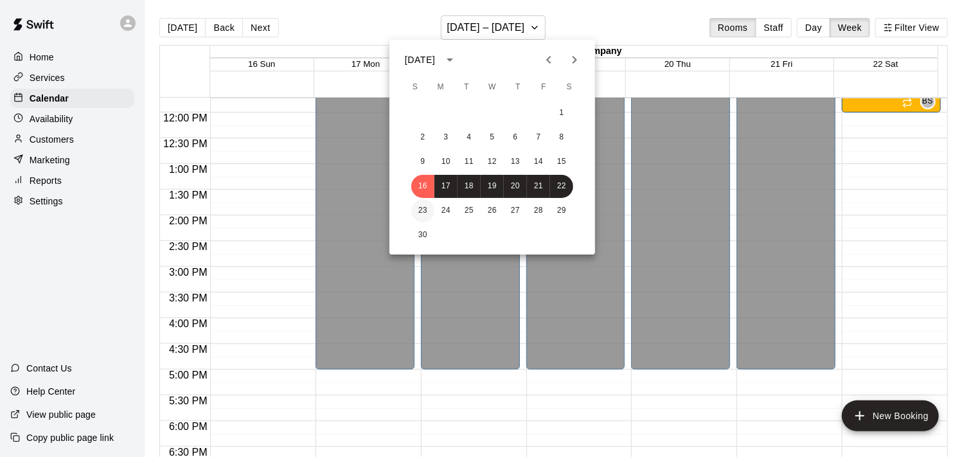
click at [421, 208] on button "23" at bounding box center [422, 210] width 23 height 23
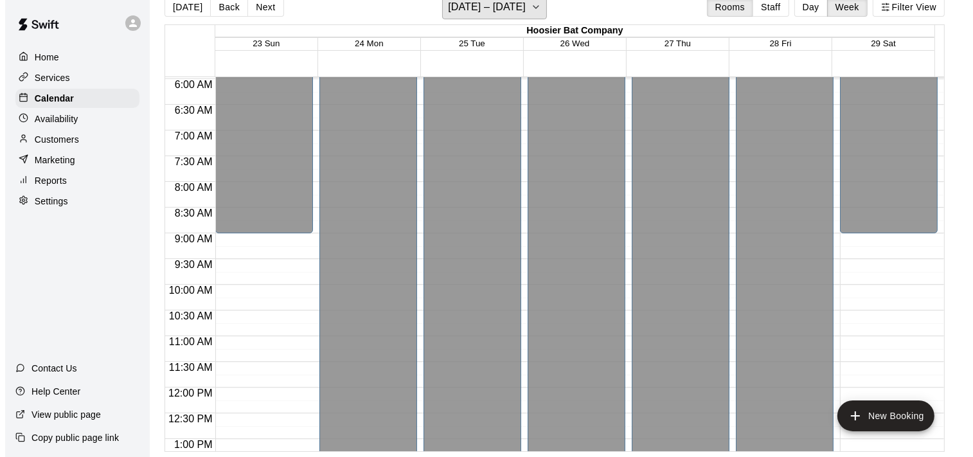
scroll to position [860, 0]
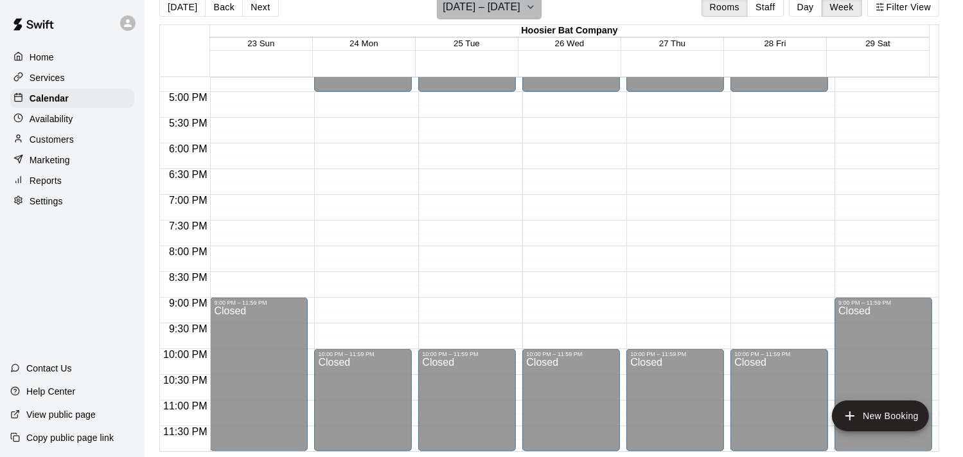
click at [535, 10] on icon "button" at bounding box center [531, 6] width 10 height 15
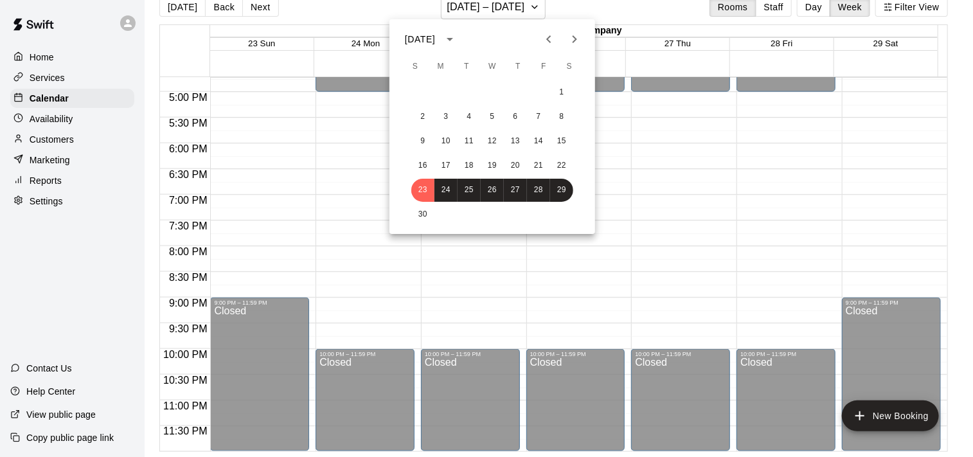
click at [465, 213] on div "30" at bounding box center [492, 214] width 206 height 23
click at [424, 218] on button "30" at bounding box center [422, 214] width 23 height 23
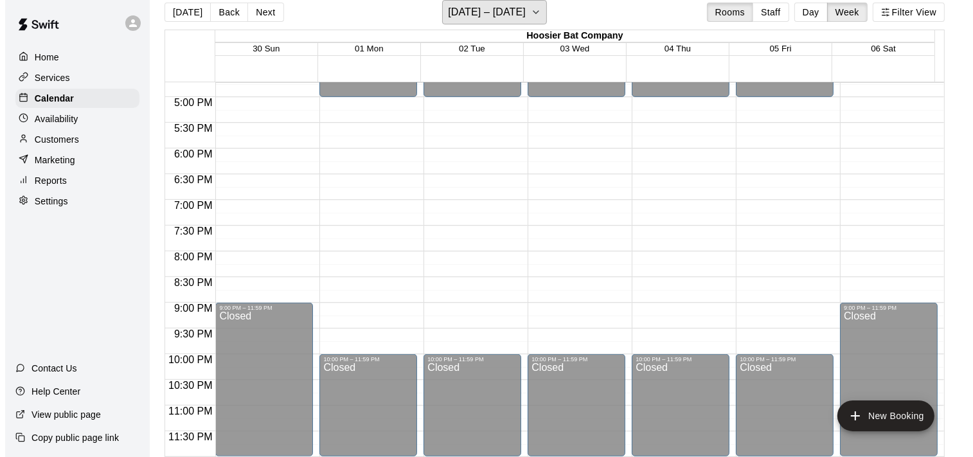
scroll to position [21, 0]
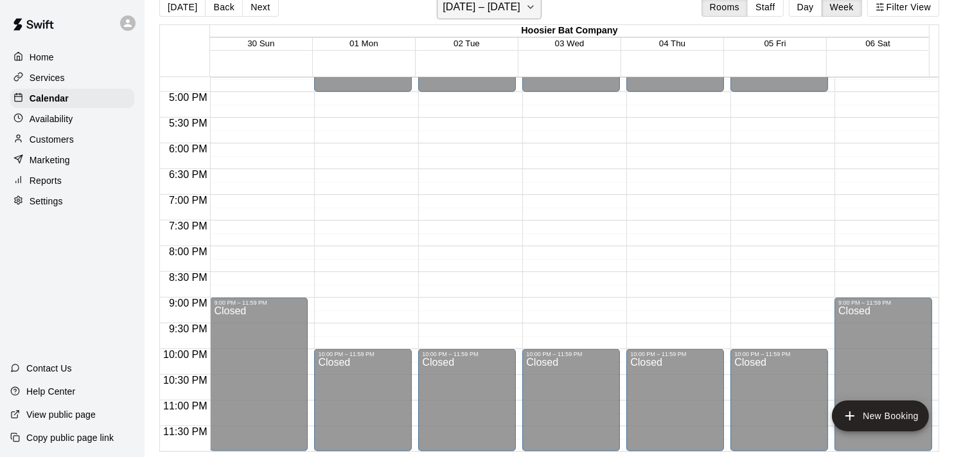
click at [536, 4] on icon "button" at bounding box center [531, 6] width 10 height 15
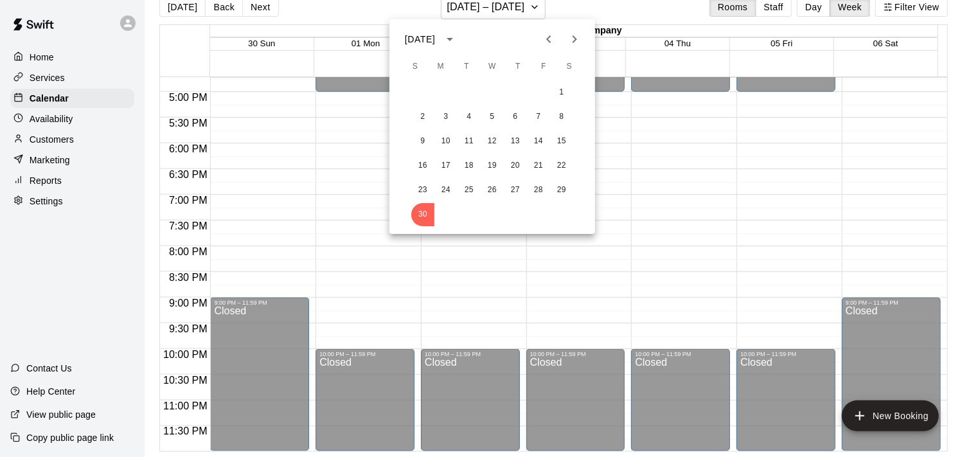
click at [574, 37] on icon "Next month" at bounding box center [574, 39] width 4 height 8
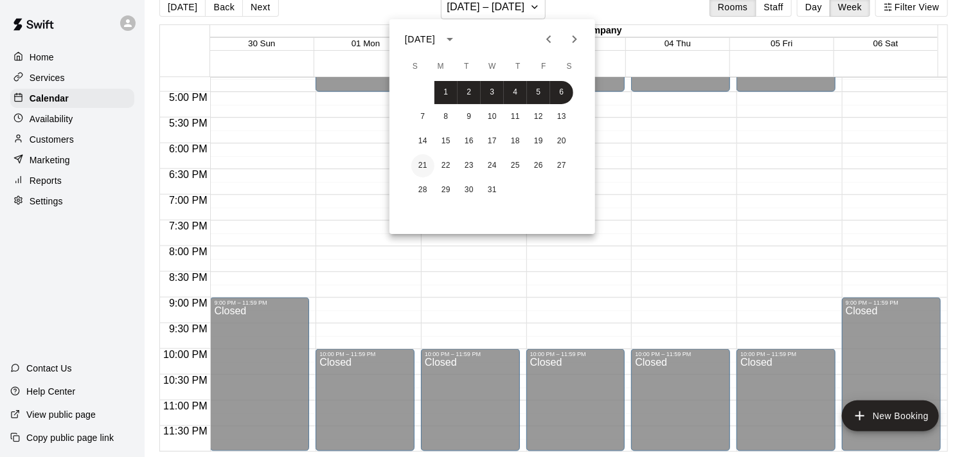
click at [420, 164] on button "21" at bounding box center [422, 165] width 23 height 23
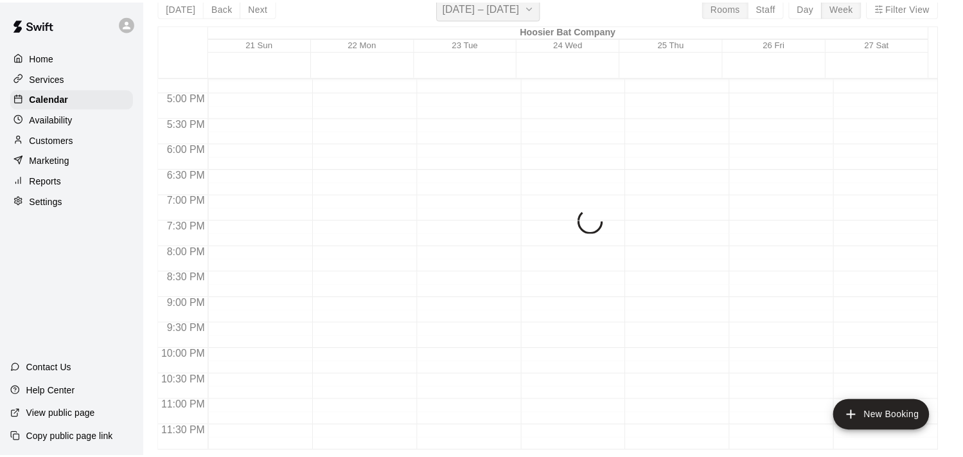
scroll to position [15, 0]
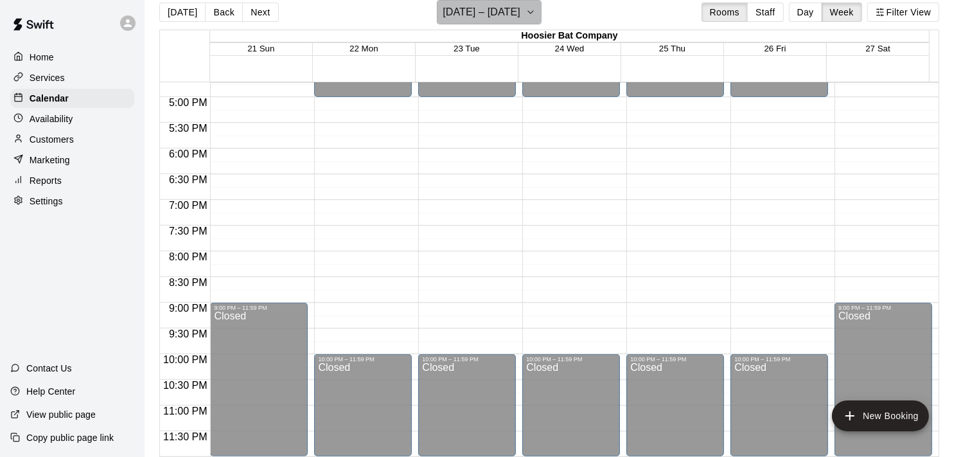
click at [536, 18] on icon "button" at bounding box center [531, 11] width 10 height 15
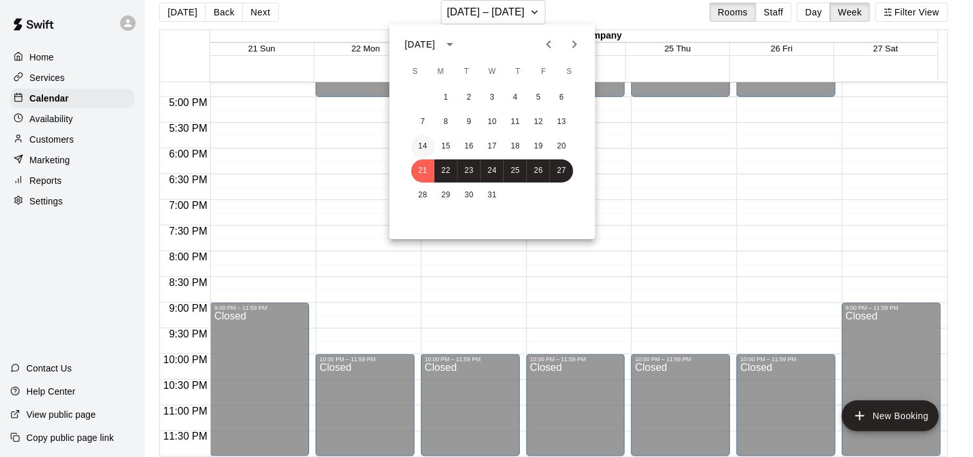
click at [421, 143] on button "14" at bounding box center [422, 146] width 23 height 23
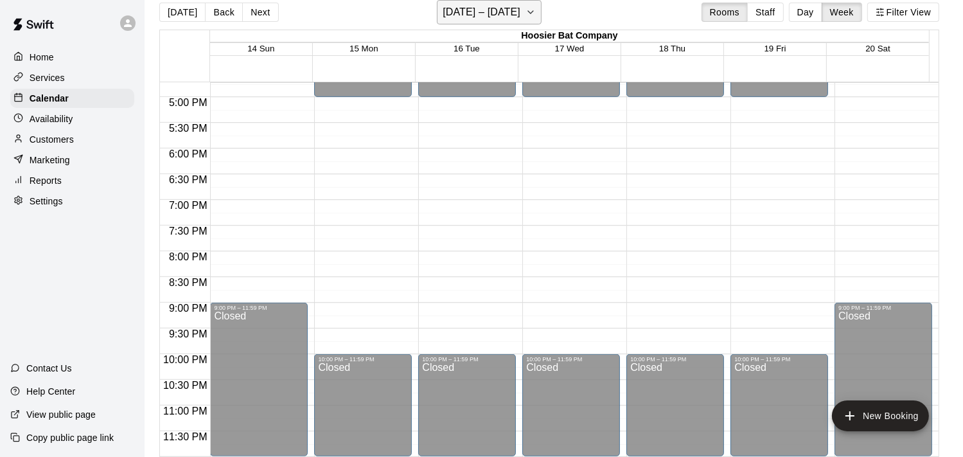
click at [536, 7] on icon "button" at bounding box center [531, 11] width 10 height 15
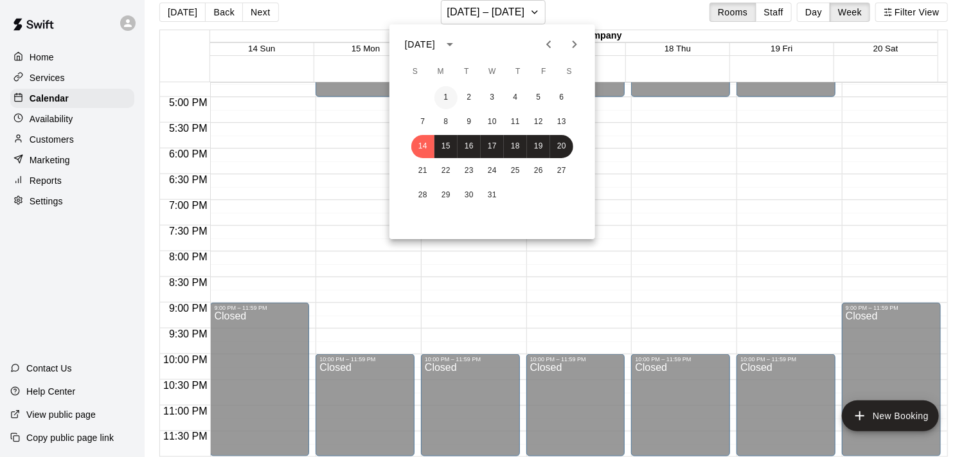
click at [443, 95] on button "1" at bounding box center [445, 97] width 23 height 23
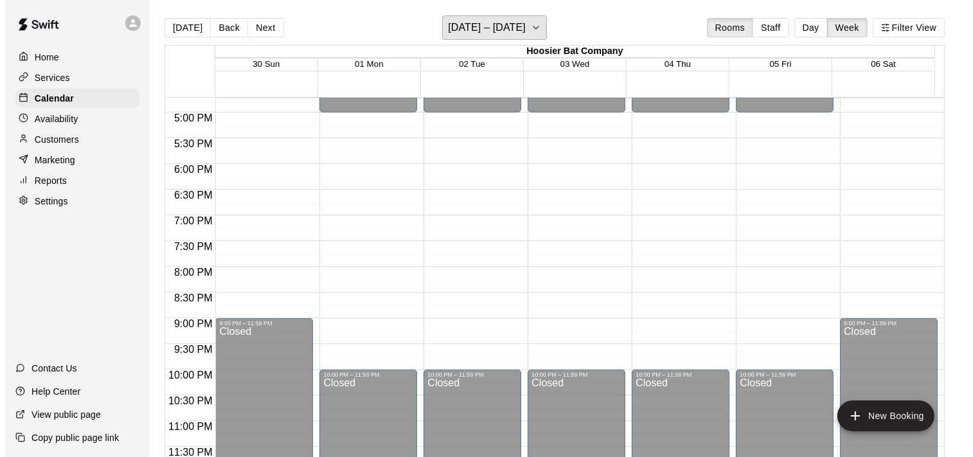
scroll to position [0, 0]
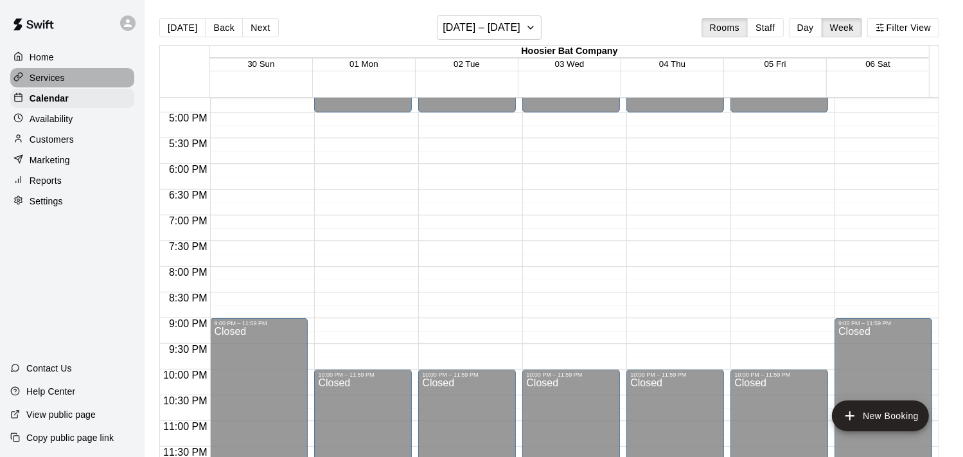
click at [57, 78] on p "Services" at bounding box center [47, 77] width 35 height 13
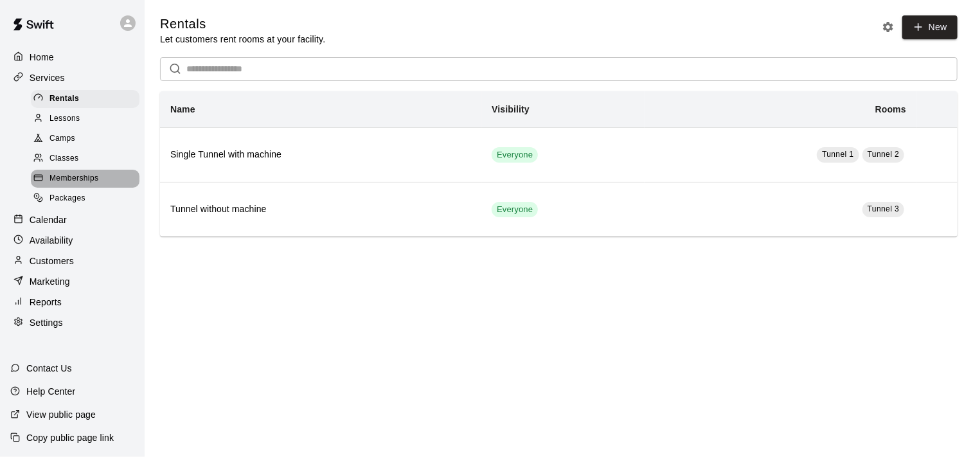
click at [75, 184] on span "Memberships" at bounding box center [73, 178] width 49 height 13
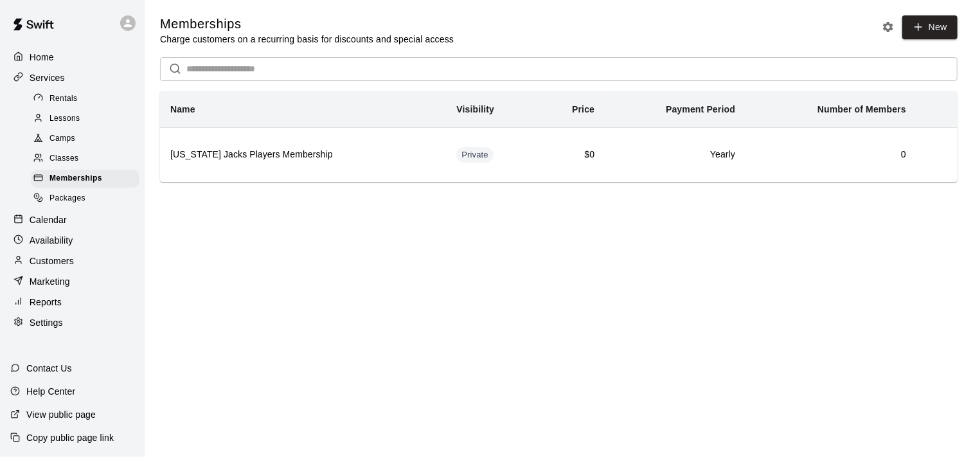
click at [71, 138] on span "Camps" at bounding box center [62, 138] width 26 height 13
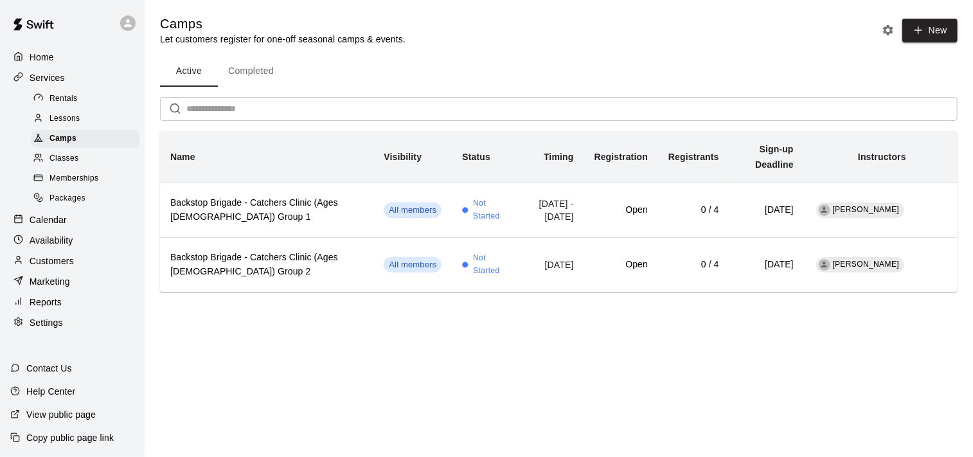
click at [64, 128] on div "Lessons" at bounding box center [85, 119] width 109 height 18
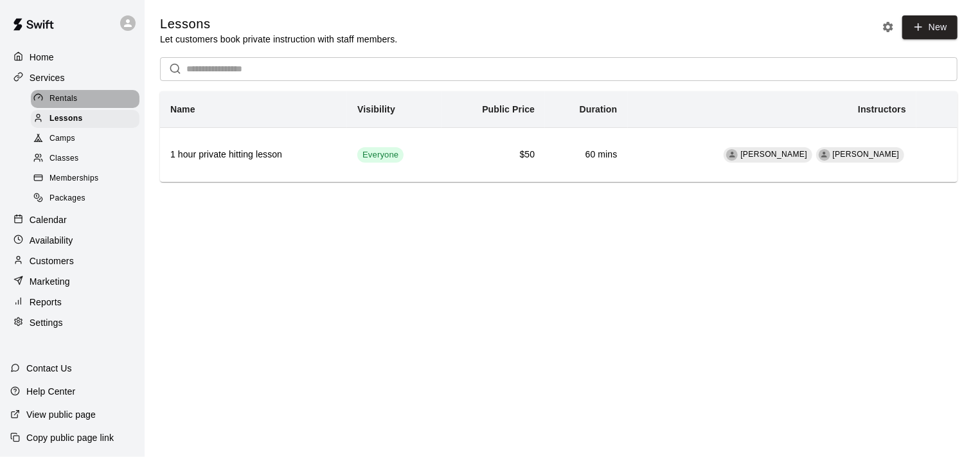
click at [65, 100] on span "Rentals" at bounding box center [63, 99] width 28 height 13
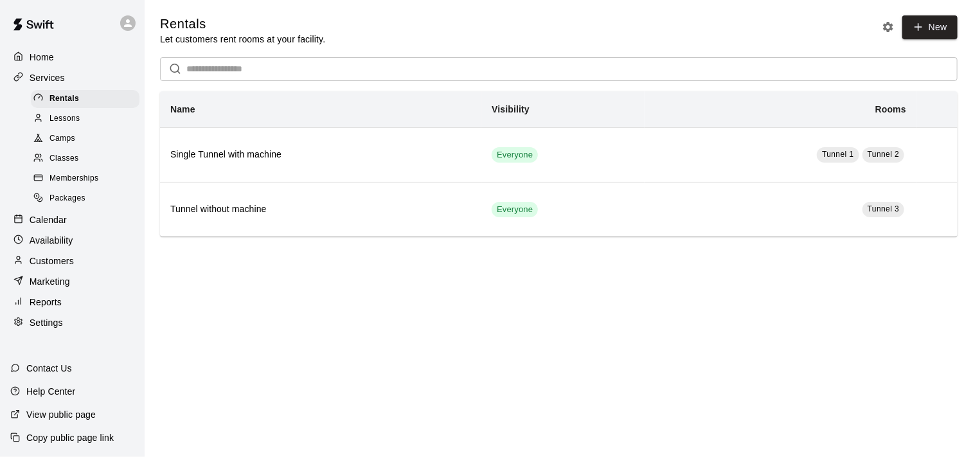
click at [65, 118] on span "Lessons" at bounding box center [64, 118] width 31 height 13
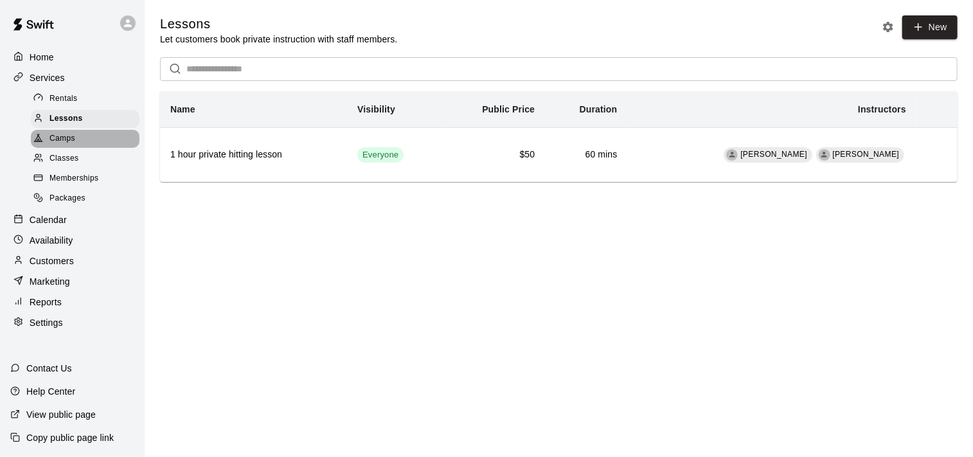
click at [64, 145] on span "Camps" at bounding box center [62, 138] width 26 height 13
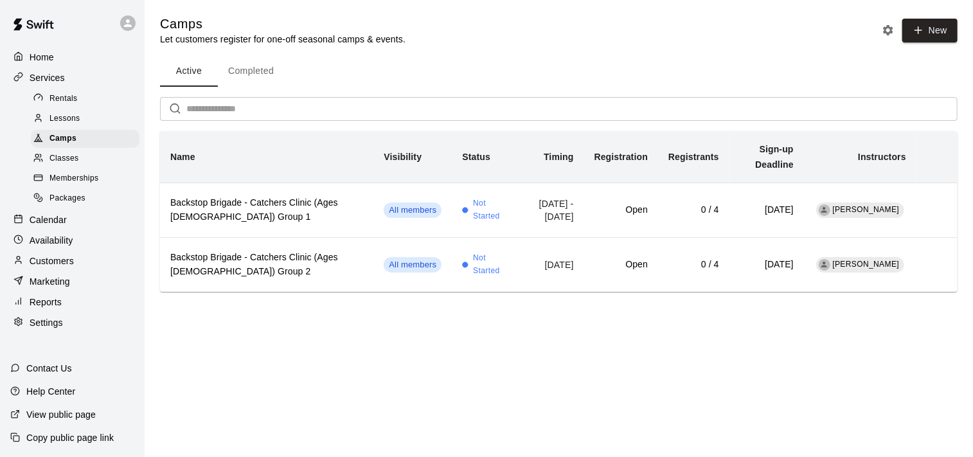
click at [67, 164] on span "Classes" at bounding box center [63, 158] width 29 height 13
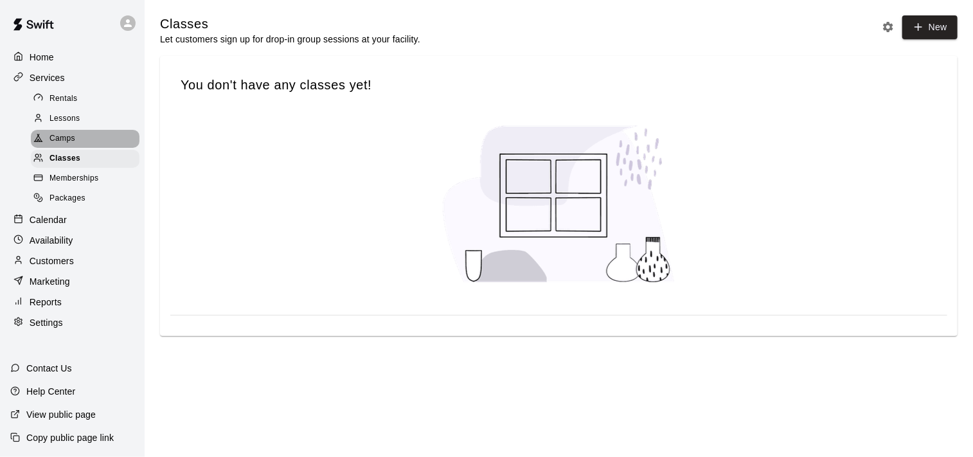
click at [64, 143] on span "Camps" at bounding box center [62, 138] width 26 height 13
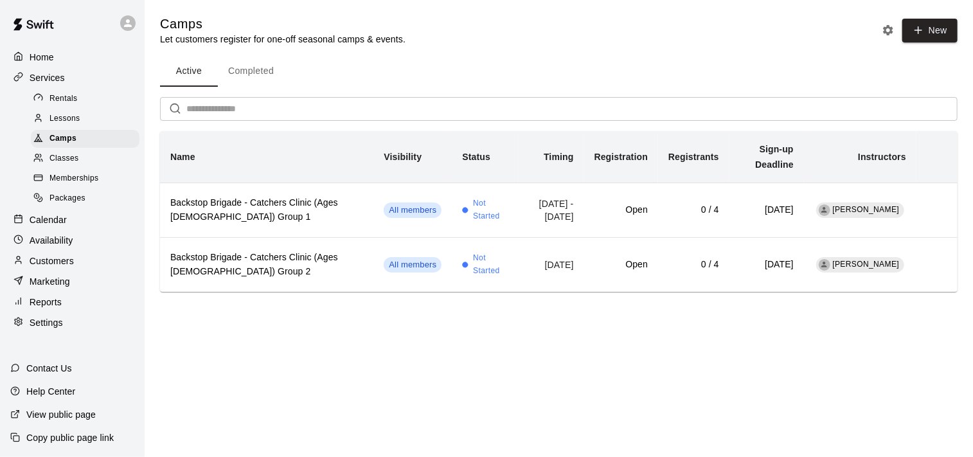
click at [74, 123] on span "Lessons" at bounding box center [64, 118] width 31 height 13
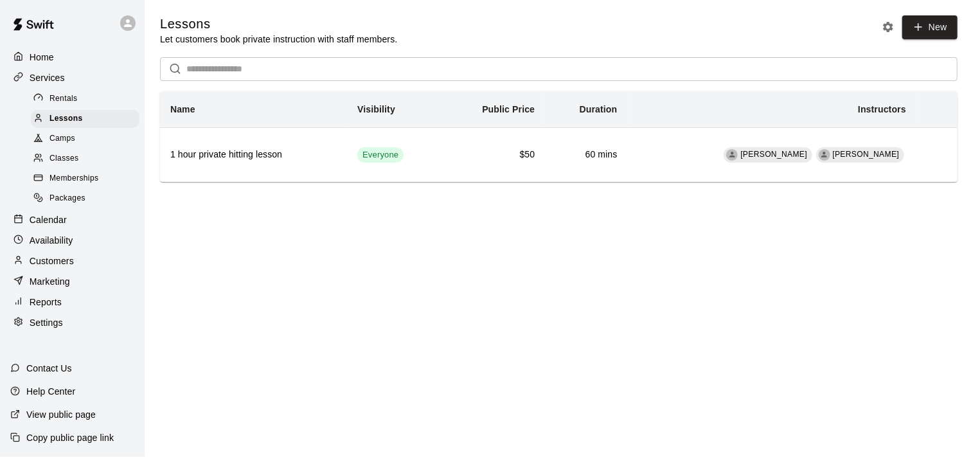
click at [69, 185] on span "Memberships" at bounding box center [73, 178] width 49 height 13
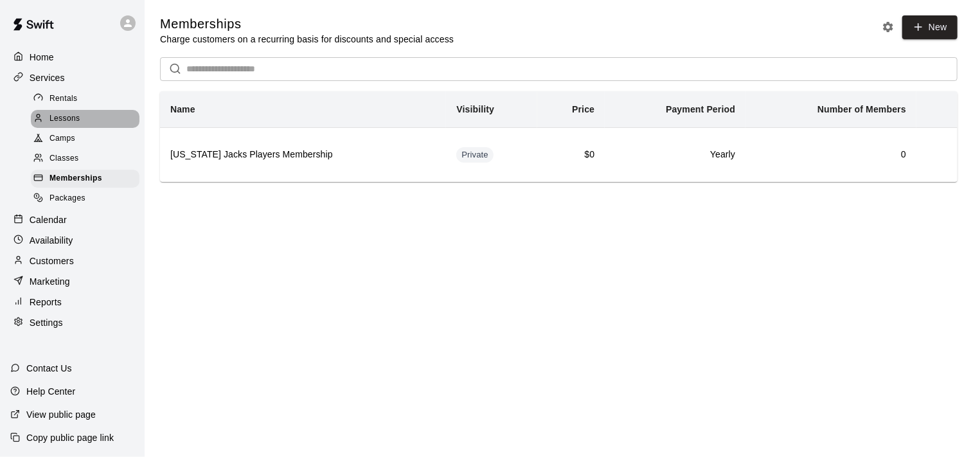
click at [71, 120] on span "Lessons" at bounding box center [64, 118] width 31 height 13
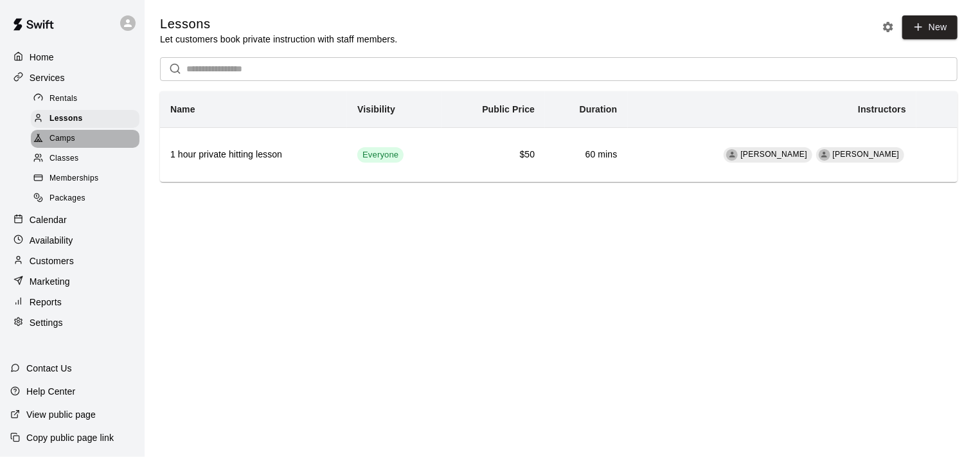
click at [66, 144] on span "Camps" at bounding box center [62, 138] width 26 height 13
